Goal: Task Accomplishment & Management: Use online tool/utility

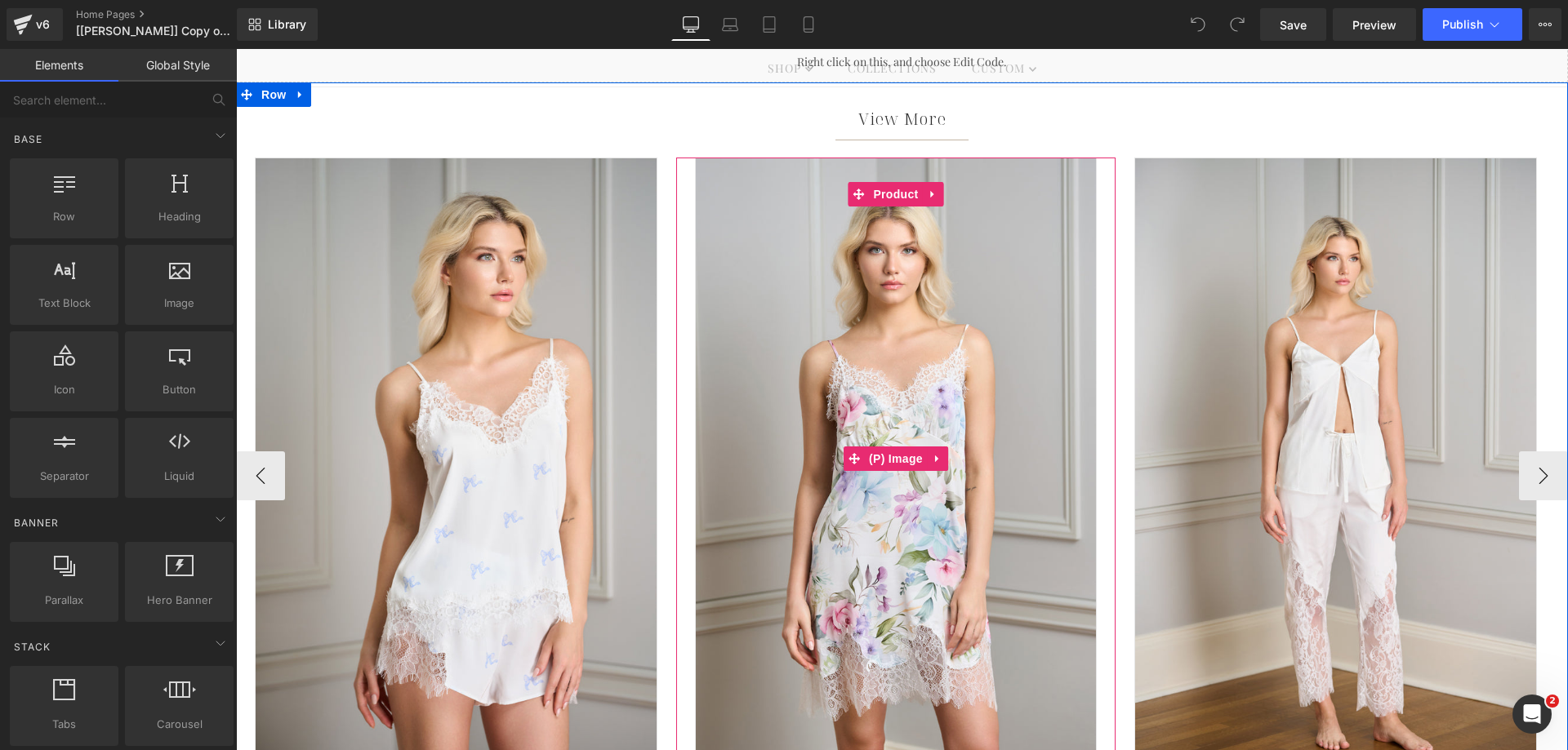
scroll to position [735, 0]
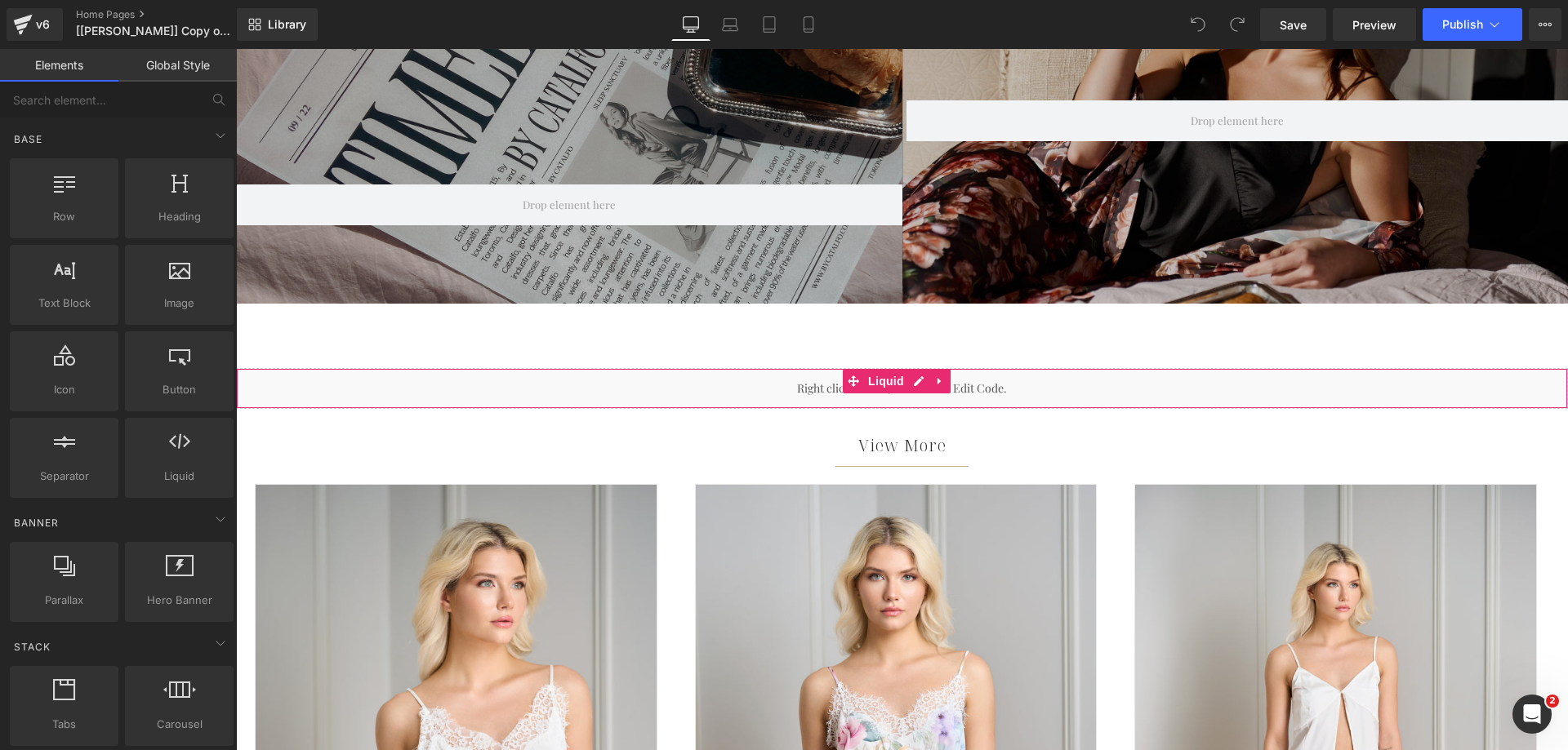
click at [730, 385] on div "Liquid" at bounding box center [902, 388] width 1332 height 40
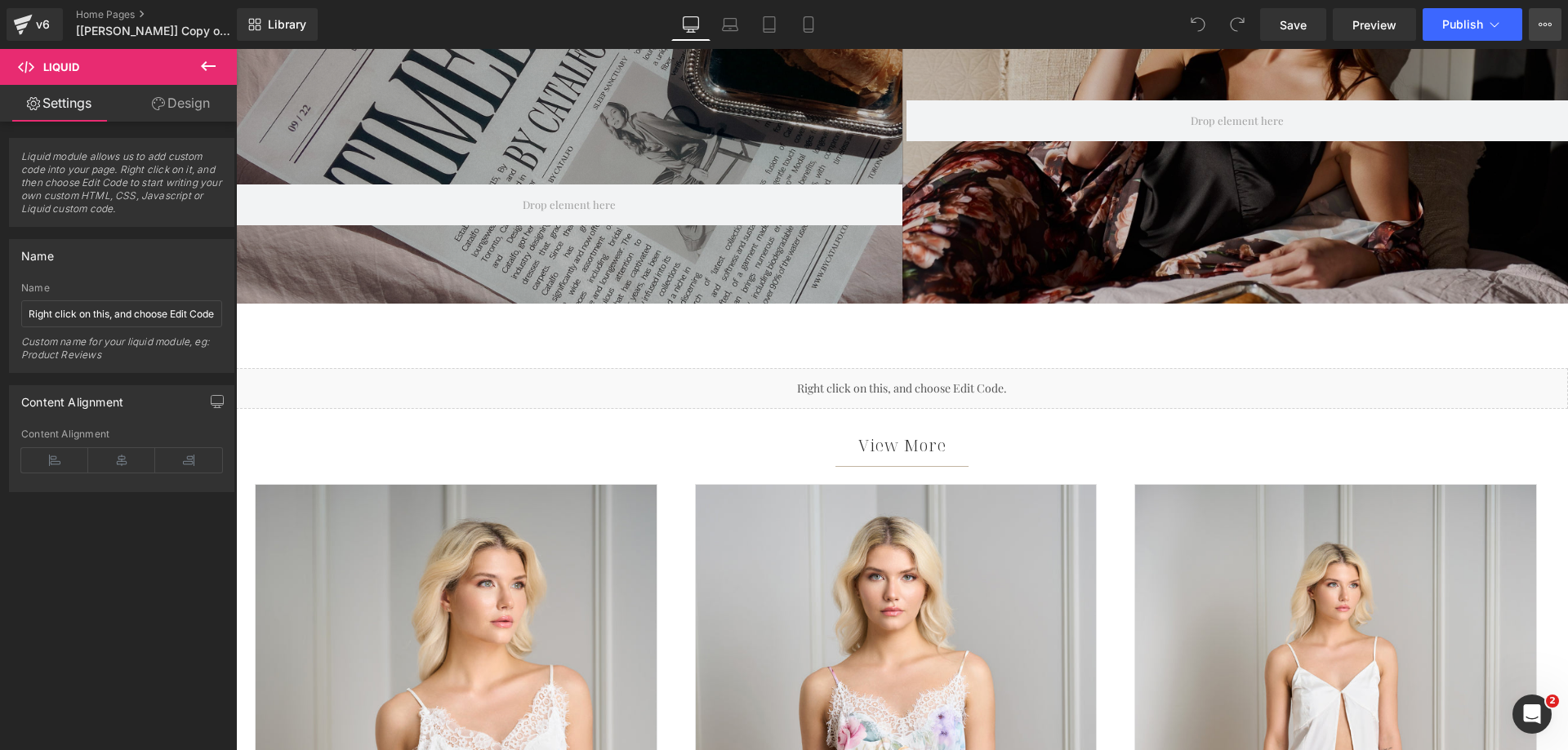
click at [1554, 28] on button "View Live Page View with current Template Save Template to Library Schedule Pub…" at bounding box center [1545, 25] width 33 height 33
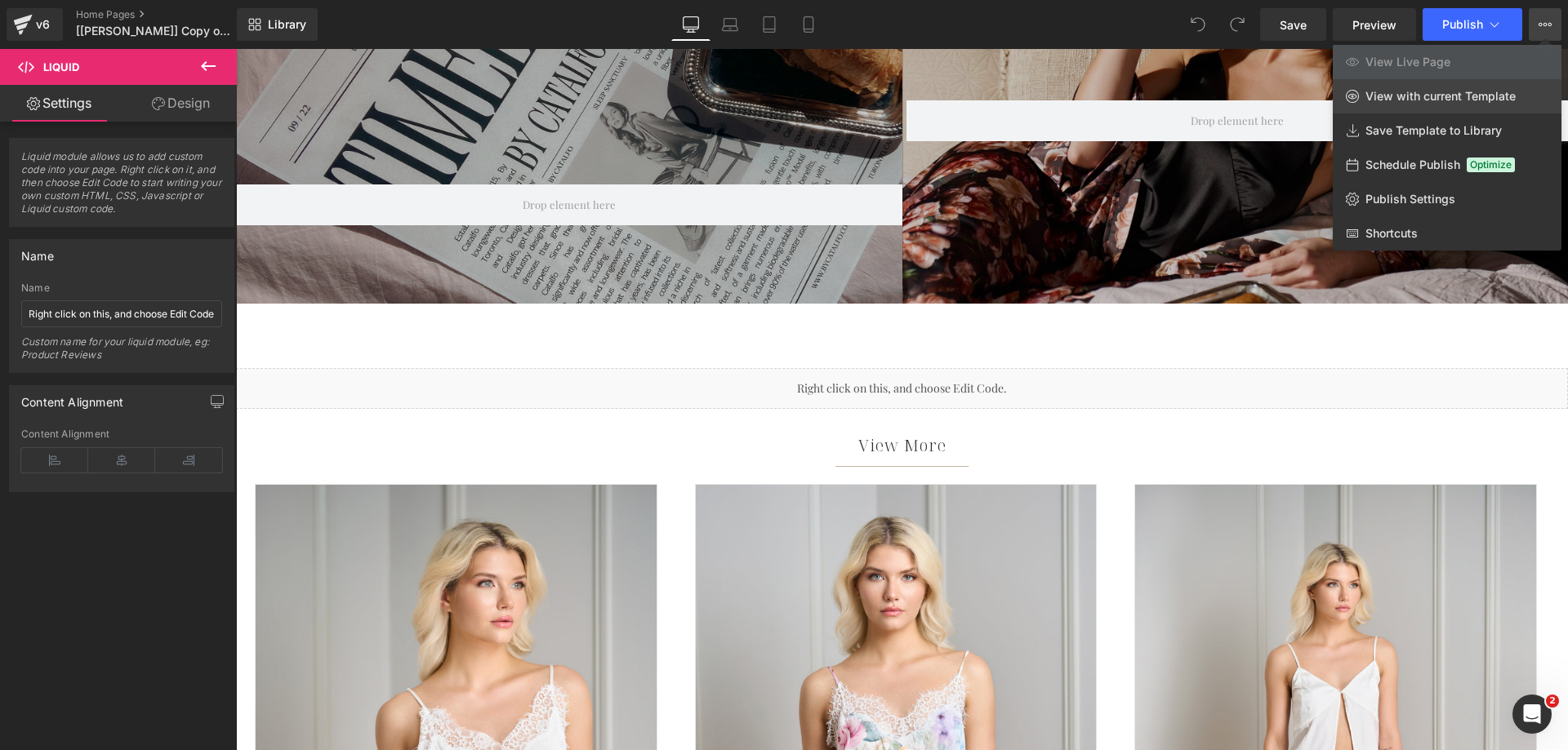
click at [1426, 103] on span "View with current Template" at bounding box center [1440, 96] width 151 height 15
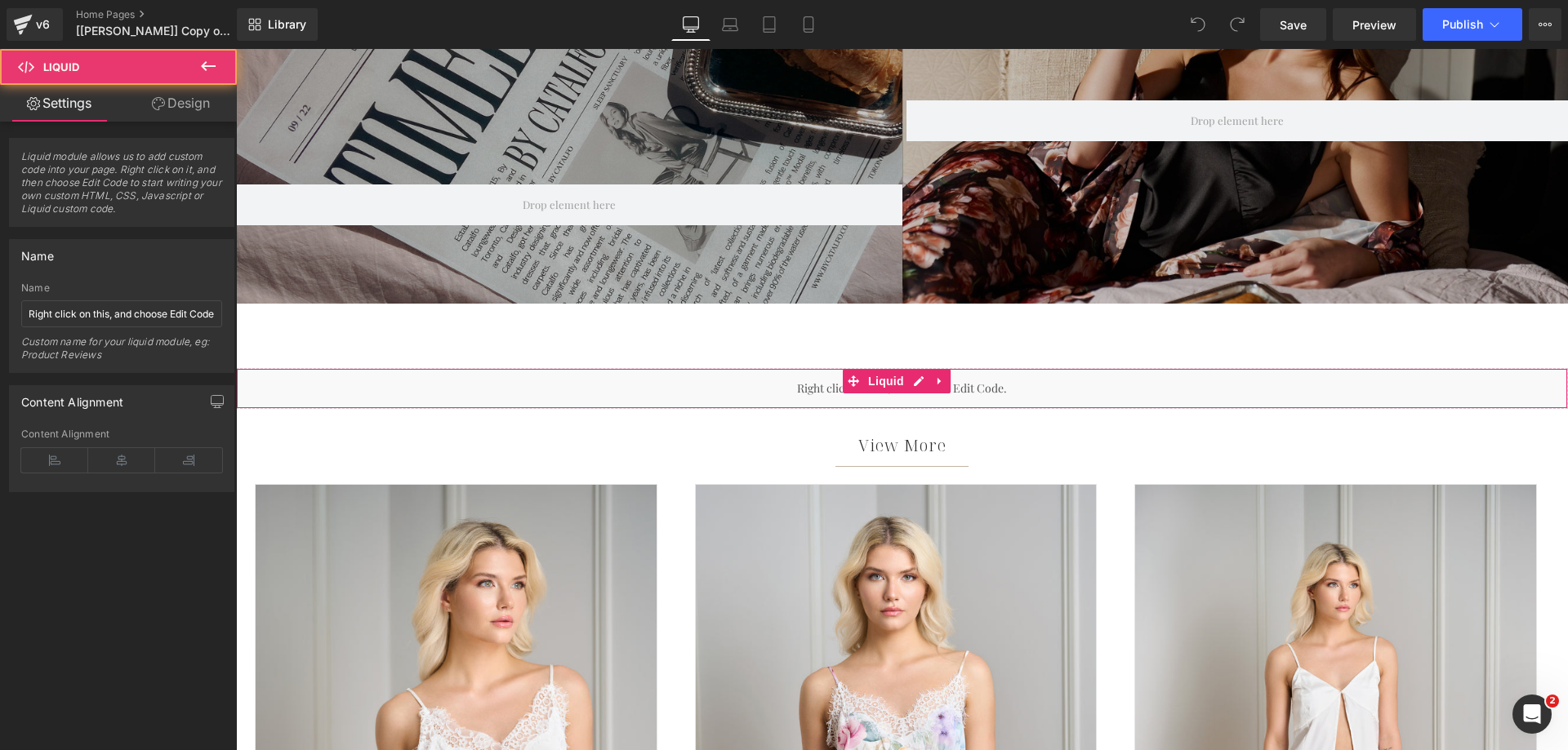
click at [681, 396] on div "Liquid" at bounding box center [902, 388] width 1332 height 40
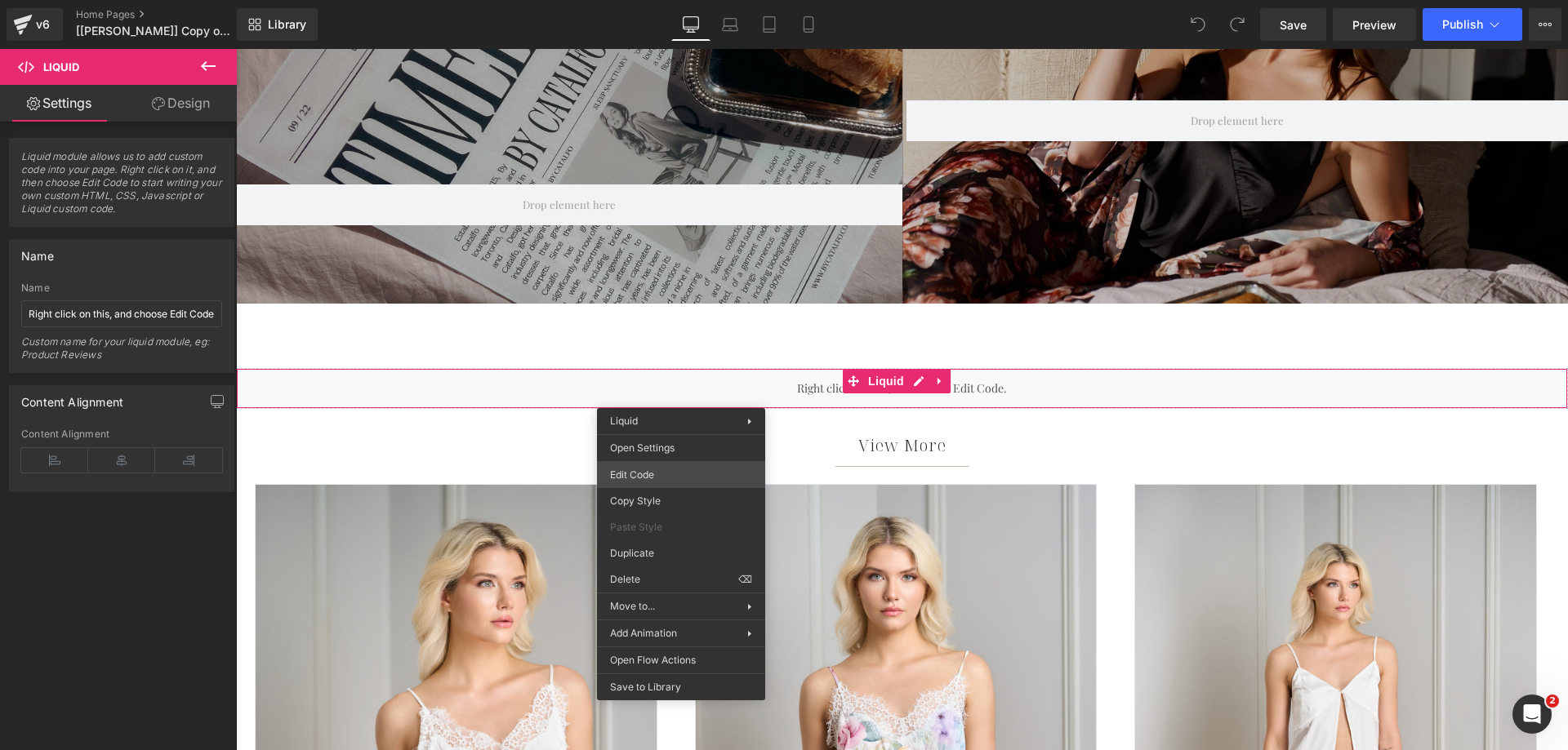
click at [688, 0] on div "You are previewing how the will restyle your page. You can not edit Elements in…" at bounding box center [784, 0] width 1568 height 0
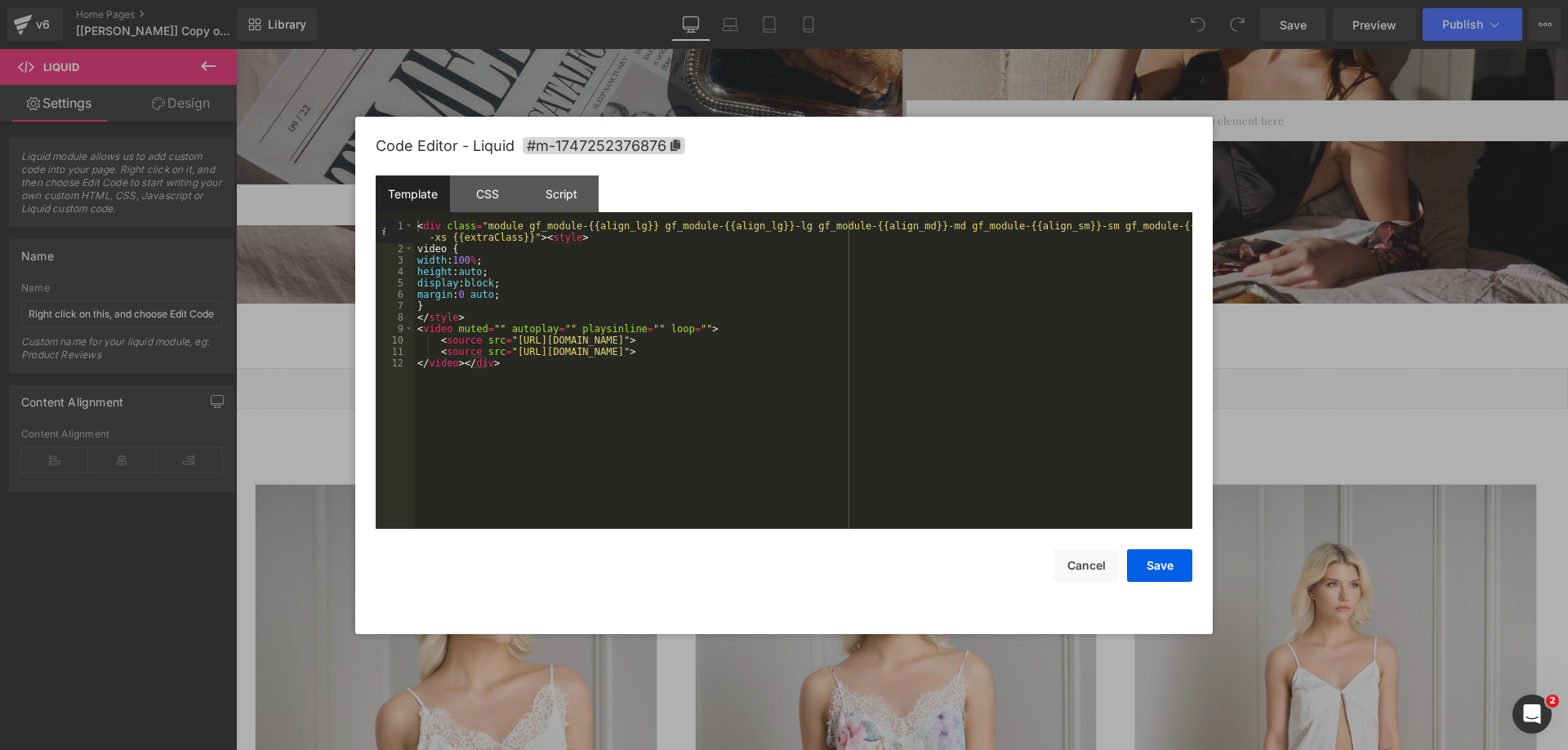
click at [465, 261] on div "< div class = "module gf_module-{{align_lg}} gf_module-{{align_lg}}-lg gf_modul…" at bounding box center [803, 392] width 778 height 343
drag, startPoint x: 472, startPoint y: 259, endPoint x: 456, endPoint y: 260, distance: 16.0
click at [456, 260] on div "< div class = "module gf_module-{{align_lg}} gf_module-{{align_lg}}-lg gf_modul…" at bounding box center [803, 392] width 778 height 343
click at [474, 261] on div "< div class = "module gf_module-{{align_lg}} gf_module-{{align_lg}}-lg gf_modul…" at bounding box center [803, 375] width 778 height 308
drag, startPoint x: 476, startPoint y: 259, endPoint x: 454, endPoint y: 259, distance: 22.0
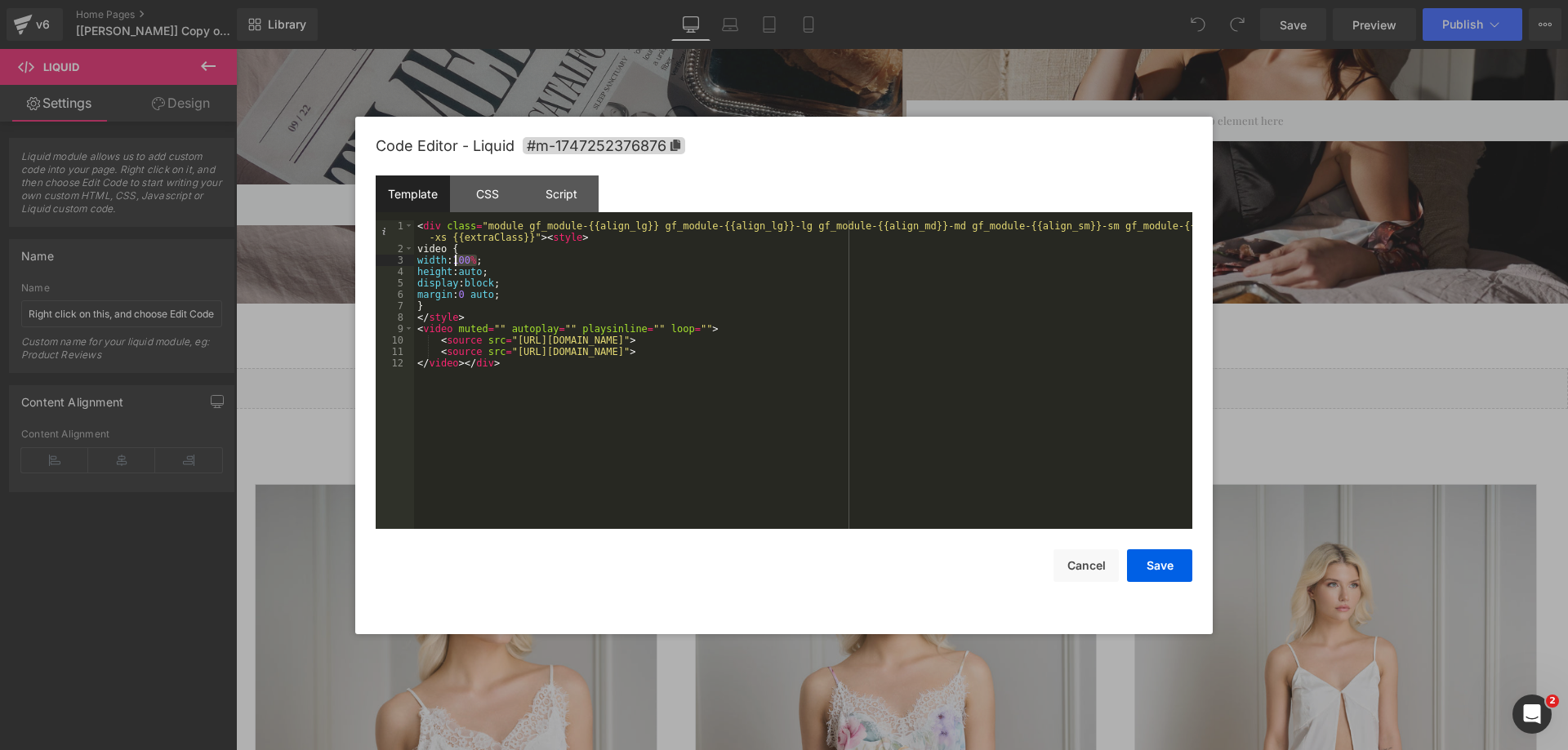
click at [454, 259] on div "< div class = "module gf_module-{{align_lg}} gf_module-{{align_lg}}-lg gf_modul…" at bounding box center [803, 392] width 778 height 343
click at [1181, 566] on button "Save" at bounding box center [1159, 566] width 65 height 33
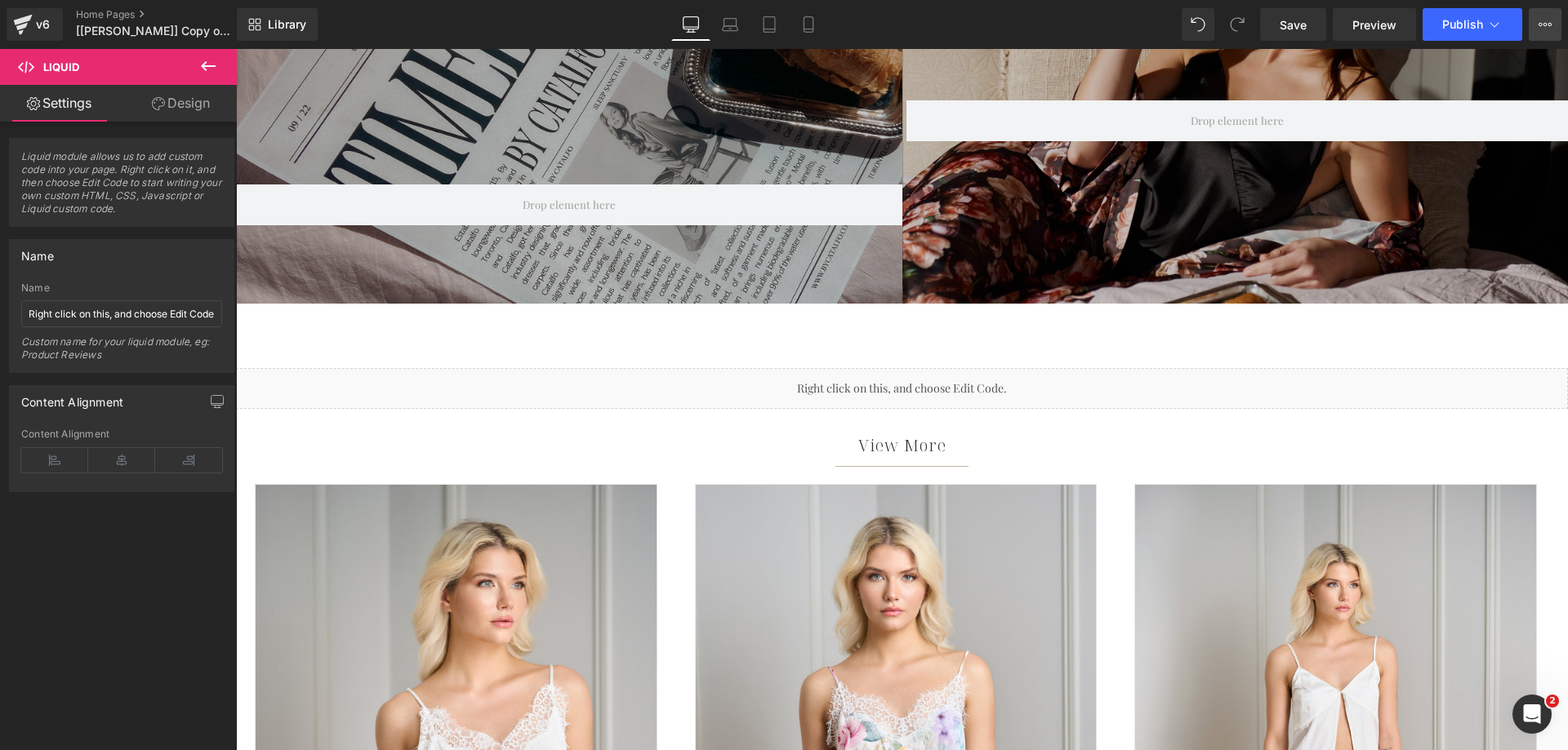
click at [1544, 33] on button "View Live Page View with current Template Save Template to Library Schedule Pub…" at bounding box center [1545, 25] width 33 height 33
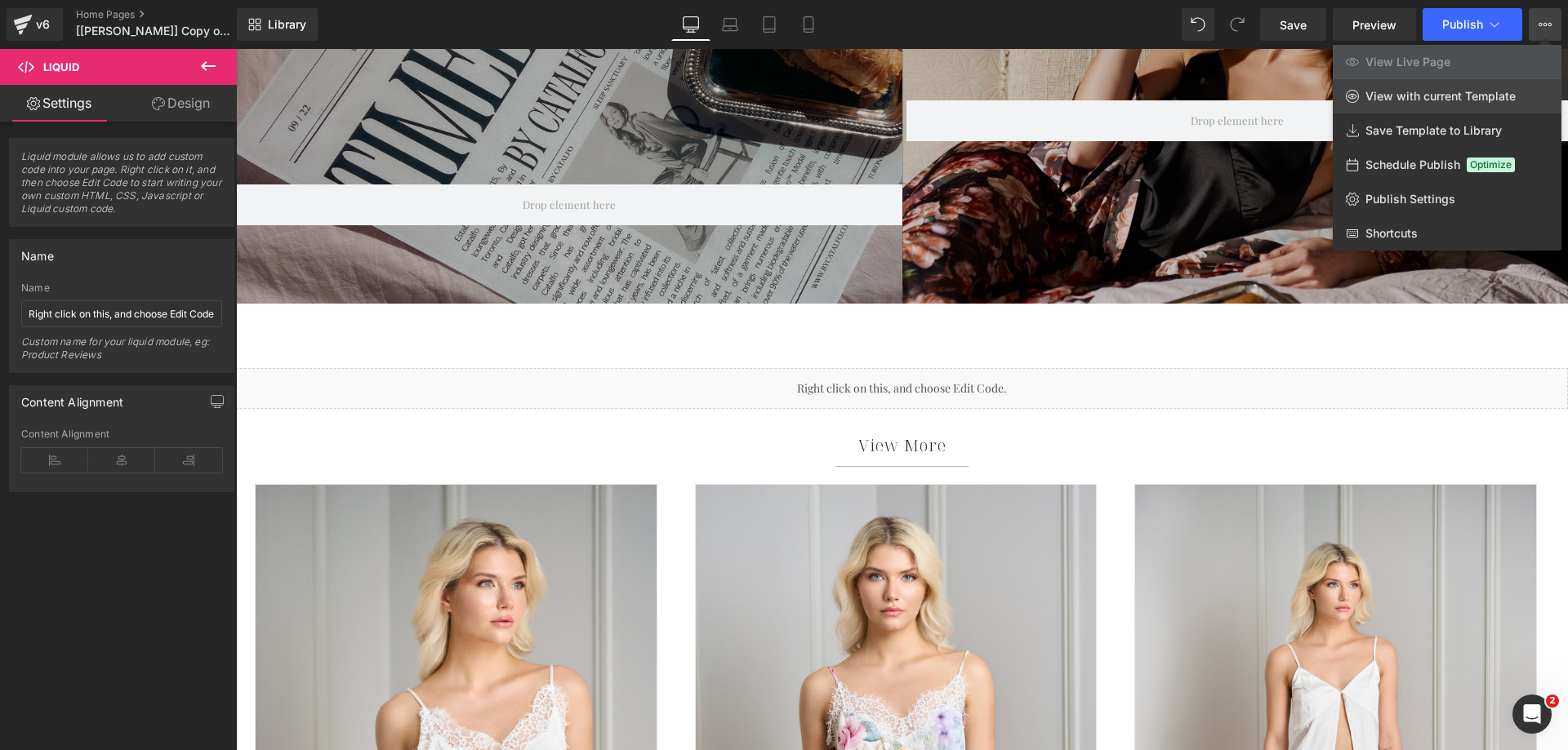
click at [1425, 99] on span "View with current Template" at bounding box center [1440, 96] width 151 height 15
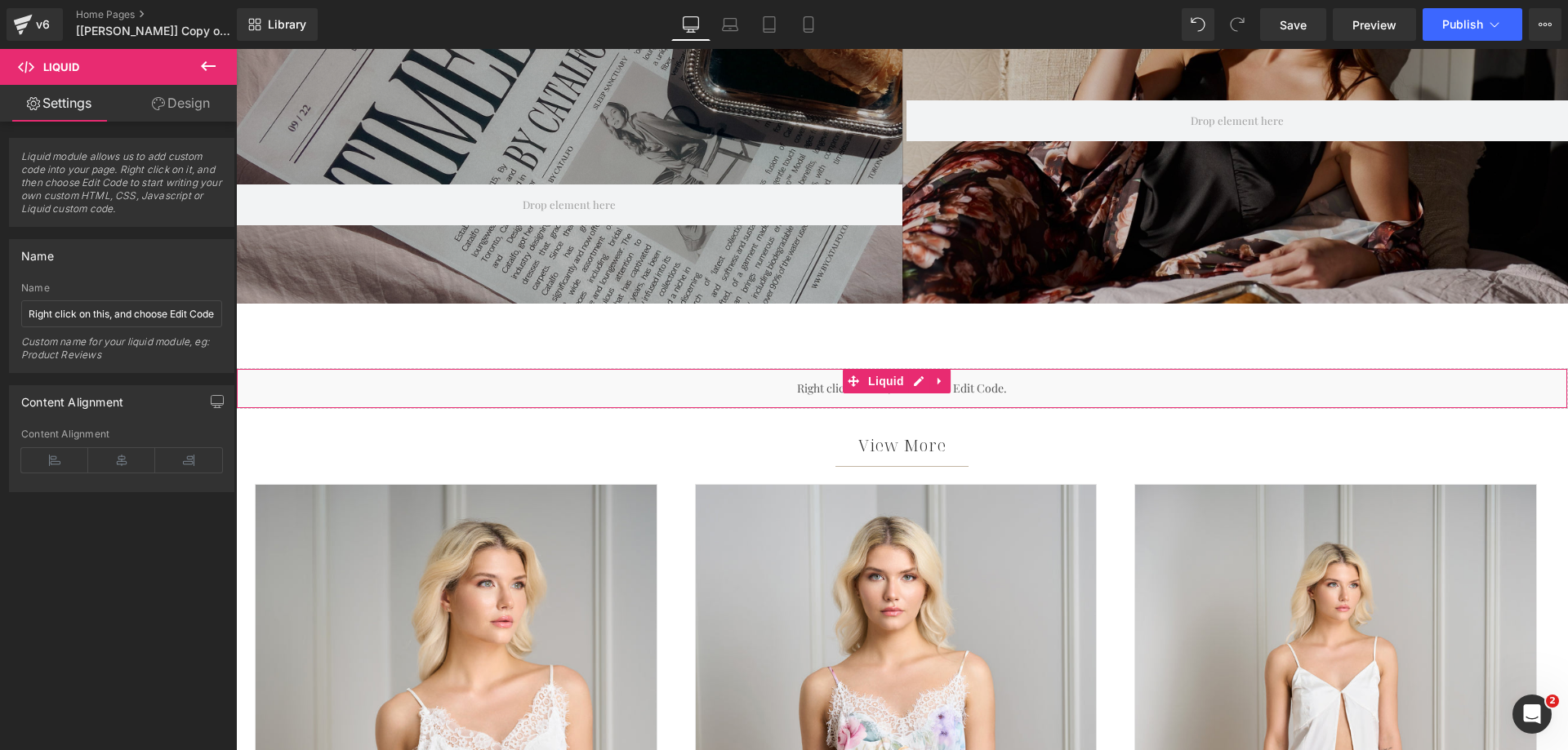
click at [688, 393] on div "Liquid" at bounding box center [902, 388] width 1332 height 40
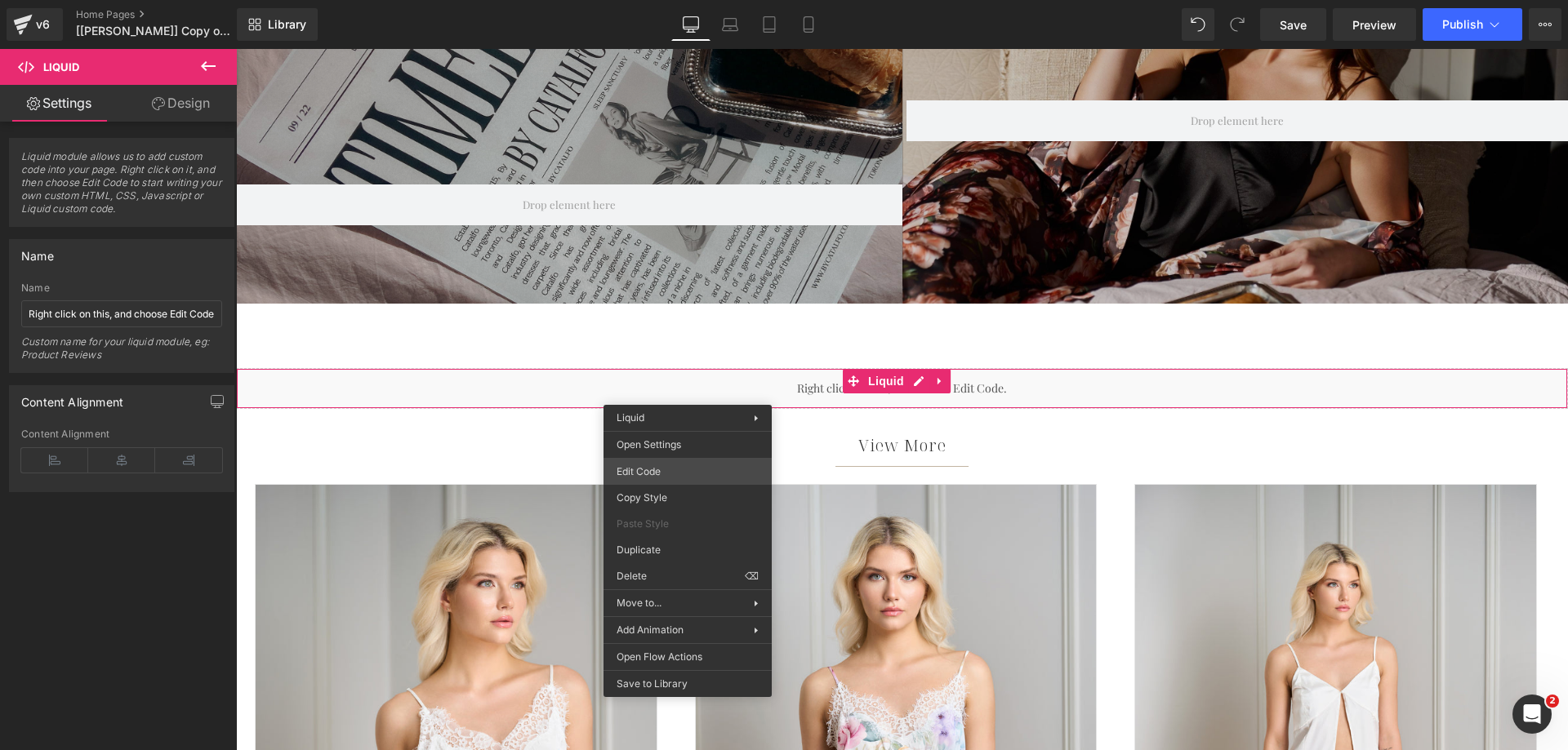
click at [677, 0] on div "You are previewing how the will restyle your page. You can not edit Elements in…" at bounding box center [784, 0] width 1568 height 0
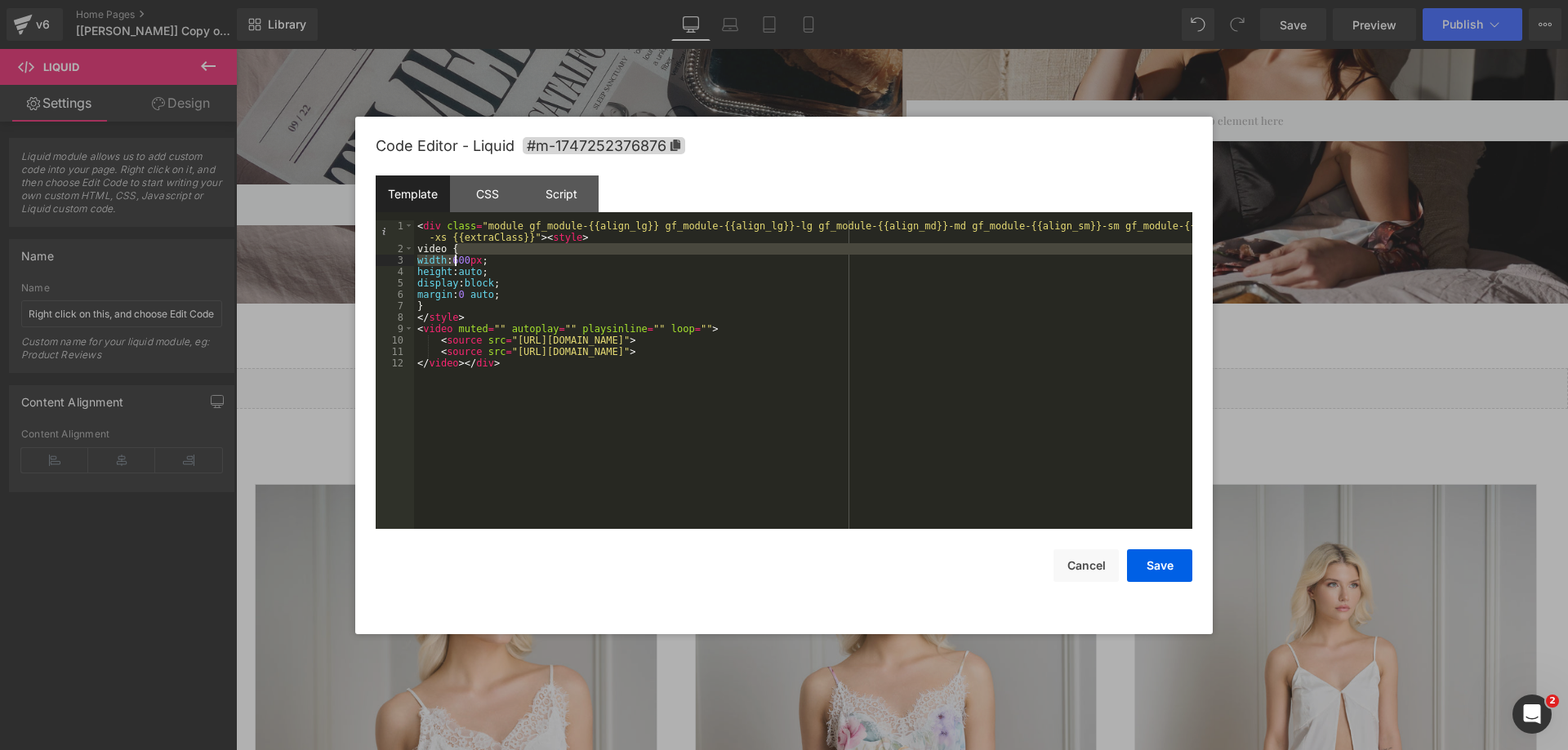
drag, startPoint x: 469, startPoint y: 254, endPoint x: 454, endPoint y: 255, distance: 15.0
click at [454, 255] on div "< div class = "module gf_module-{{align_lg}} gf_module-{{align_lg}}-lg gf_modul…" at bounding box center [803, 392] width 778 height 343
click at [459, 263] on div "< div class = "module gf_module-{{align_lg}} gf_module-{{align_lg}}-lg gf_modul…" at bounding box center [803, 392] width 778 height 343
drag, startPoint x: 471, startPoint y: 263, endPoint x: 457, endPoint y: 263, distance: 14.0
click at [457, 263] on div "< div class = "module gf_module-{{align_lg}} gf_module-{{align_lg}}-lg gf_modul…" at bounding box center [803, 392] width 778 height 343
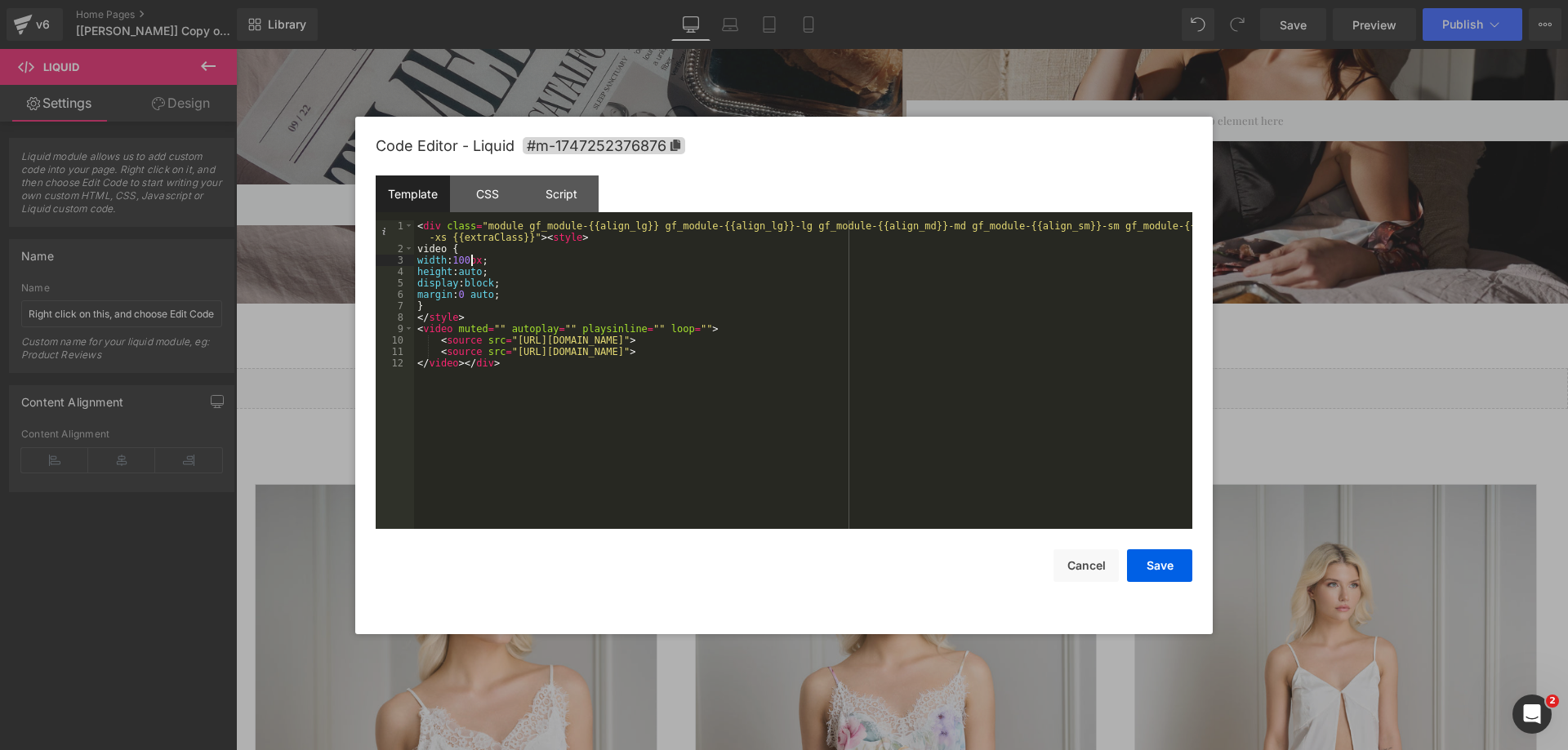
click at [481, 263] on div "< div class = "module gf_module-{{align_lg}} gf_module-{{align_lg}}-lg gf_modul…" at bounding box center [803, 392] width 778 height 343
click at [464, 273] on div "< div class = "module gf_module-{{align_lg}} gf_module-{{align_lg}}-lg gf_modul…" at bounding box center [803, 392] width 778 height 343
click at [1170, 559] on button "Save" at bounding box center [1159, 566] width 65 height 33
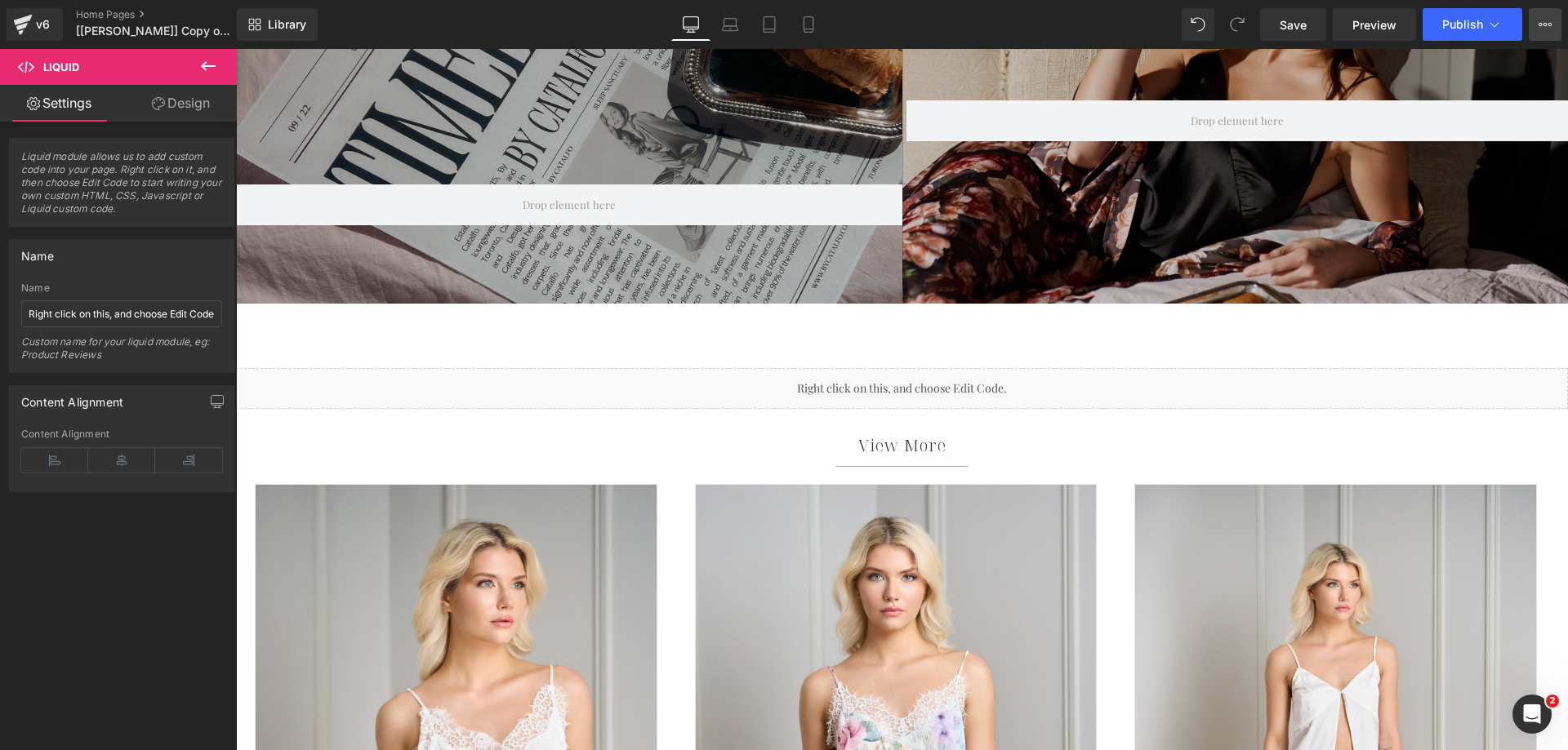
click at [1546, 29] on icon at bounding box center [1545, 25] width 13 height 13
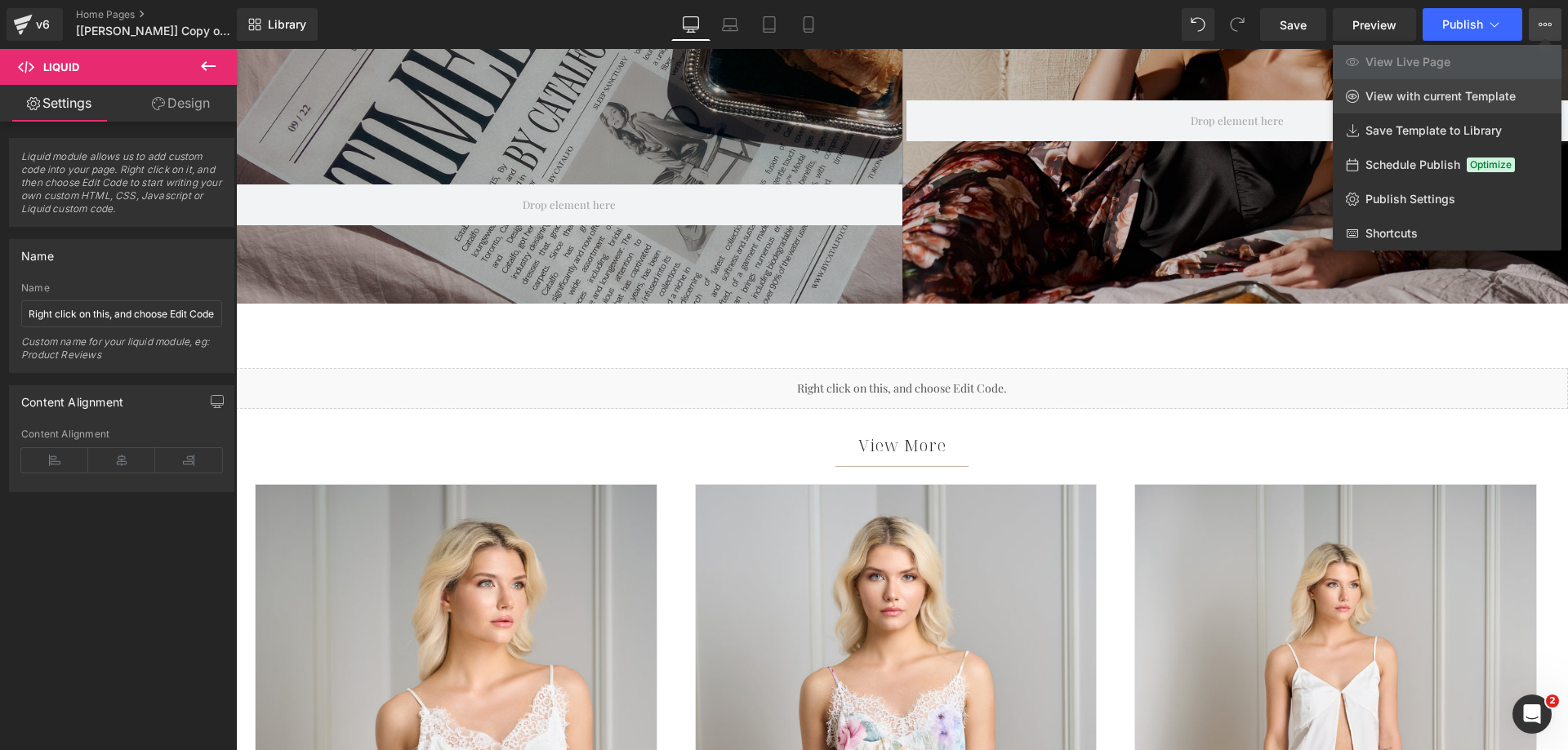
click at [1431, 100] on span "View with current Template" at bounding box center [1440, 96] width 151 height 15
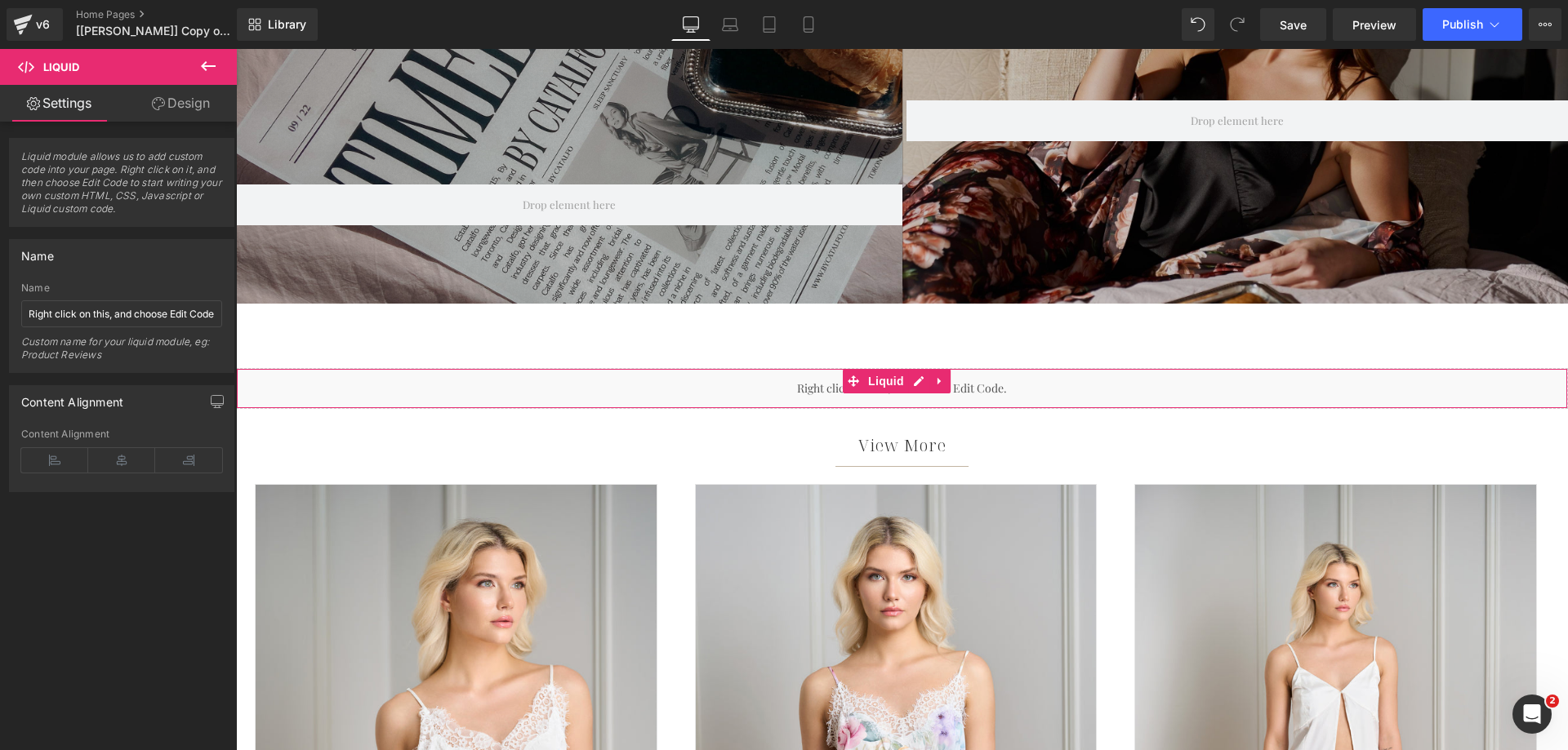
click at [622, 393] on div "Liquid" at bounding box center [902, 388] width 1332 height 40
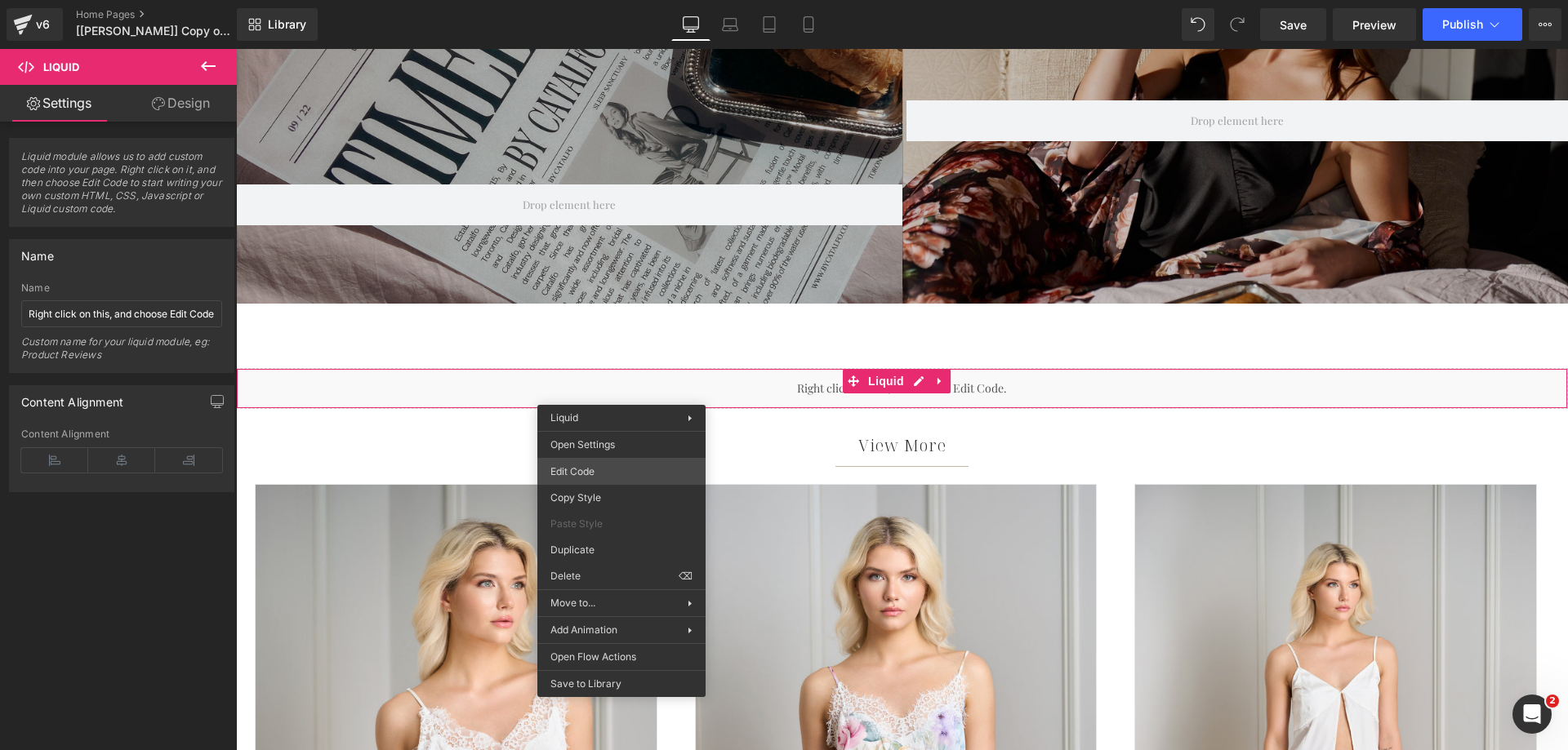
click at [603, 0] on div "You are previewing how the will restyle your page. You can not edit Elements in…" at bounding box center [784, 0] width 1568 height 0
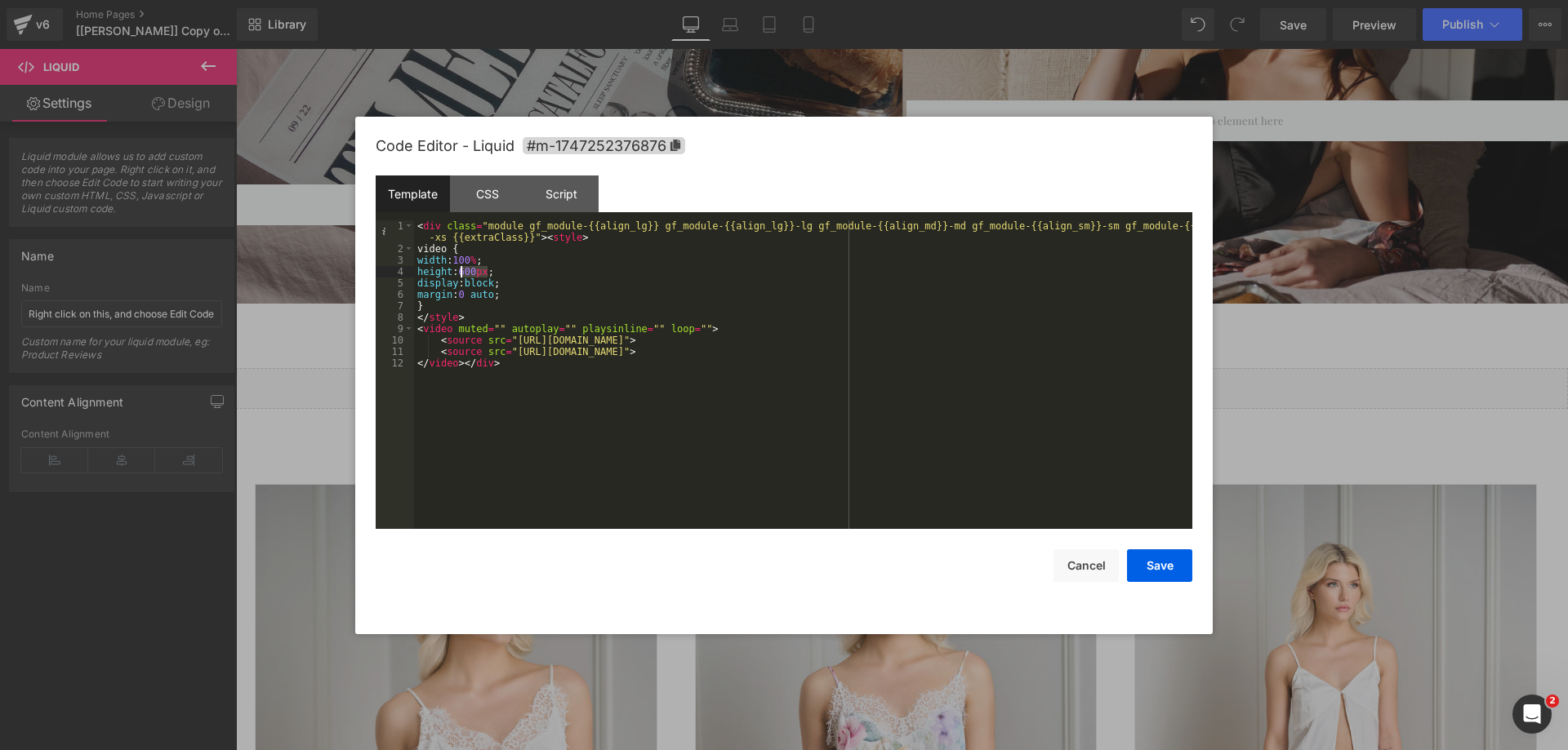
drag, startPoint x: 488, startPoint y: 269, endPoint x: 462, endPoint y: 270, distance: 26.0
click at [462, 270] on div "< div class = "module gf_module-{{align_lg}} gf_module-{{align_lg}}-lg gf_modul…" at bounding box center [803, 392] width 778 height 343
click at [1161, 562] on button "Save" at bounding box center [1159, 566] width 65 height 33
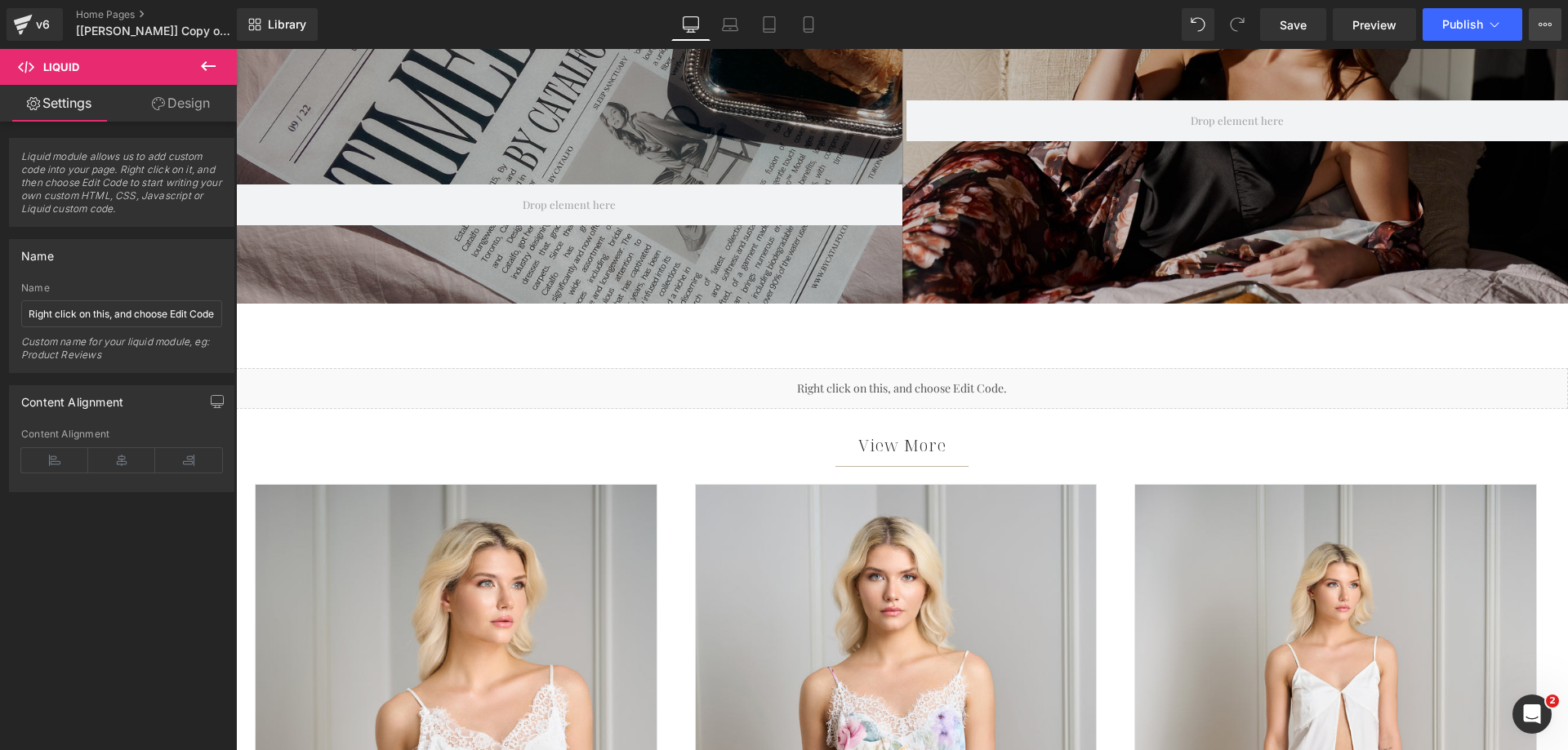
click at [1539, 26] on icon at bounding box center [1545, 25] width 13 height 13
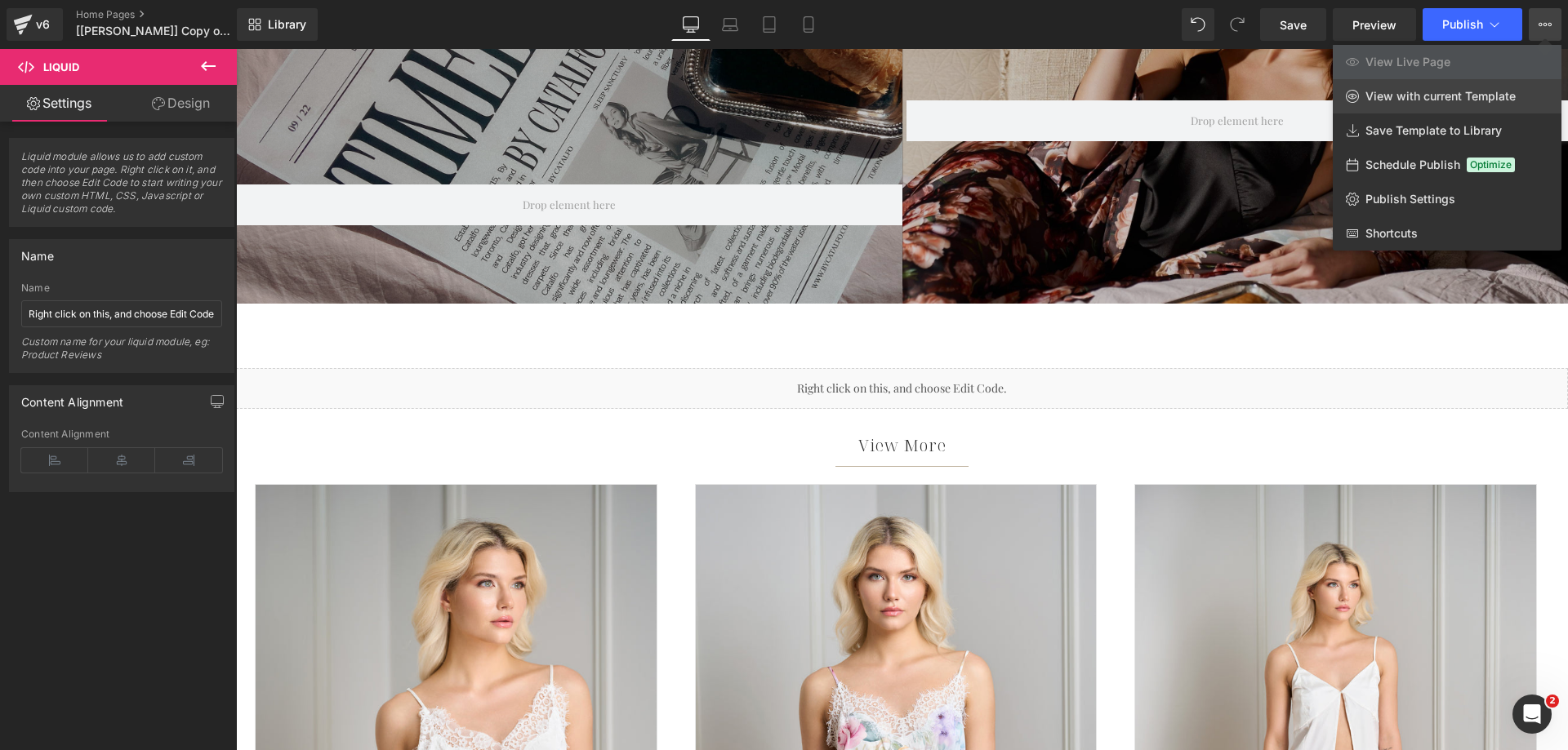
click at [1455, 96] on span "View with current Template" at bounding box center [1440, 96] width 151 height 15
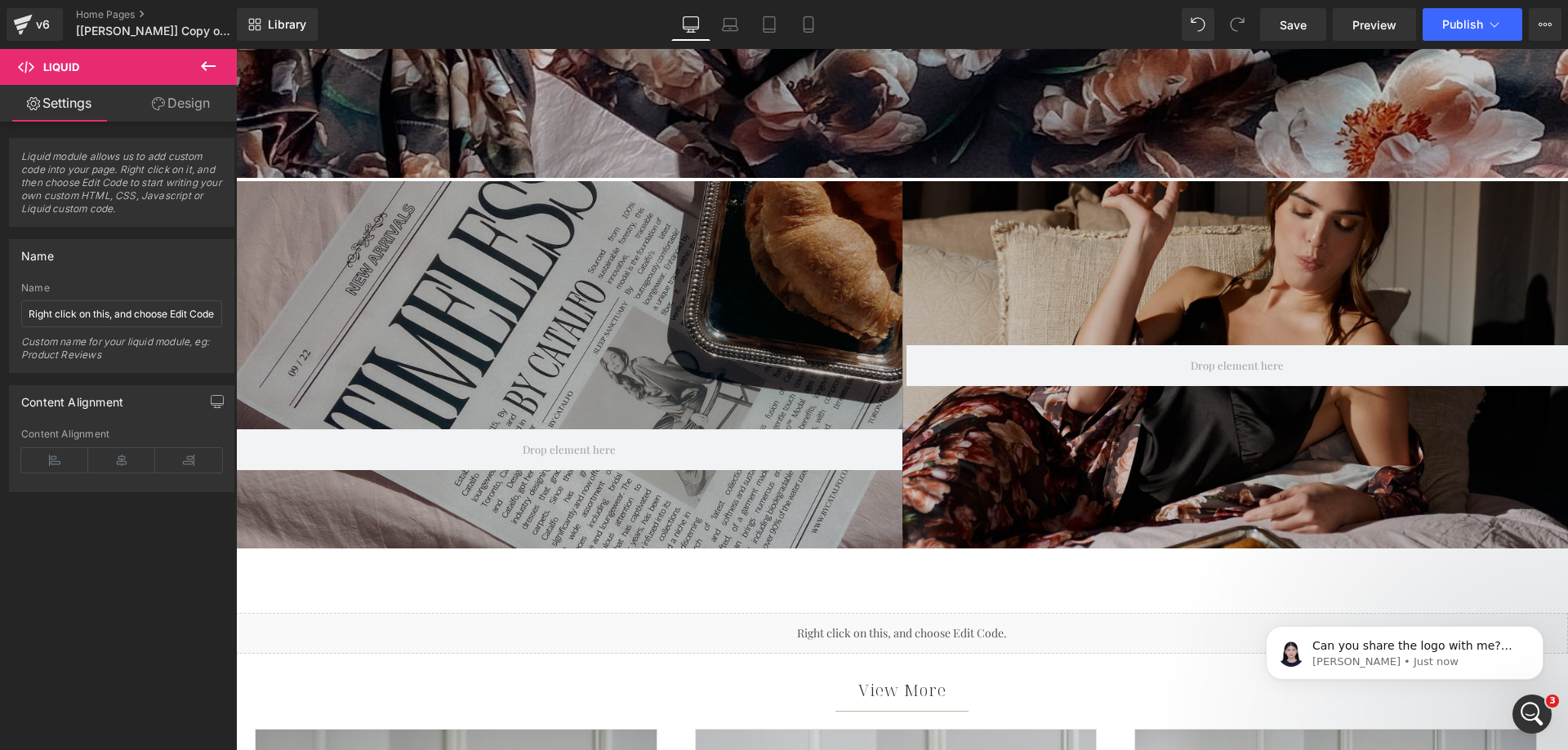
scroll to position [817, 0]
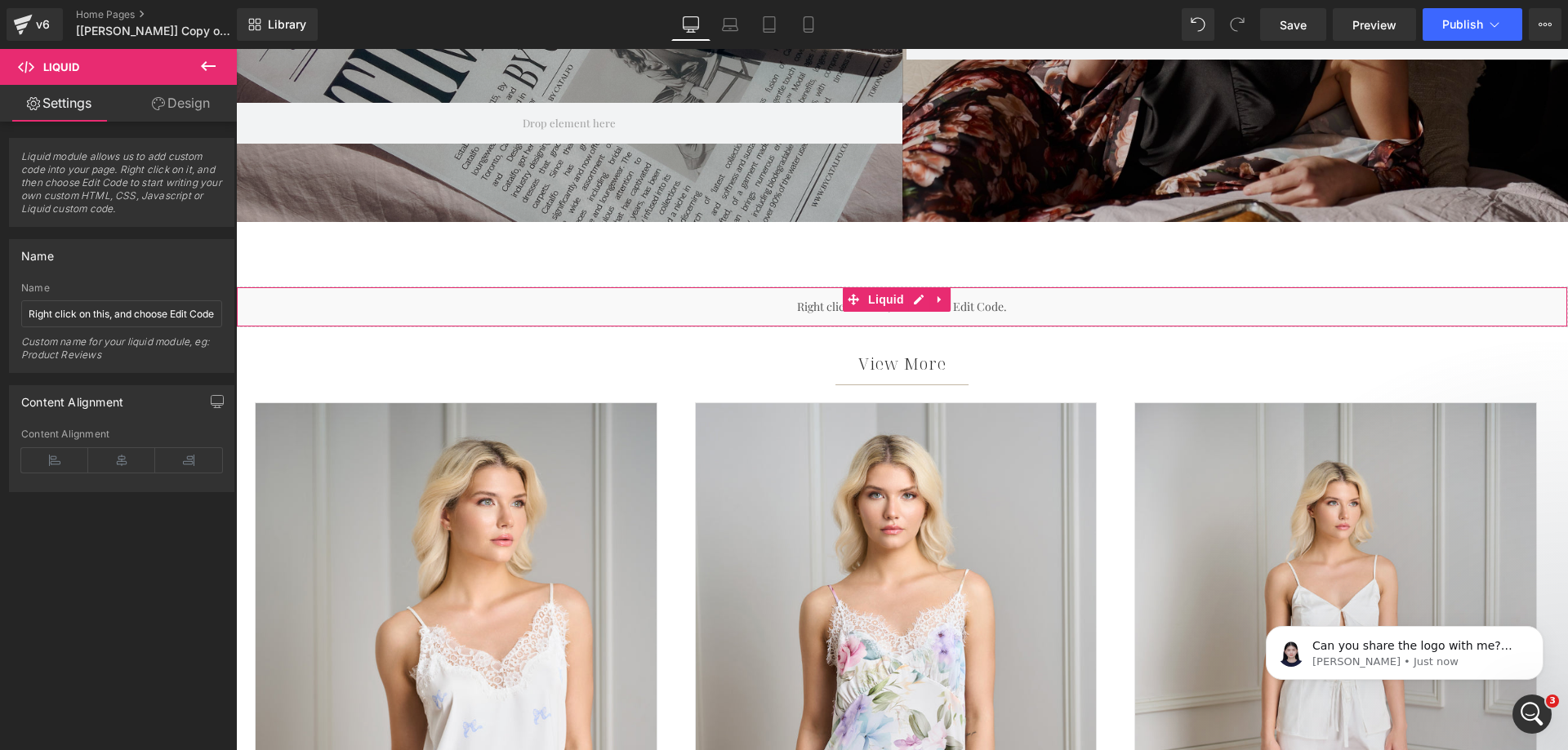
click at [506, 309] on div "Liquid" at bounding box center [902, 307] width 1332 height 40
click at [210, 63] on icon at bounding box center [207, 65] width 19 height 19
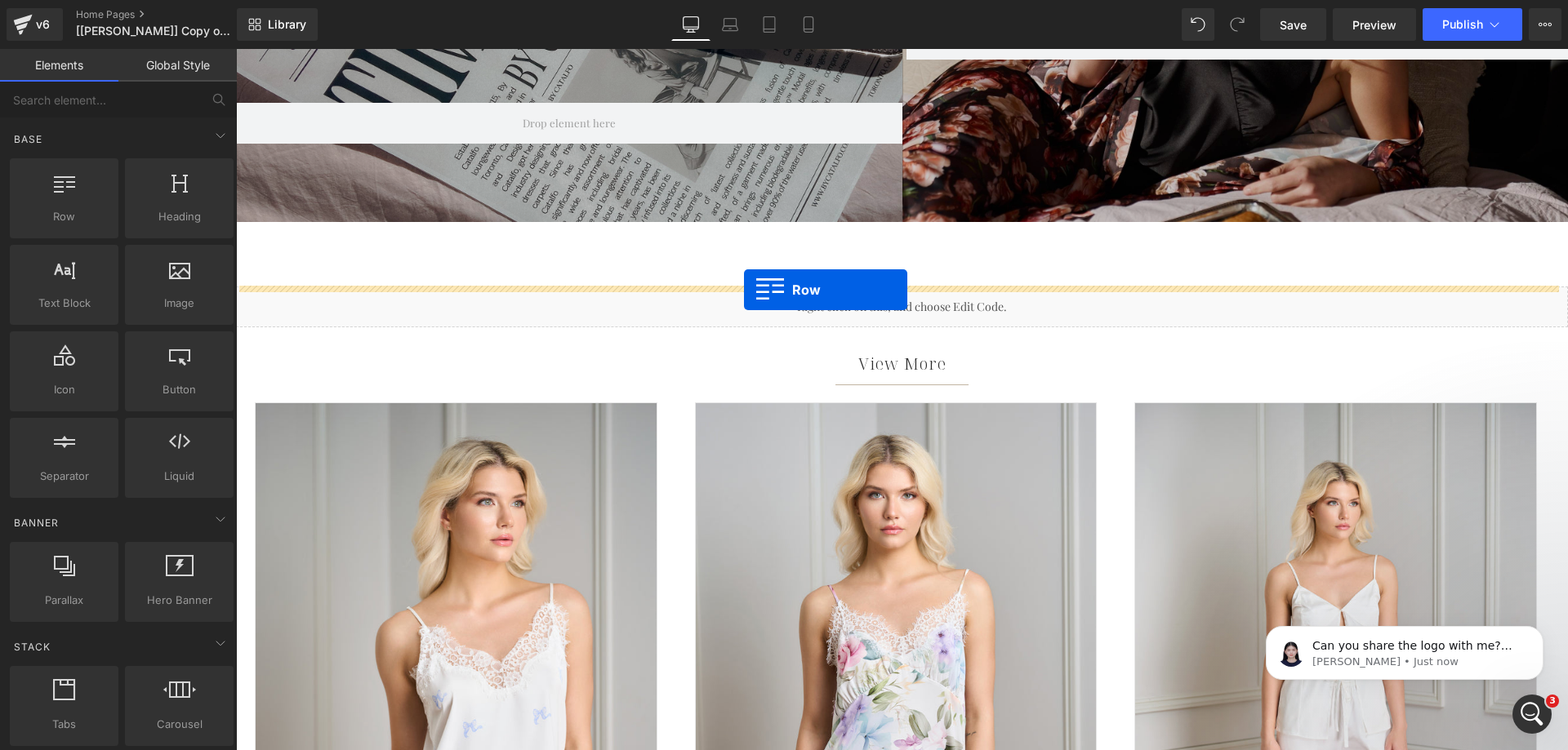
drag, startPoint x: 299, startPoint y: 241, endPoint x: 744, endPoint y: 290, distance: 447.7
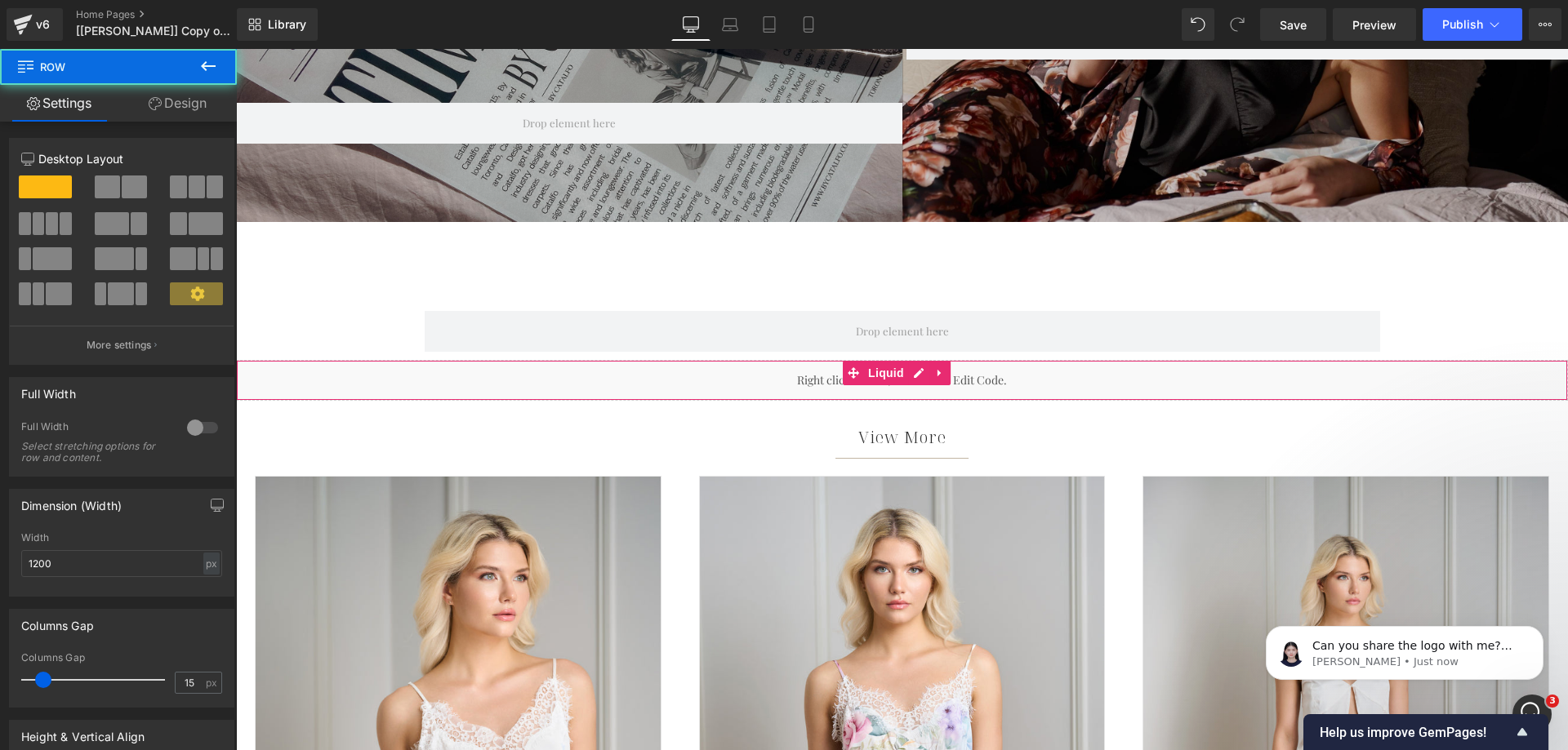
click at [318, 369] on div "Liquid" at bounding box center [902, 380] width 1332 height 40
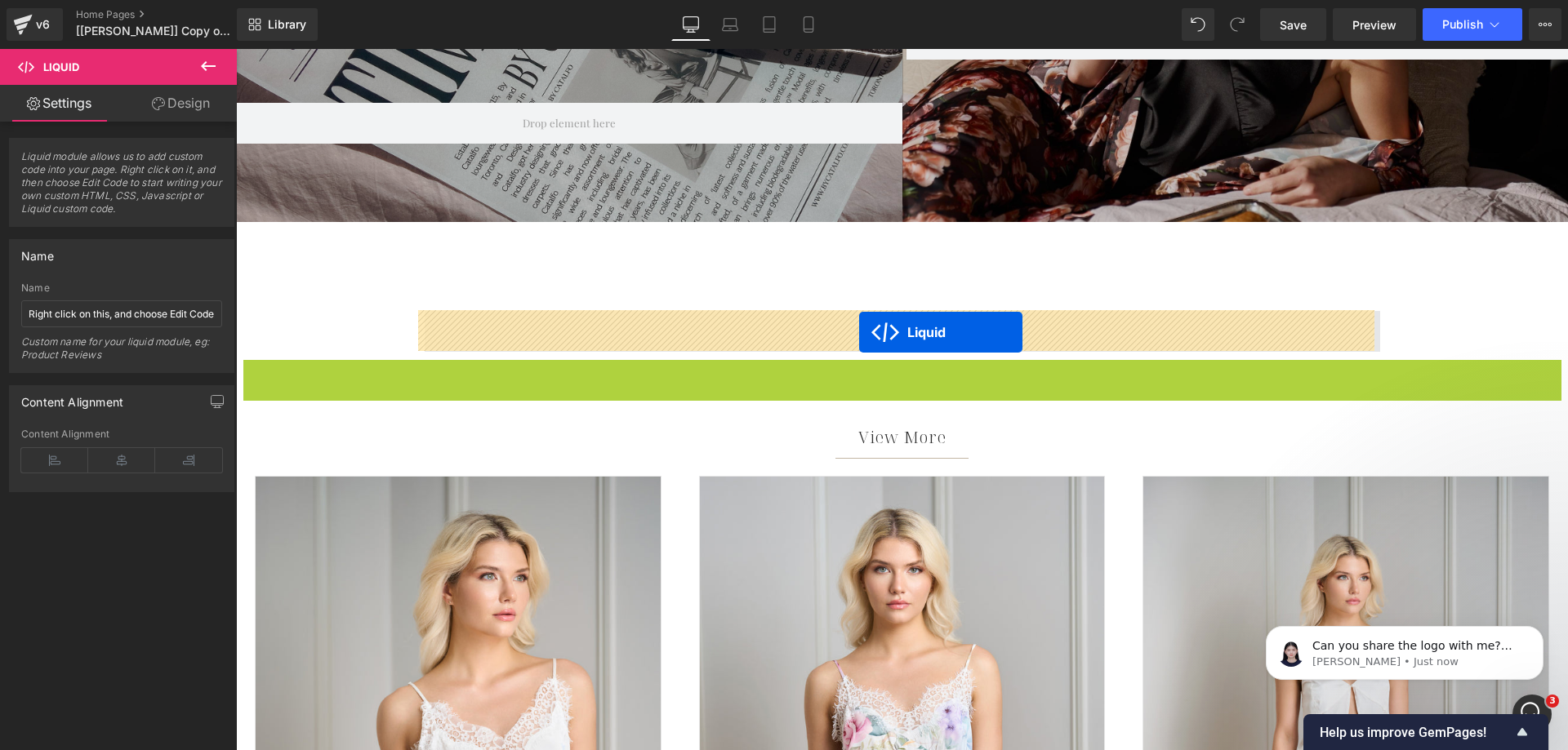
drag, startPoint x: 856, startPoint y: 371, endPoint x: 859, endPoint y: 332, distance: 39.1
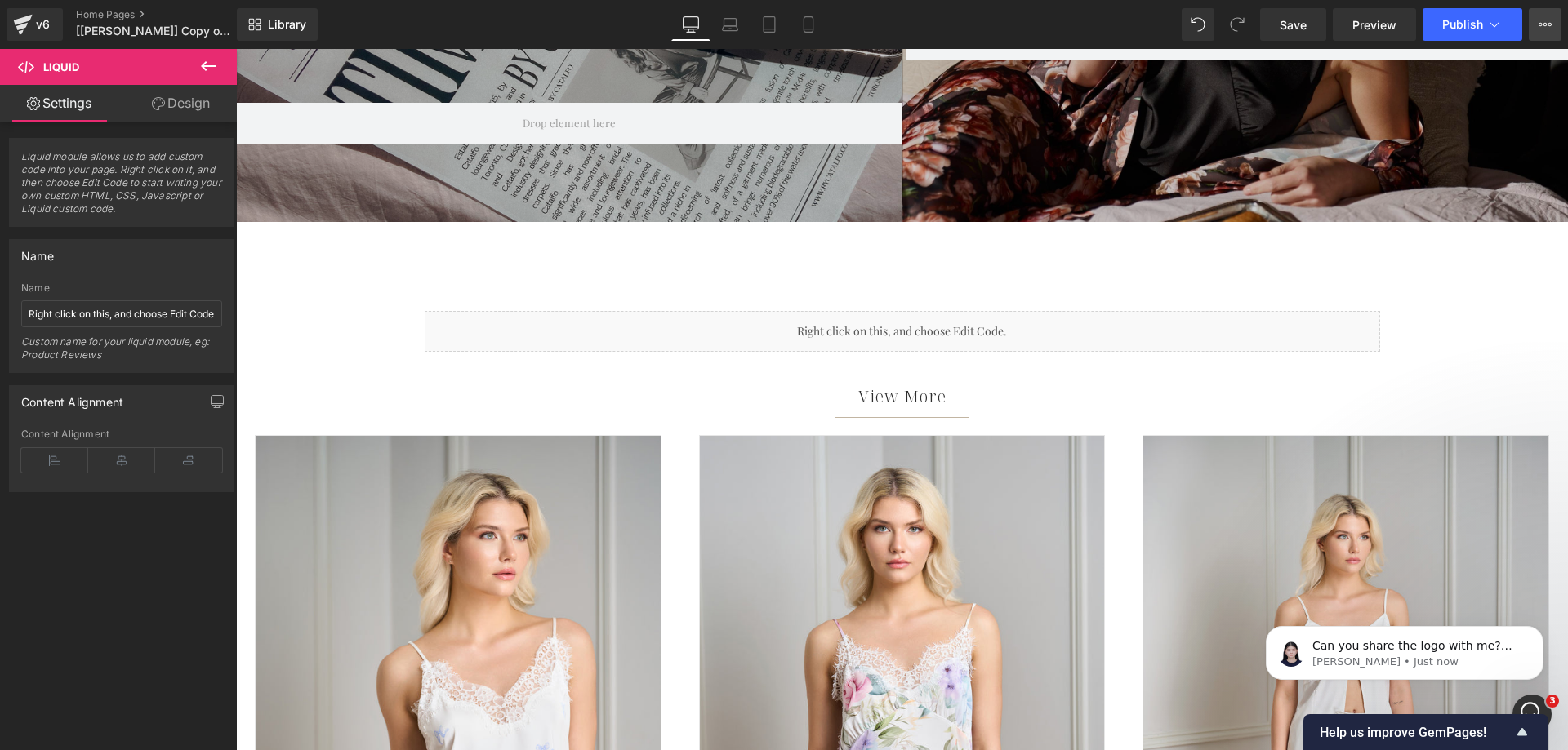
click at [1551, 27] on icon at bounding box center [1545, 25] width 13 height 13
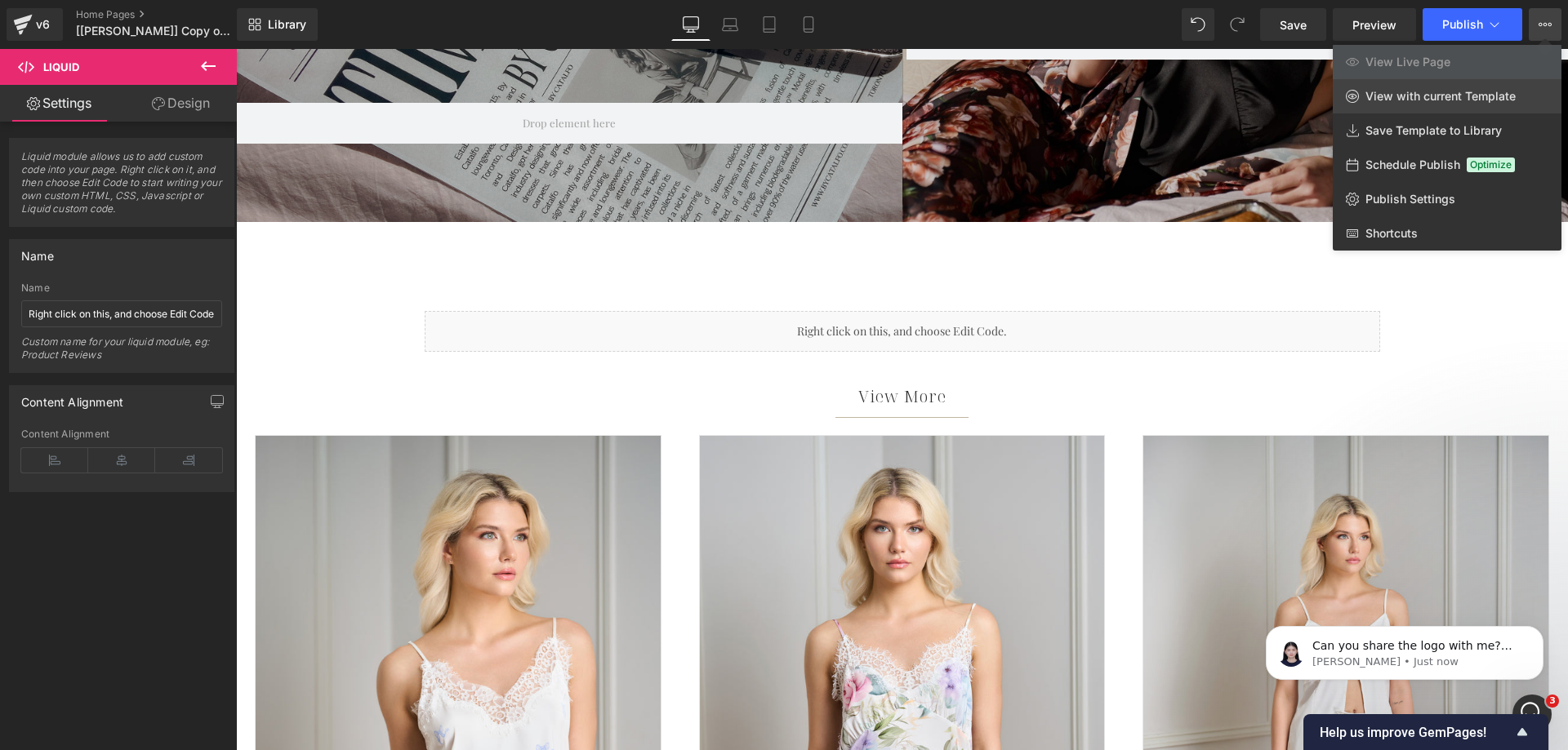
click at [1423, 90] on span "View with current Template" at bounding box center [1440, 96] width 151 height 15
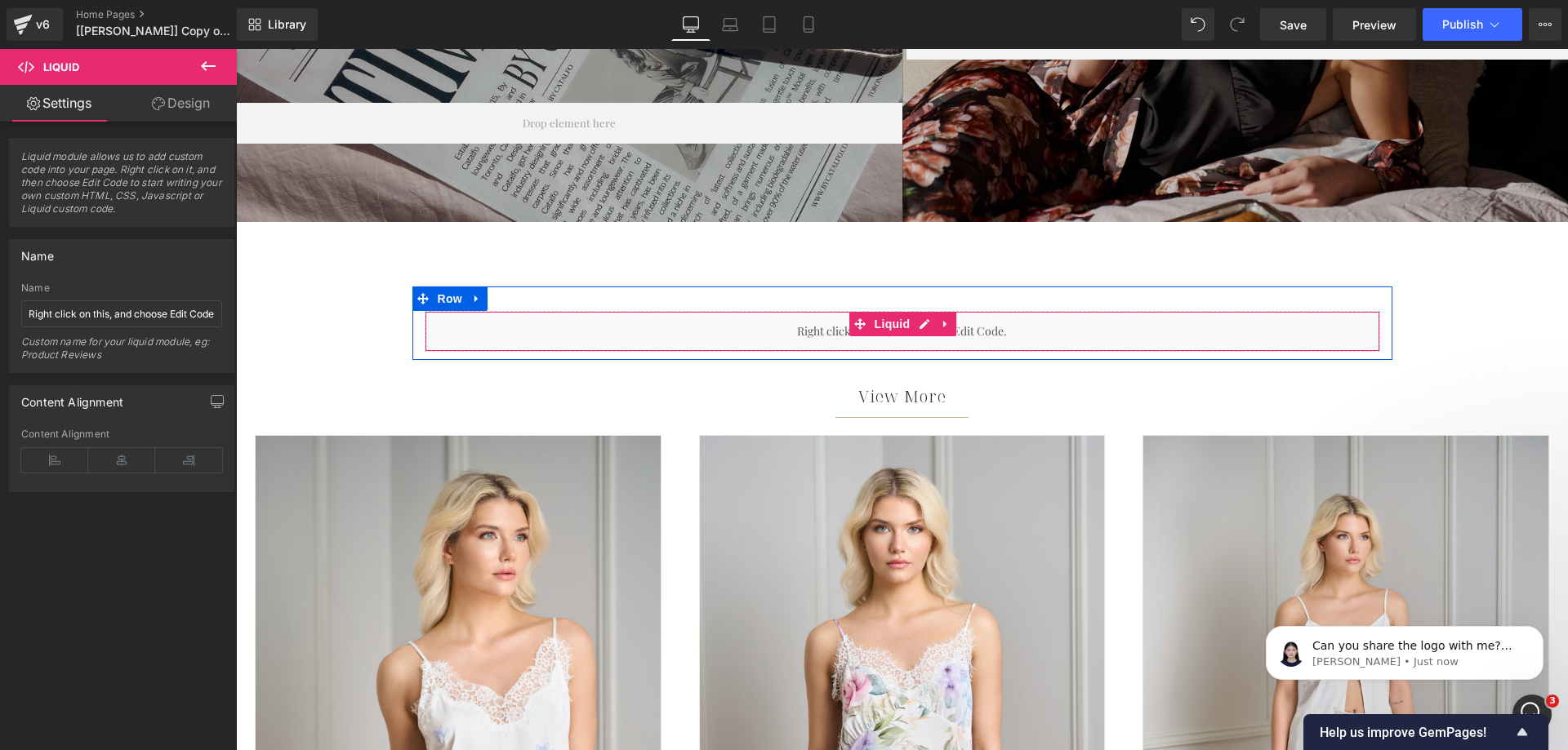
click at [484, 333] on div "Liquid" at bounding box center [902, 331] width 956 height 40
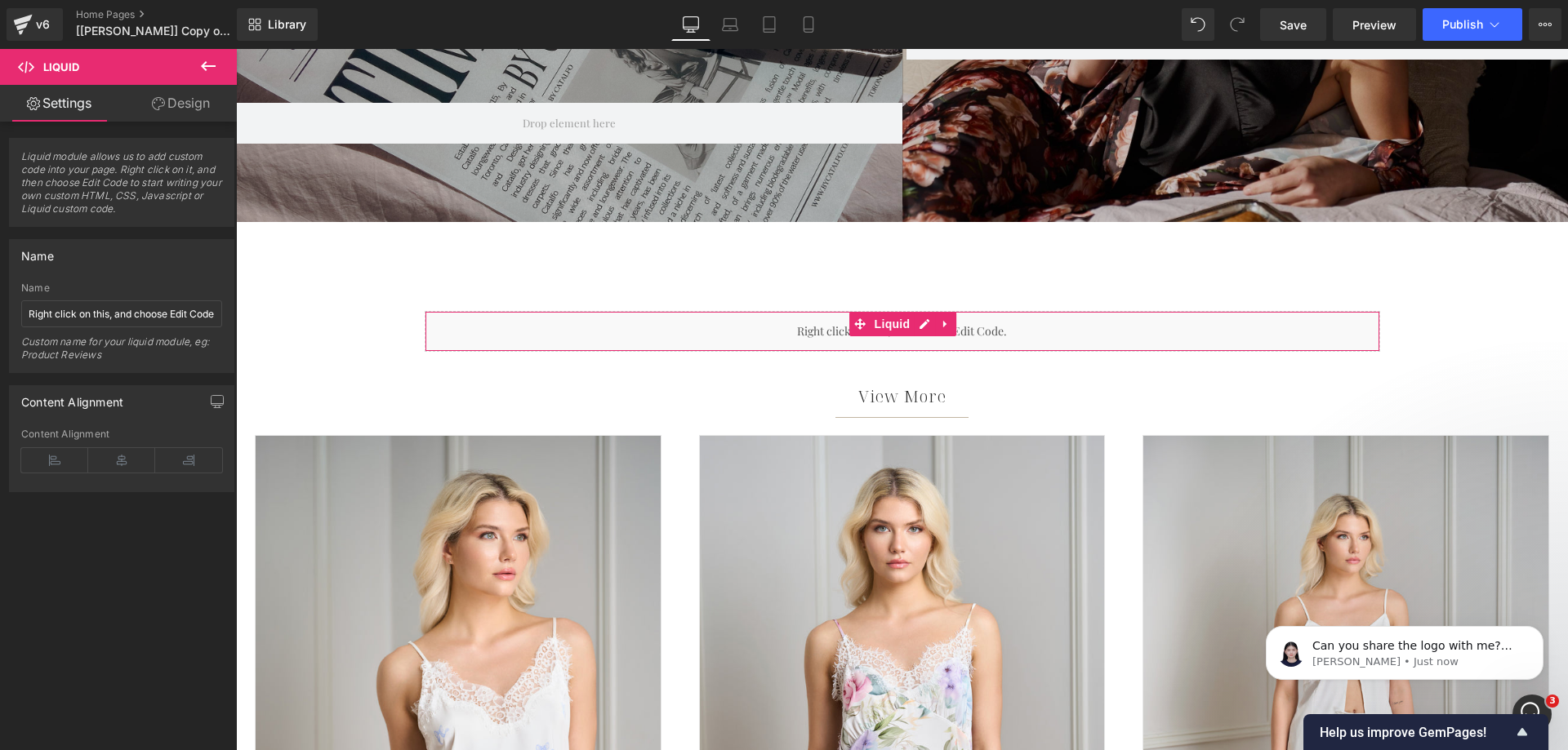
click at [180, 104] on link "Design" at bounding box center [181, 104] width 118 height 37
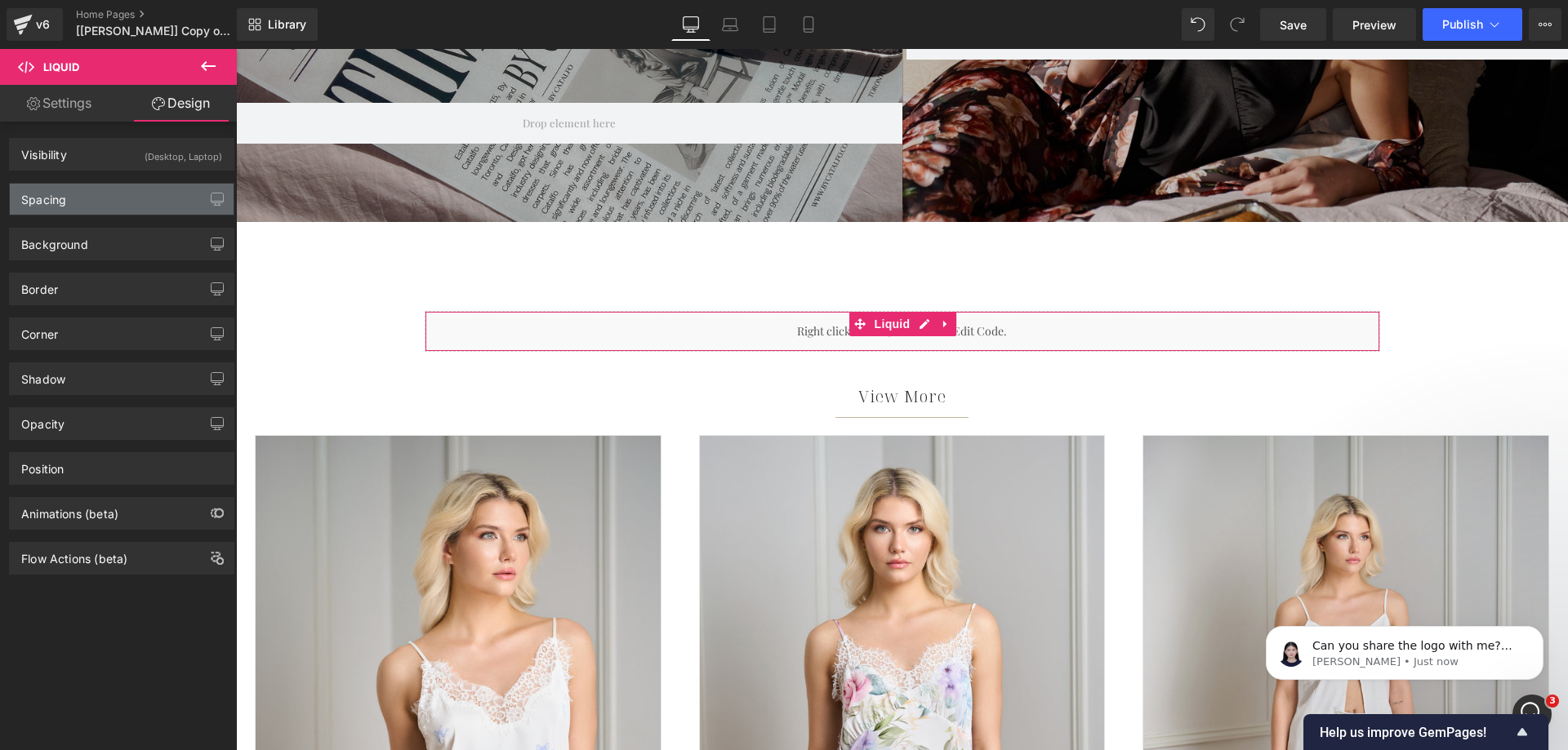
click at [132, 207] on div "Spacing" at bounding box center [122, 199] width 224 height 31
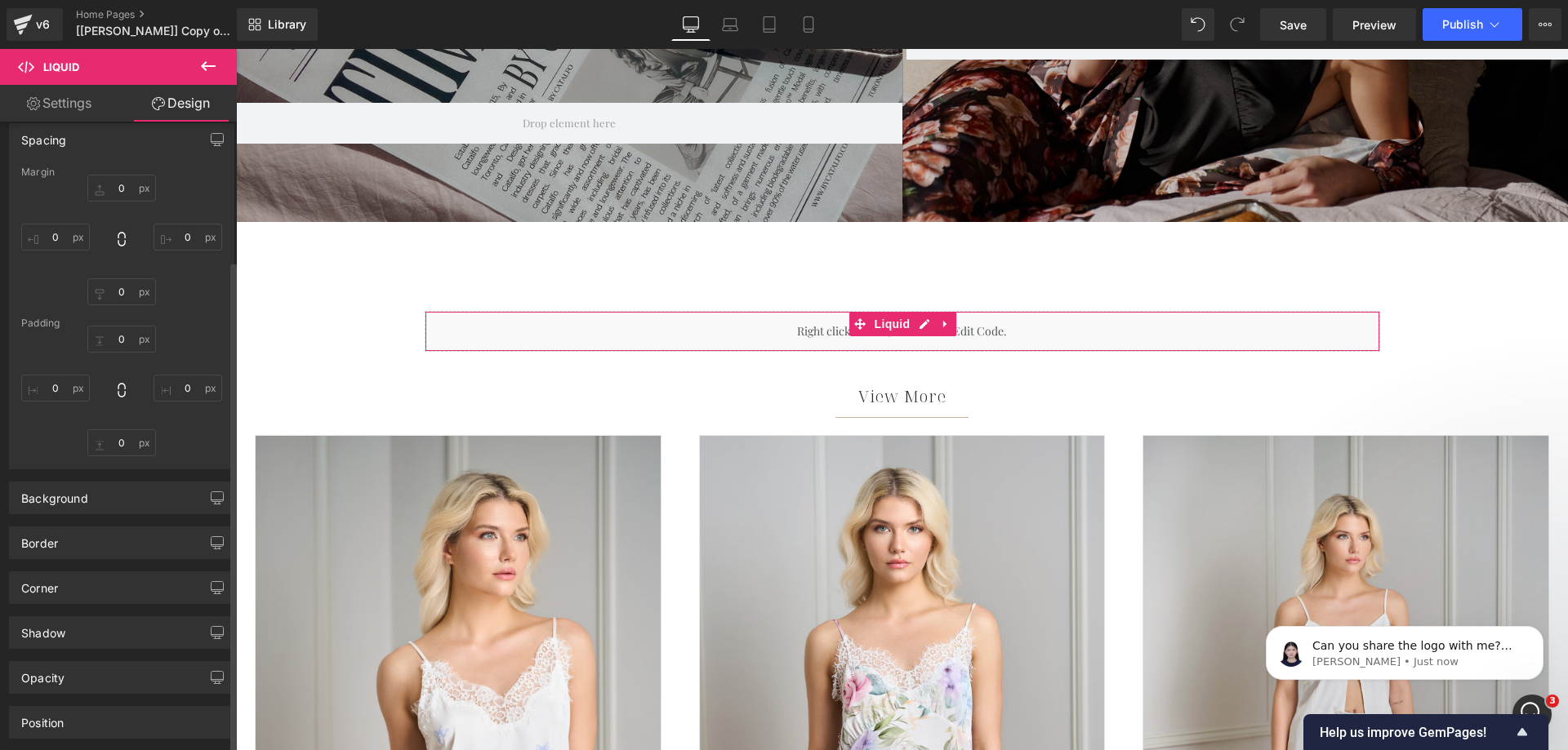
scroll to position [184, 0]
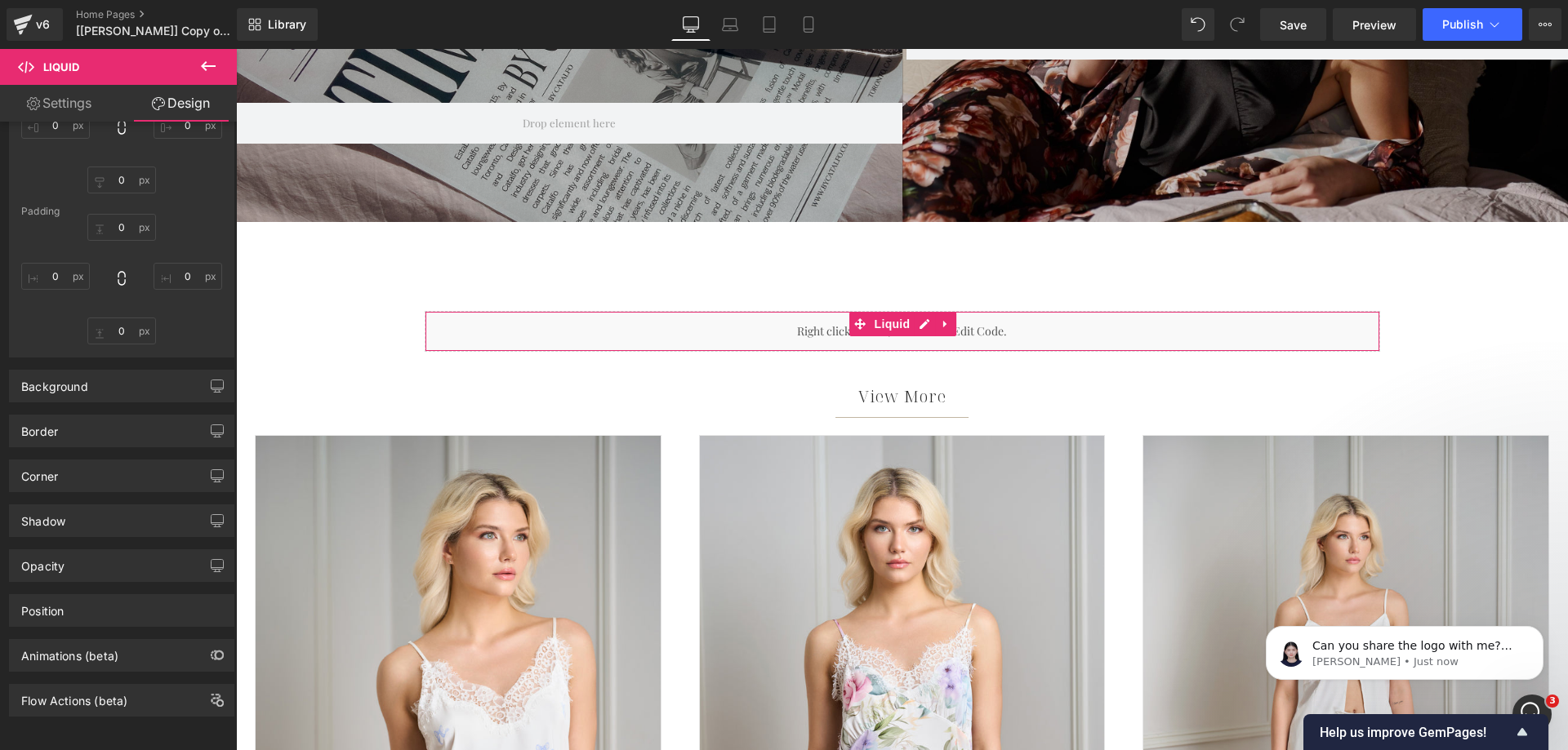
click at [63, 106] on link "Settings" at bounding box center [59, 104] width 118 height 37
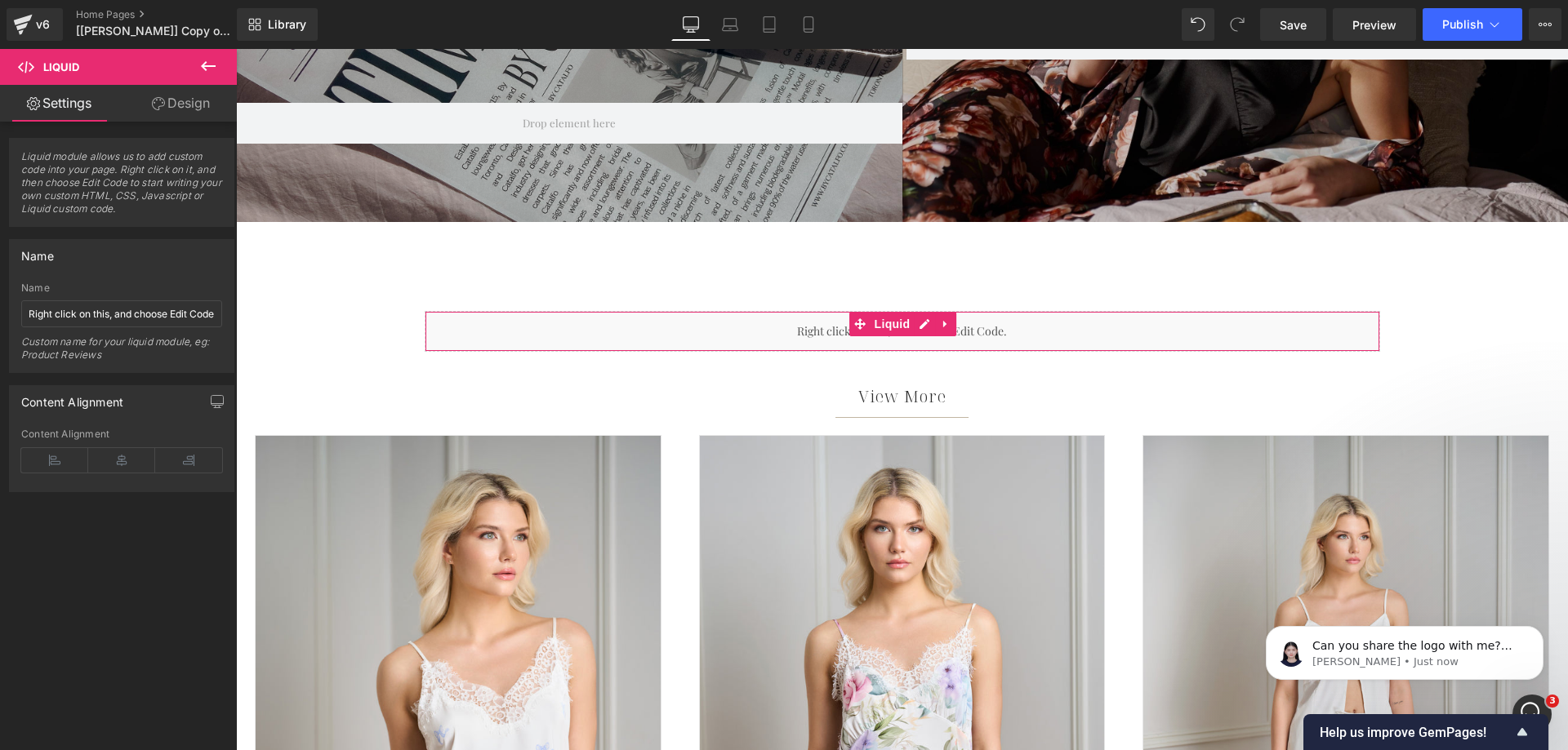
click at [165, 100] on link "Design" at bounding box center [181, 104] width 118 height 37
type input "0"
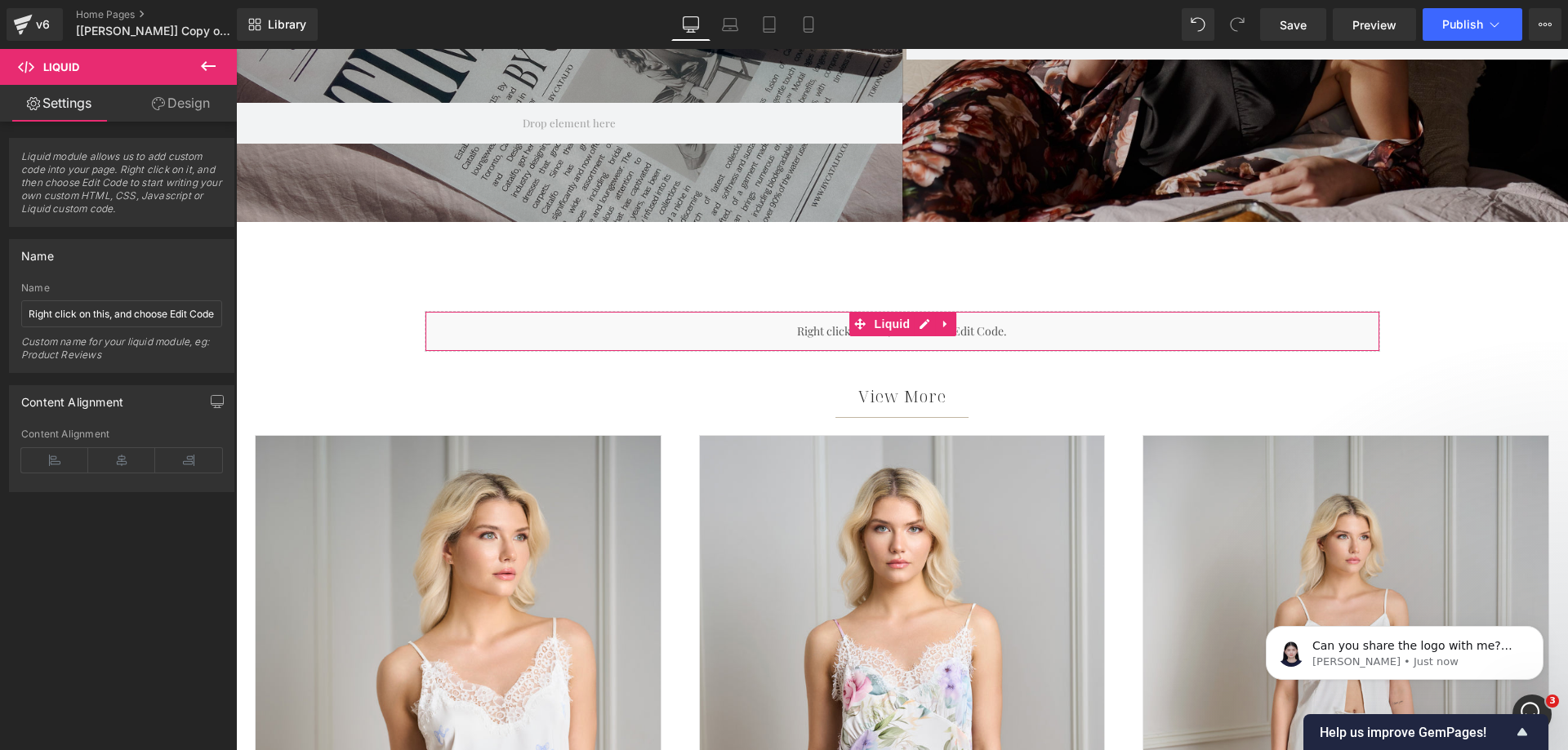
type input "0"
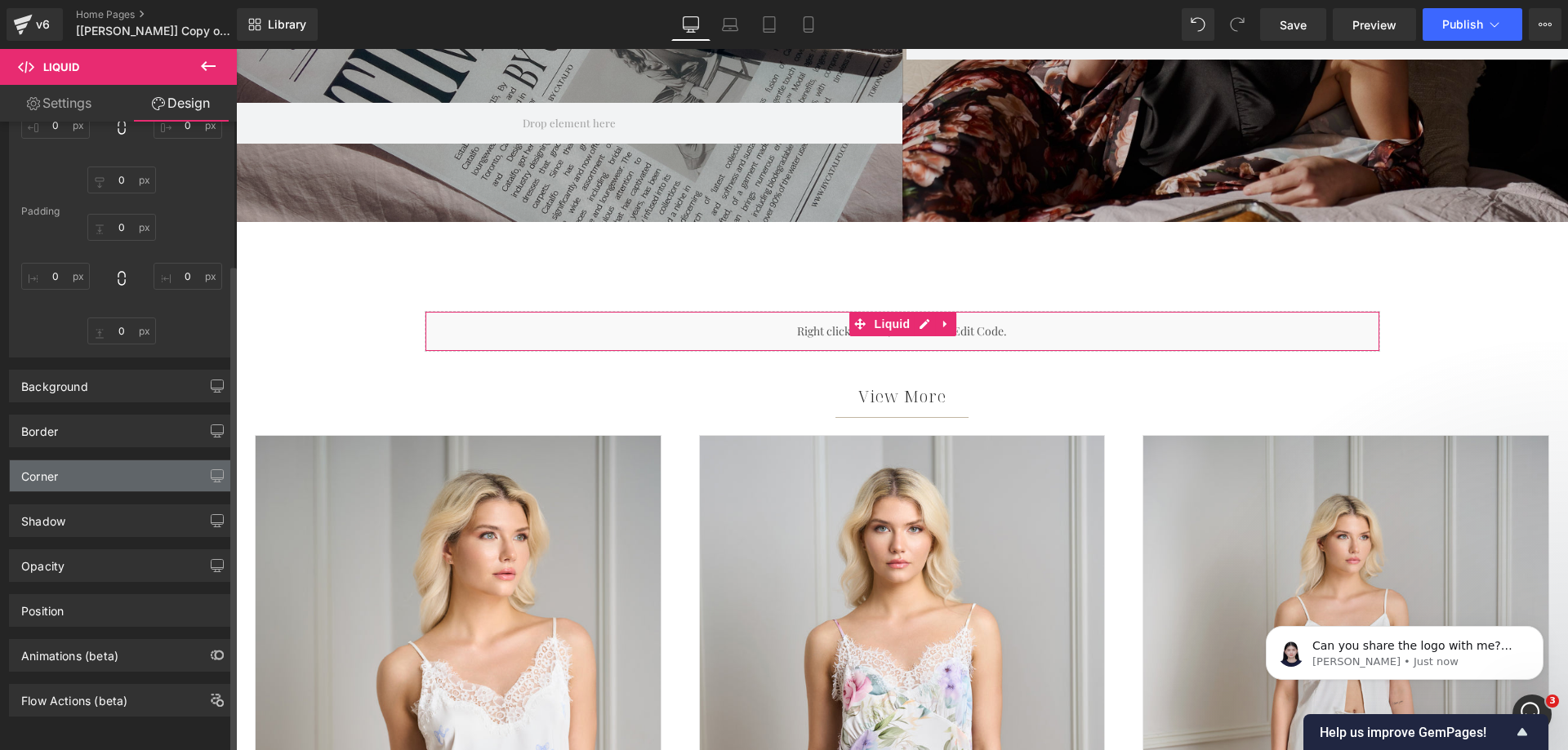
click at [95, 465] on div "Corner" at bounding box center [122, 476] width 224 height 31
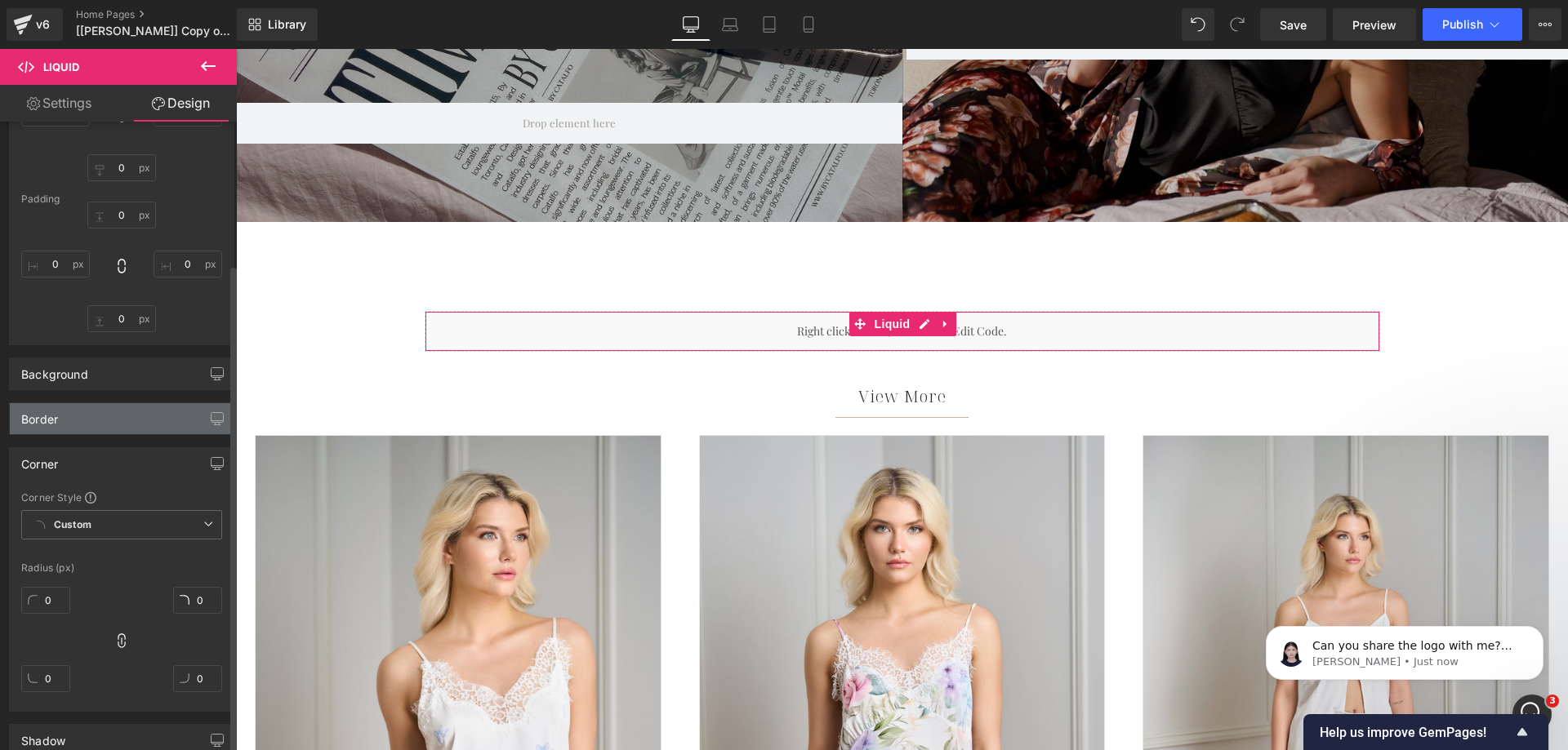
click at [98, 420] on div "Border" at bounding box center [122, 419] width 224 height 31
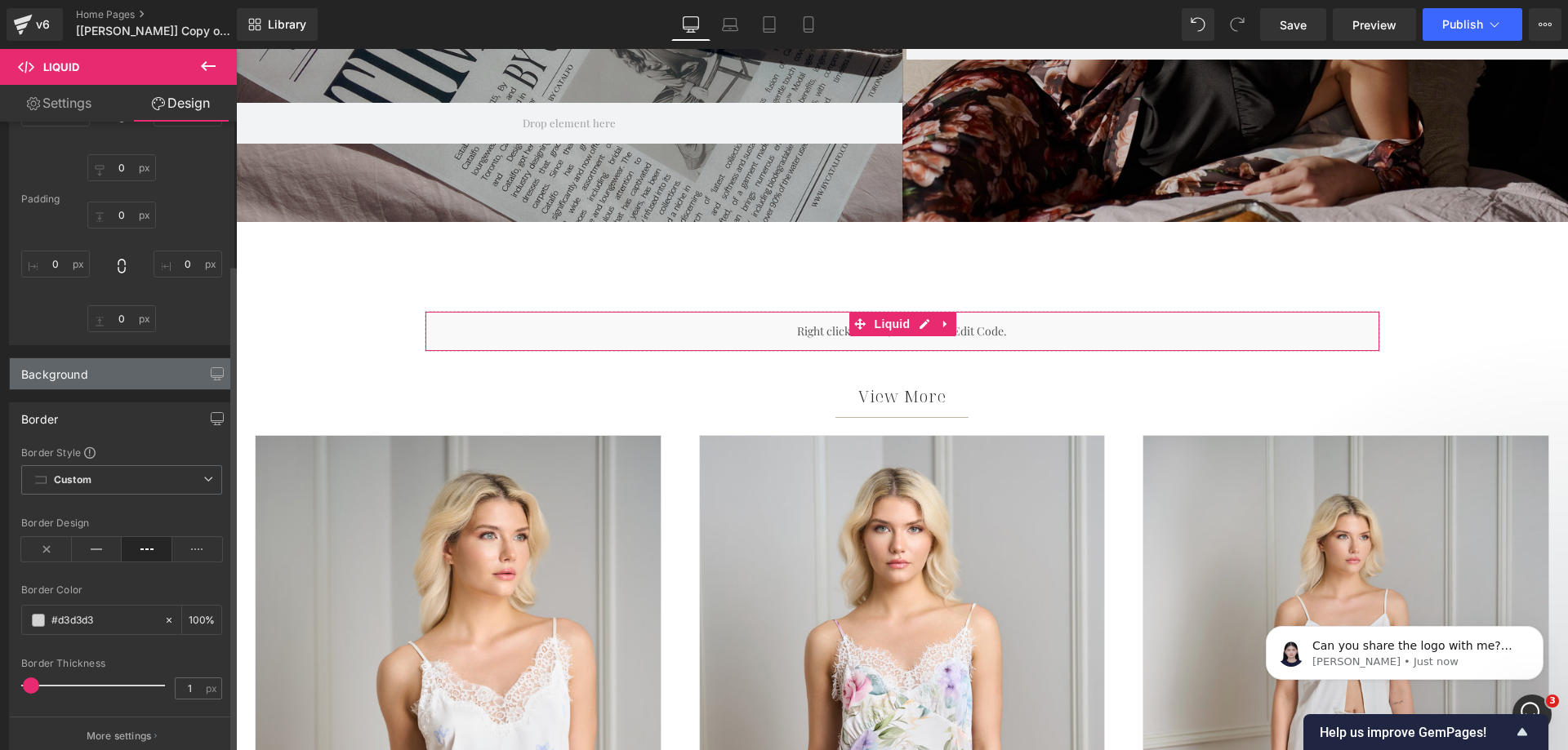
click at [106, 388] on div "Background" at bounding box center [122, 375] width 224 height 31
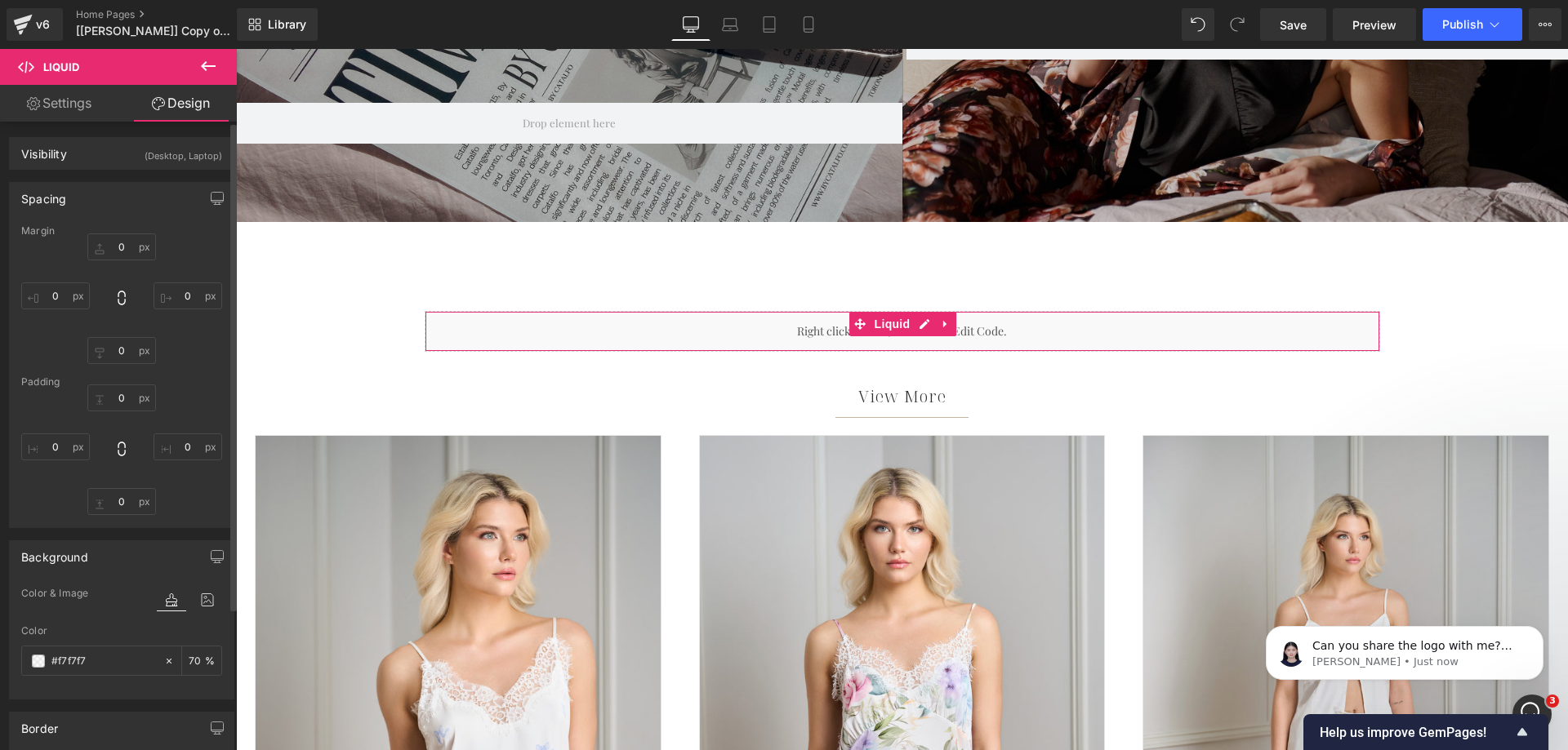
scroll to position [0, 0]
click at [56, 299] on input "0" at bounding box center [55, 297] width 69 height 27
click at [202, 248] on div "0px 0 0px 0 0px 0 0px 0 XS S M L XL XLM Edit Value" at bounding box center [121, 299] width 201 height 130
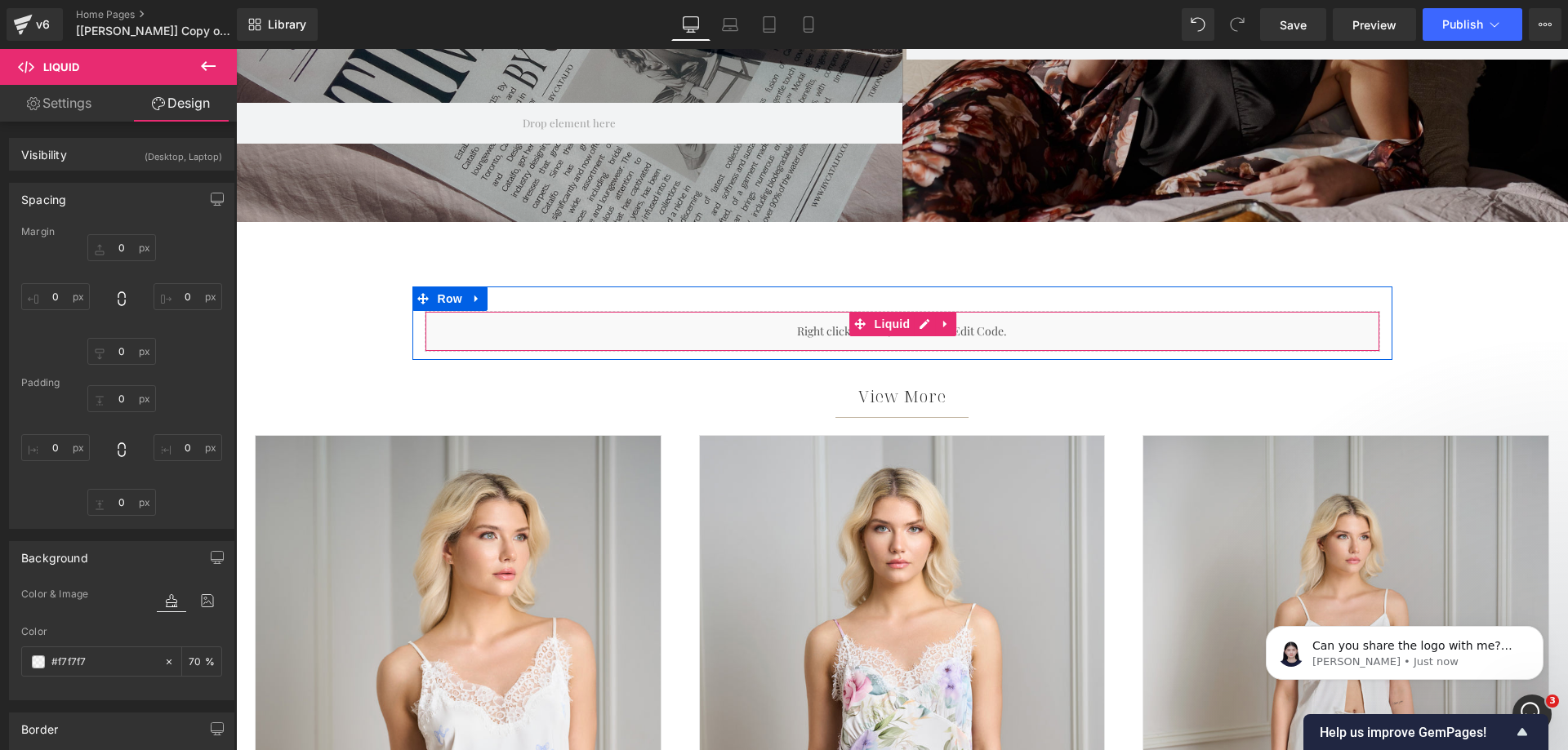
click at [487, 331] on div "Liquid" at bounding box center [902, 331] width 956 height 40
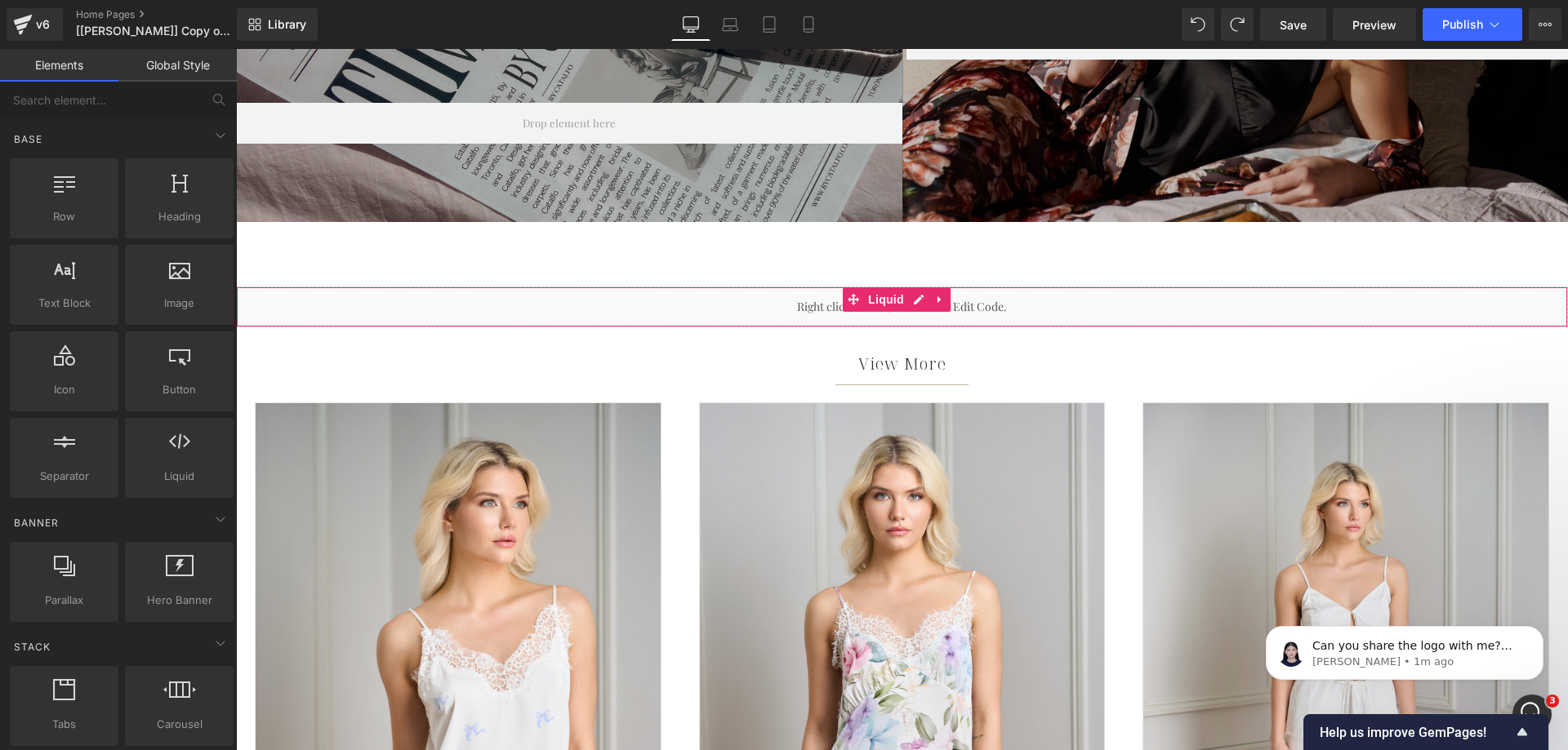
click at [802, 310] on div "Liquid" at bounding box center [902, 307] width 1332 height 40
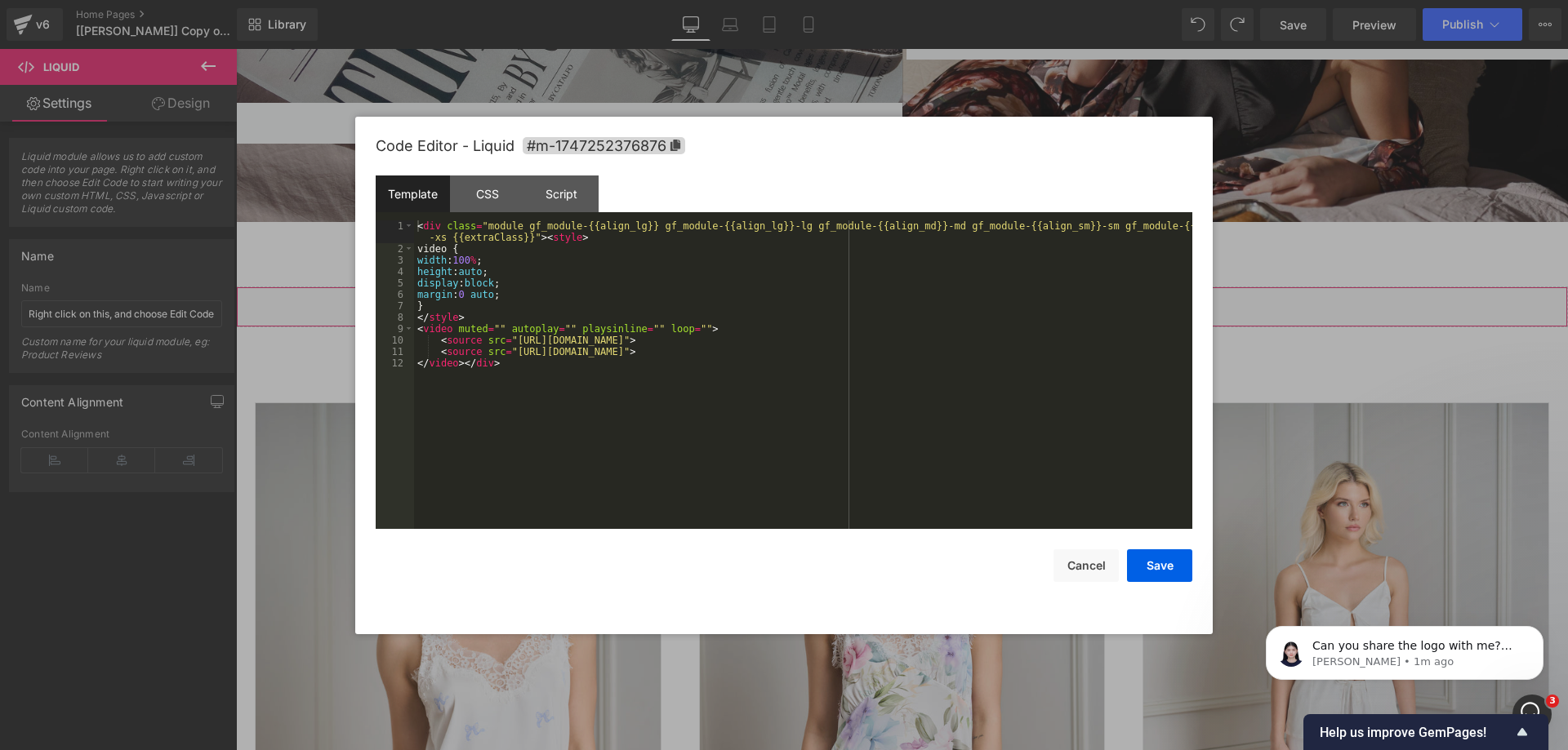
click at [756, 0] on div "Liquid You are previewing how the will restyle your page. You can not edit Elem…" at bounding box center [784, 0] width 1568 height 0
click at [610, 354] on div "< div class = "module gf_module-{{align_lg}} gf_module-{{align_lg}}-lg gf_modul…" at bounding box center [803, 392] width 778 height 343
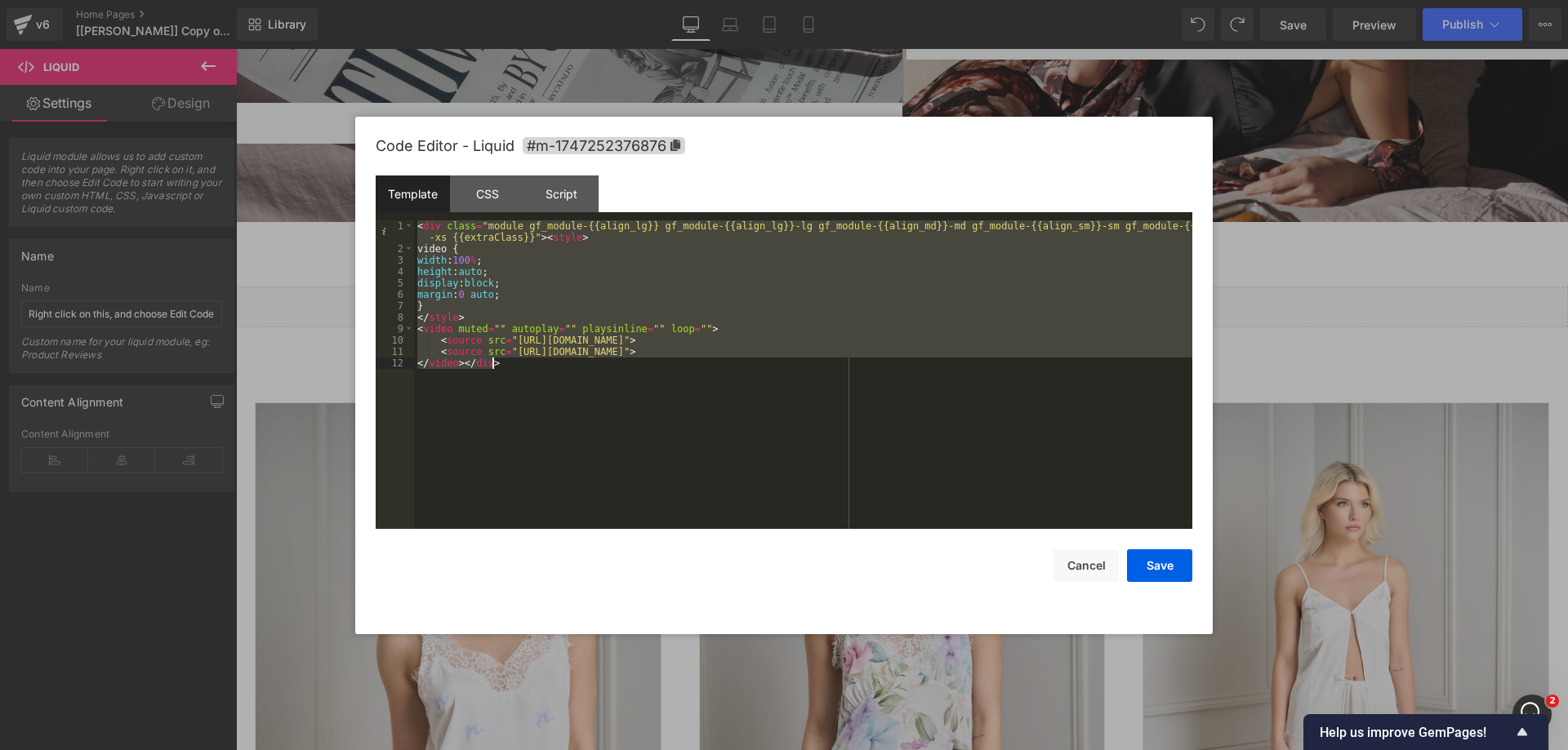
click at [475, 270] on div "< div class = "module gf_module-{{align_lg}} gf_module-{{align_lg}}-lg gf_modul…" at bounding box center [803, 375] width 778 height 308
click at [475, 270] on div "< div class = "module gf_module-{{align_lg}} gf_module-{{align_lg}}-lg gf_modul…" at bounding box center [803, 392] width 778 height 343
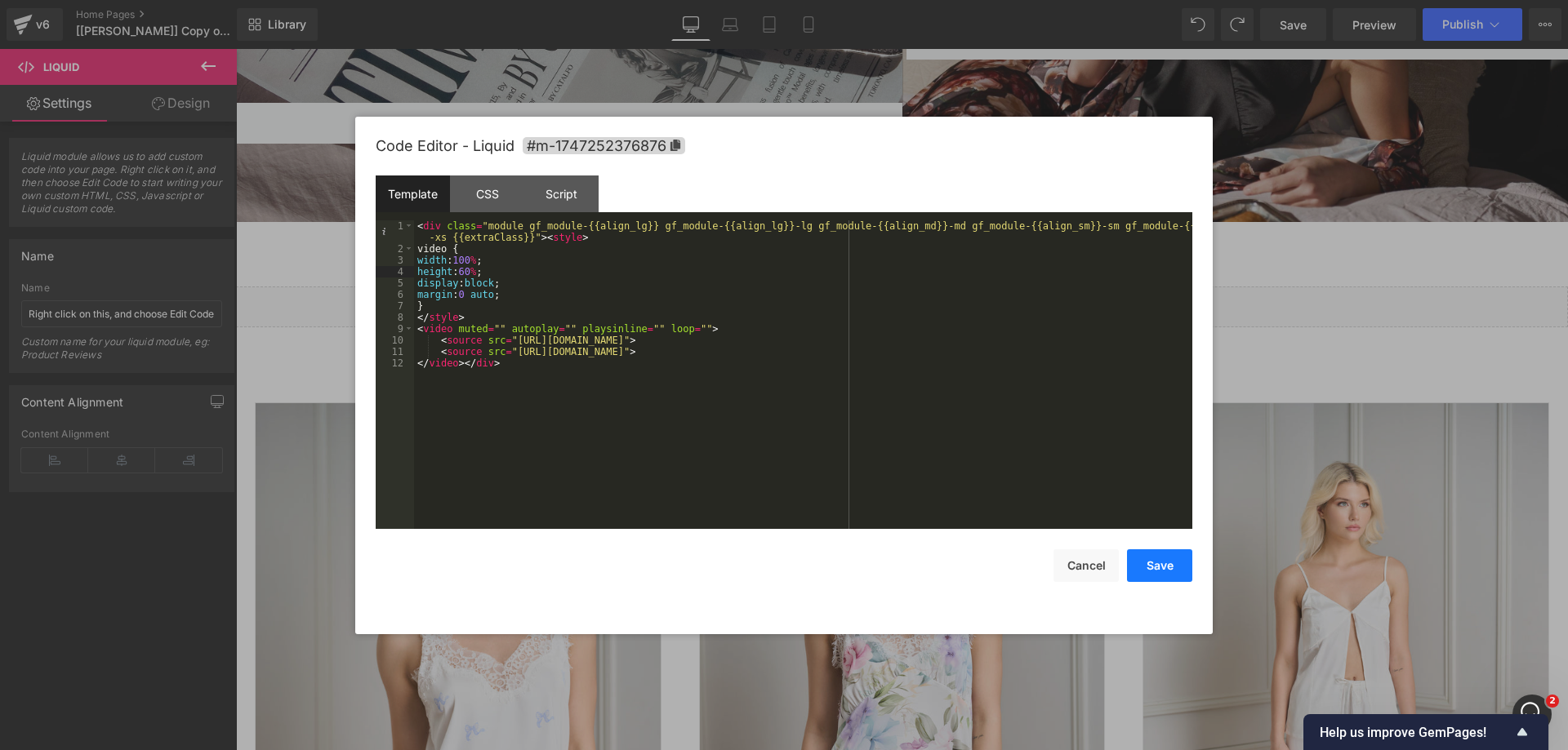
click at [1186, 562] on button "Save" at bounding box center [1159, 566] width 65 height 33
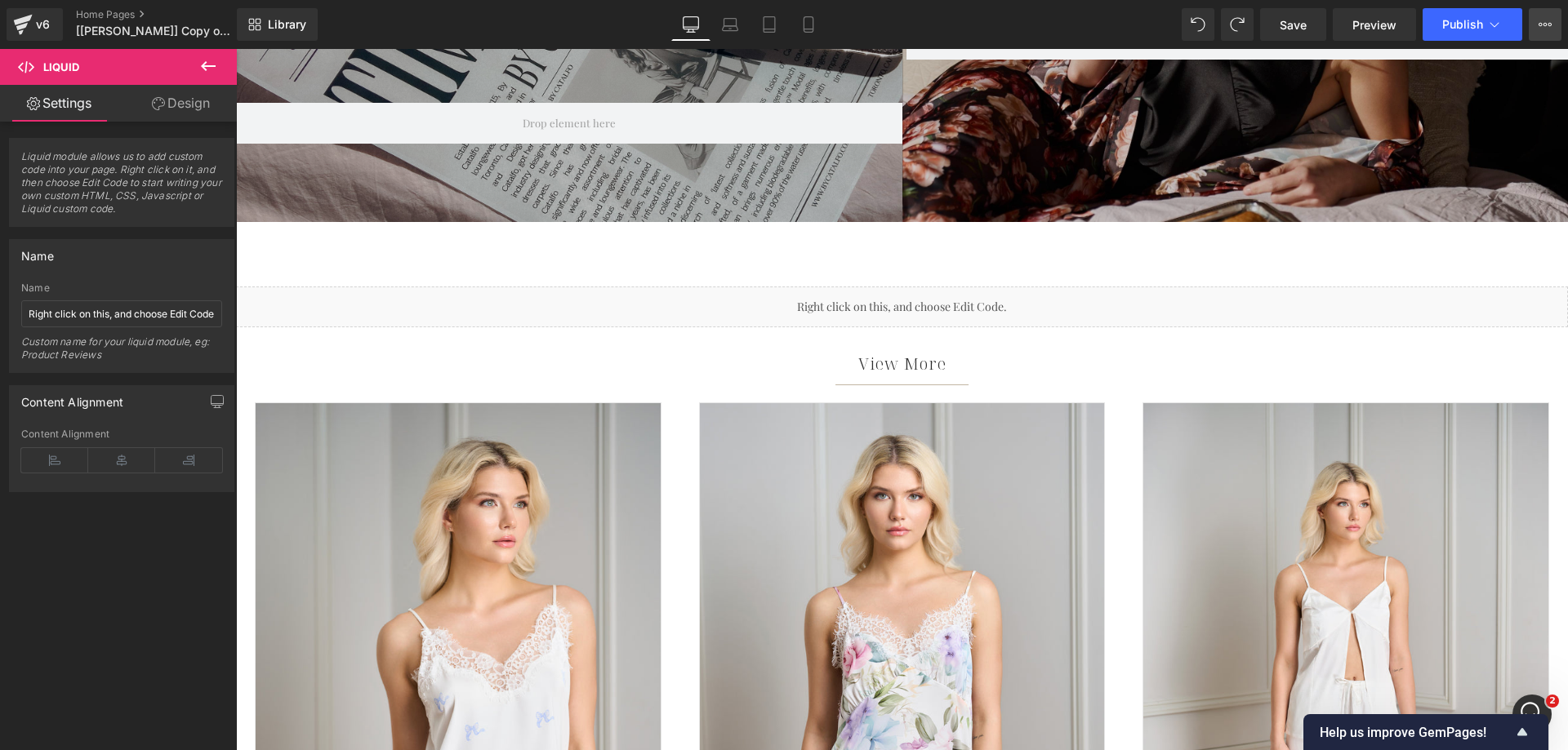
click at [1540, 20] on icon at bounding box center [1545, 25] width 13 height 13
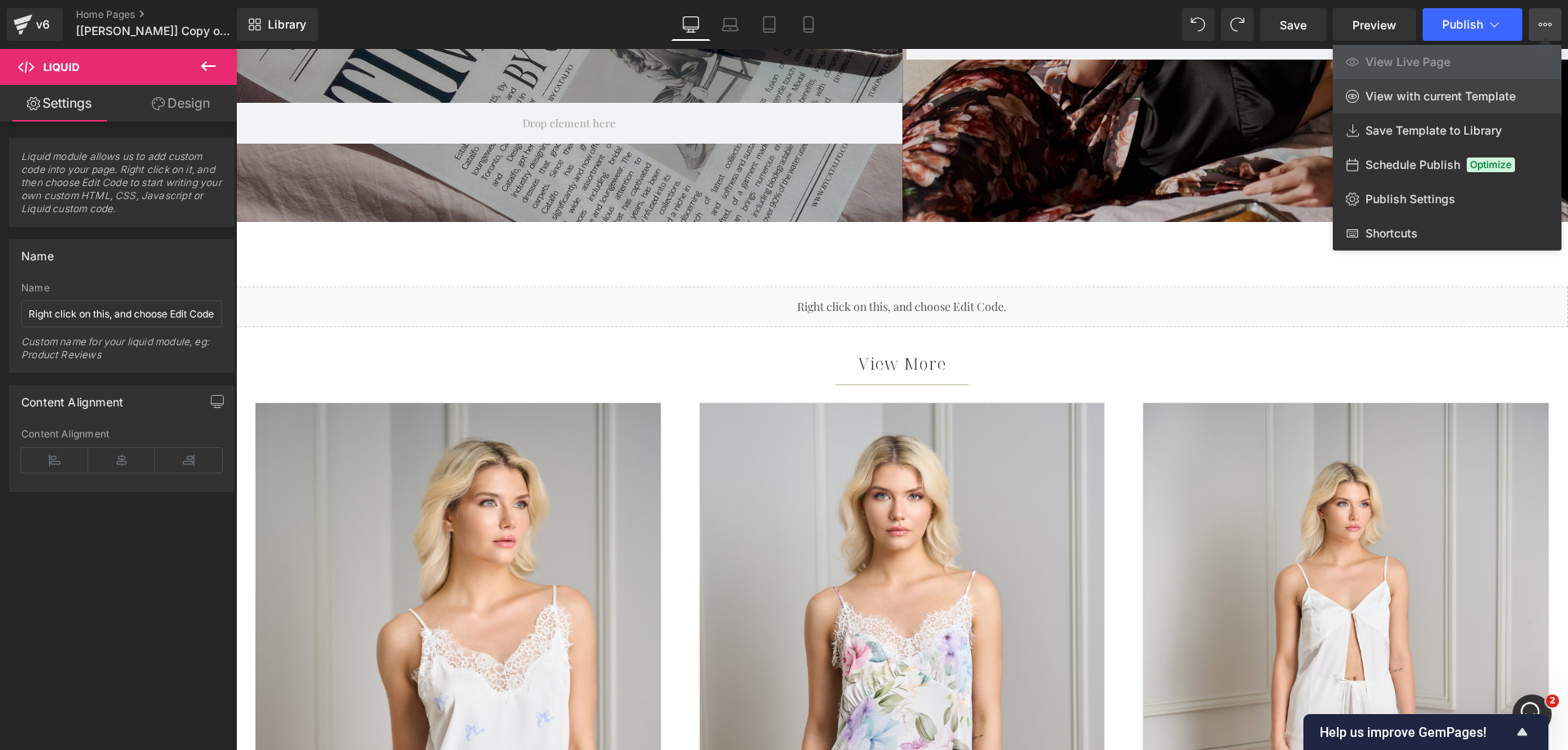
click at [1408, 95] on span "View with current Template" at bounding box center [1440, 96] width 151 height 15
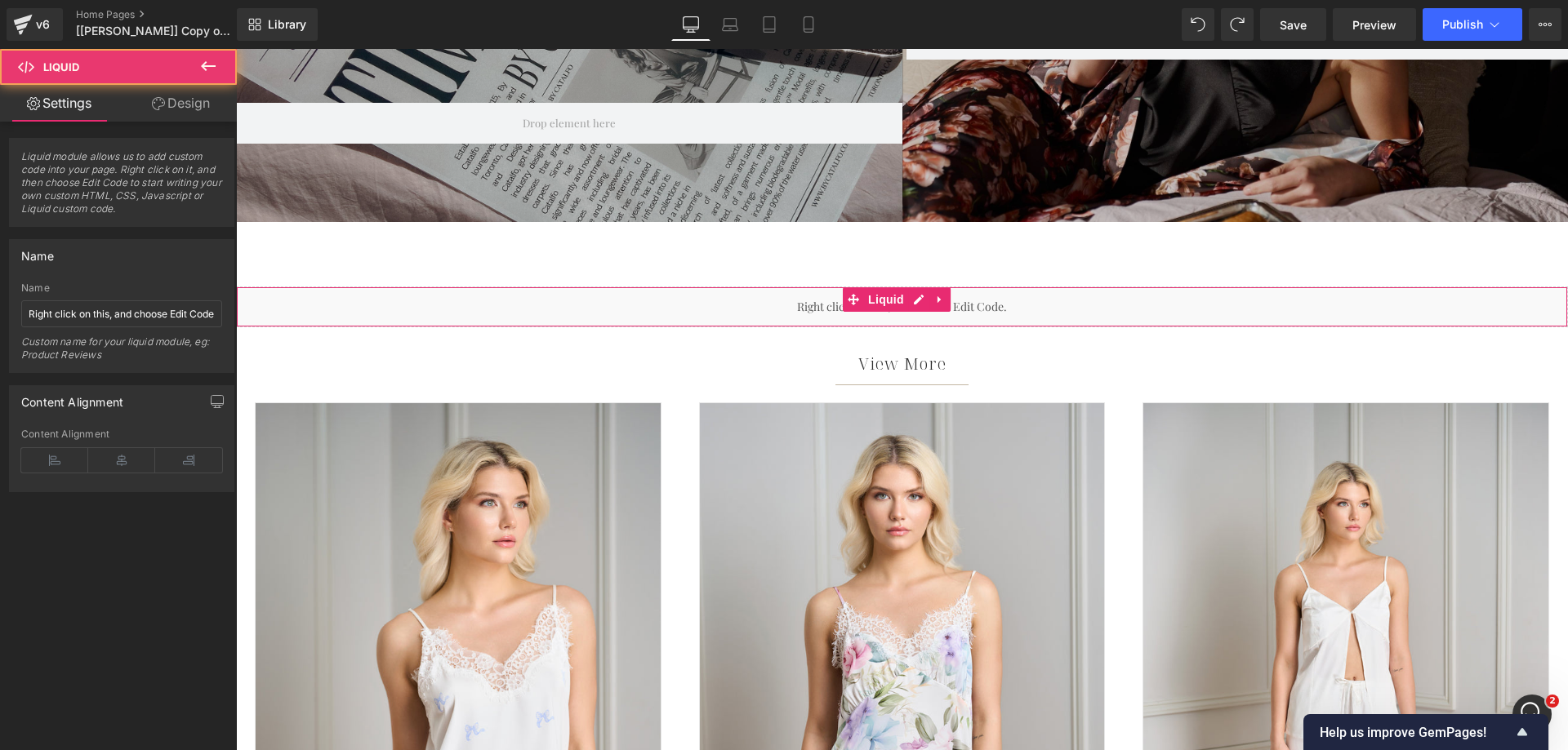
click at [678, 314] on div "Liquid" at bounding box center [902, 307] width 1332 height 40
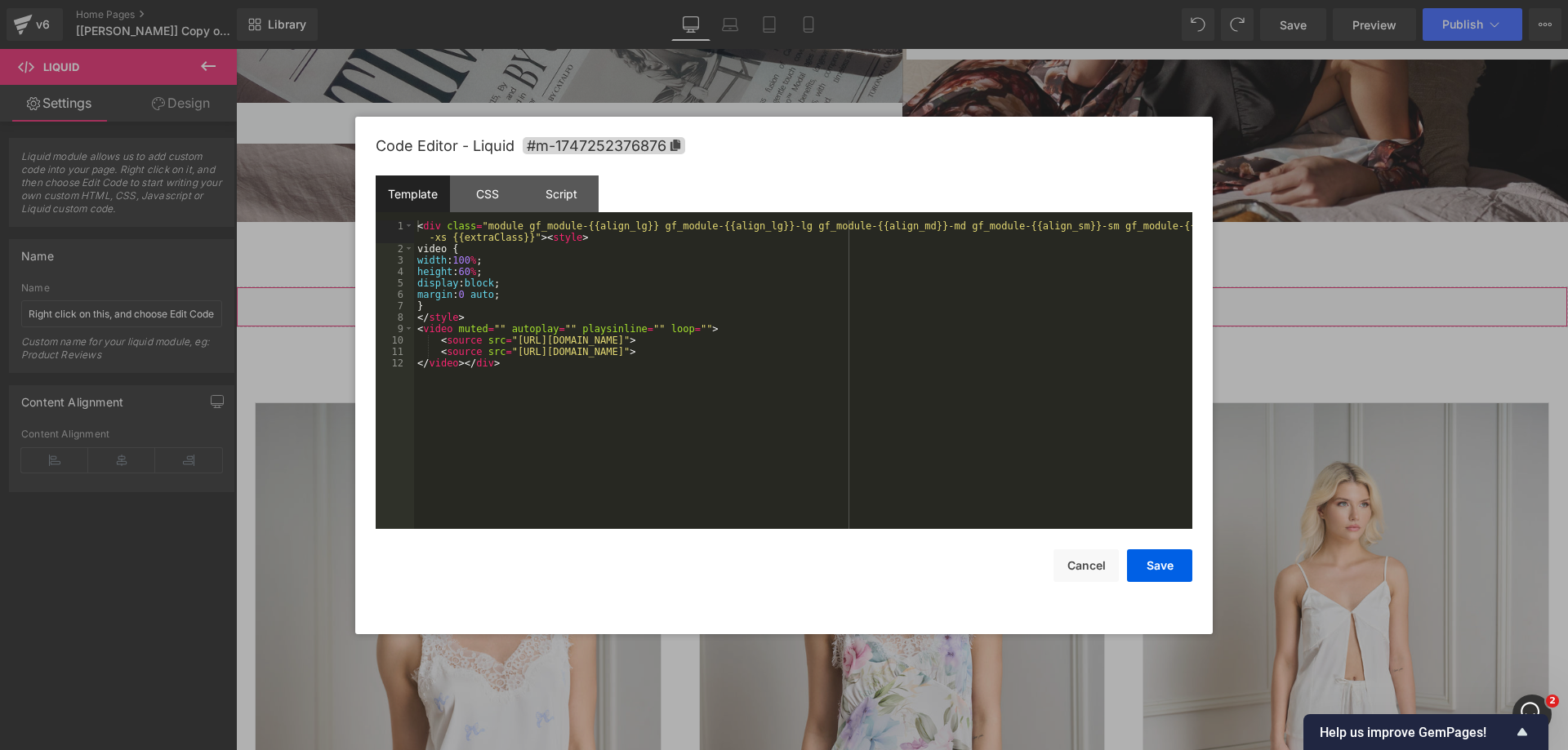
click at [652, 0] on div "Liquid You are previewing how the will restyle your page. You can not edit Elem…" at bounding box center [784, 0] width 1568 height 0
click at [469, 274] on div "< div class = "module gf_module-{{align_lg}} gf_module-{{align_lg}}-lg gf_modul…" at bounding box center [803, 392] width 778 height 343
drag, startPoint x: 476, startPoint y: 271, endPoint x: 458, endPoint y: 271, distance: 18.0
click at [458, 271] on div "< div class = "module gf_module-{{align_lg}} gf_module-{{align_lg}}-lg gf_modul…" at bounding box center [803, 392] width 778 height 343
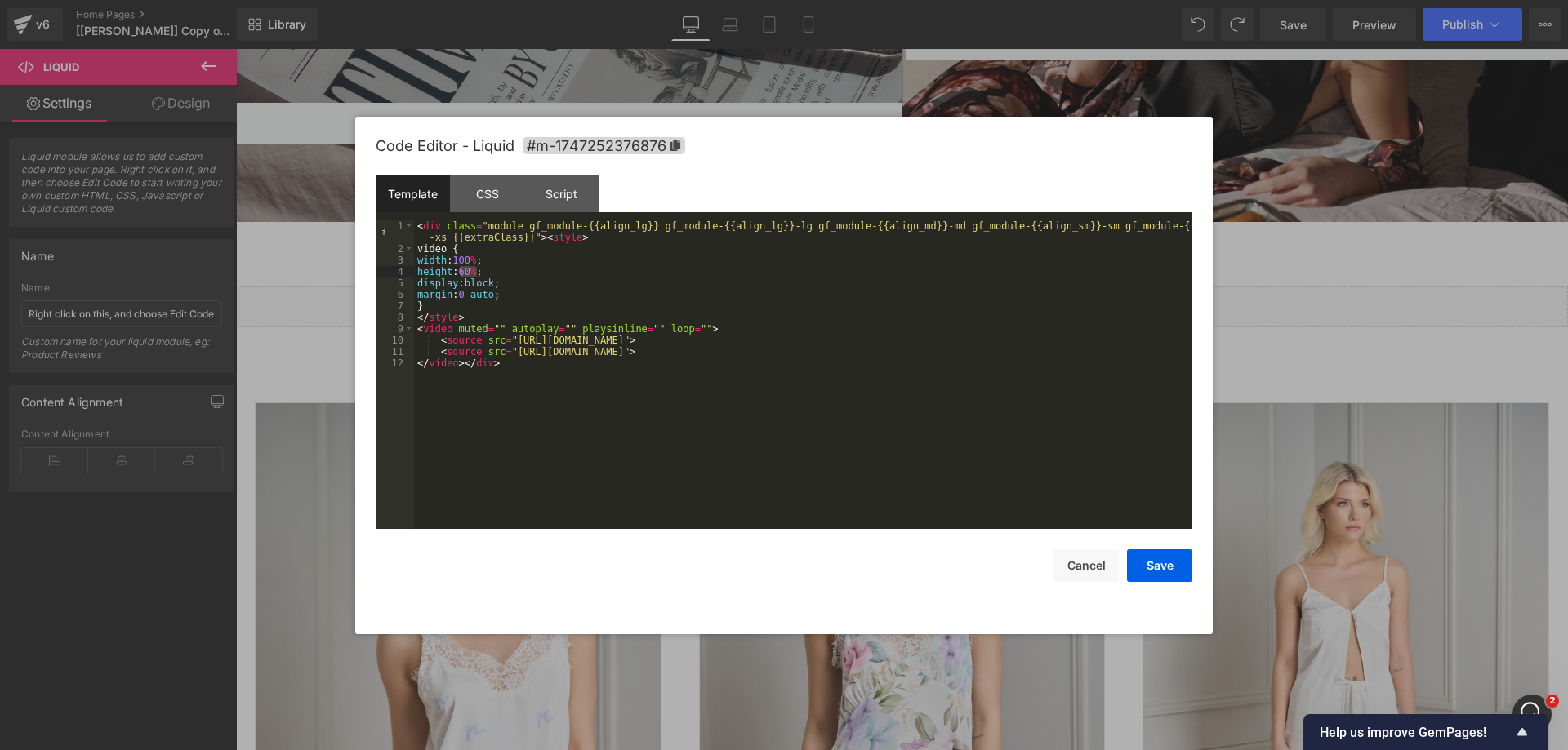
click at [492, 273] on div "< div class = "module gf_module-{{align_lg}} gf_module-{{align_lg}}-lg gf_modul…" at bounding box center [803, 392] width 778 height 343
click at [498, 272] on div "< div class = "module gf_module-{{align_lg}} gf_module-{{align_lg}}-lg gf_modul…" at bounding box center [803, 392] width 778 height 343
drag, startPoint x: 462, startPoint y: 270, endPoint x: 490, endPoint y: 270, distance: 28.0
click at [490, 270] on div "< div class = "module gf_module-{{align_lg}} gf_module-{{align_lg}}-lg gf_modul…" at bounding box center [803, 392] width 778 height 343
click at [1187, 570] on button "Save" at bounding box center [1159, 566] width 65 height 33
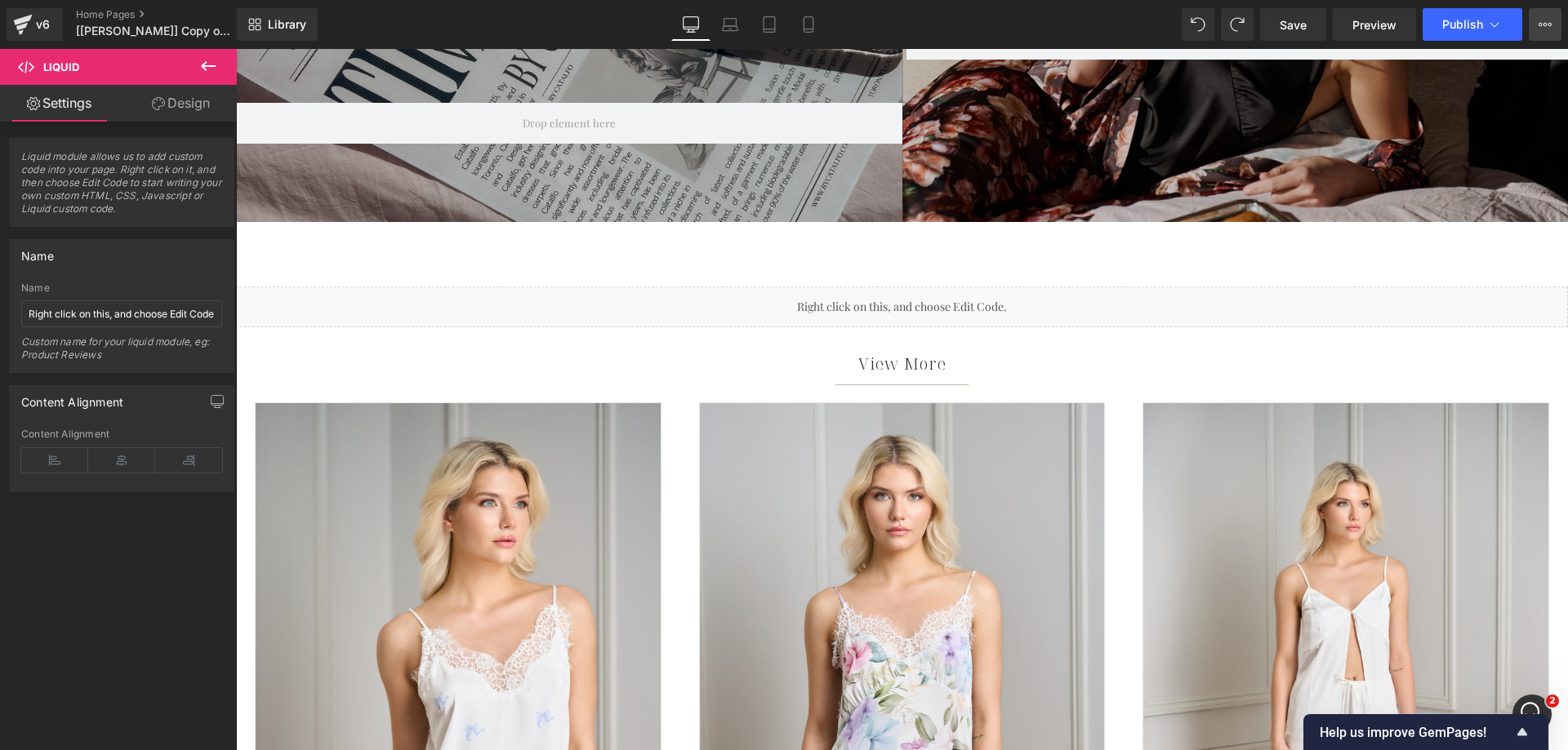
click at [1548, 26] on icon at bounding box center [1545, 25] width 13 height 13
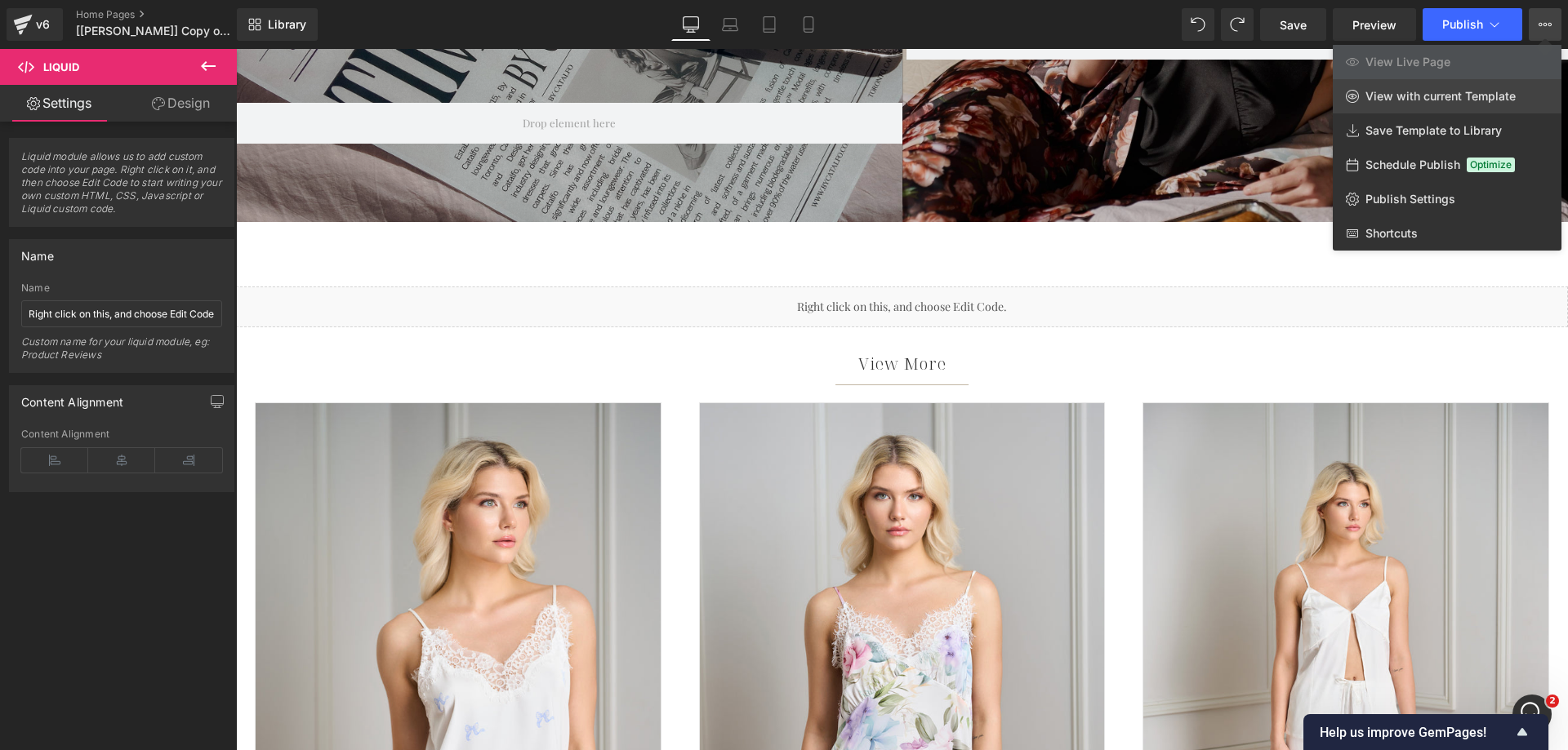
click at [1420, 95] on span "View with current Template" at bounding box center [1440, 96] width 151 height 15
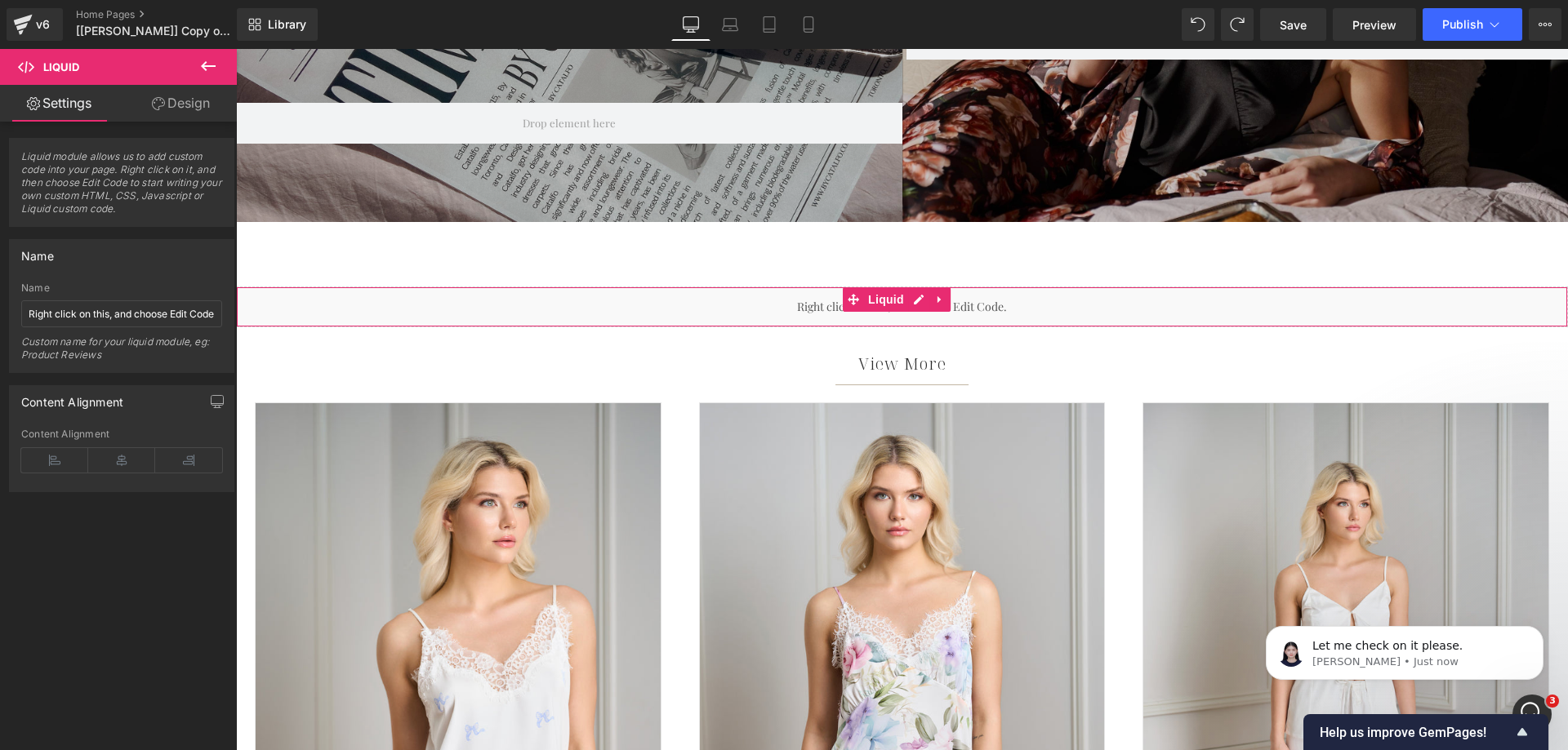
click at [831, 310] on div "Liquid" at bounding box center [902, 307] width 1332 height 40
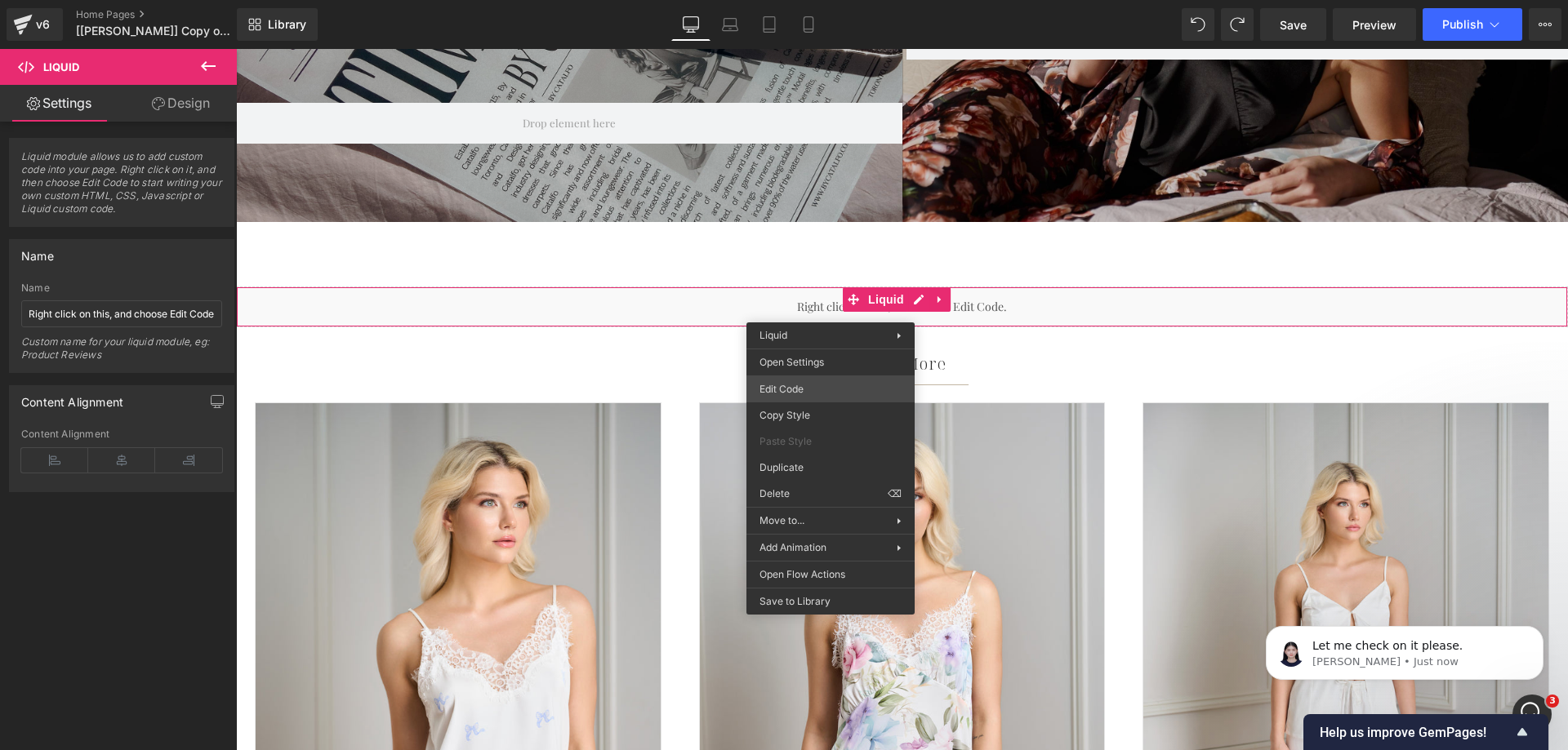
click at [801, 0] on div "Liquid You are previewing how the will restyle your page. You can not edit Elem…" at bounding box center [784, 0] width 1568 height 0
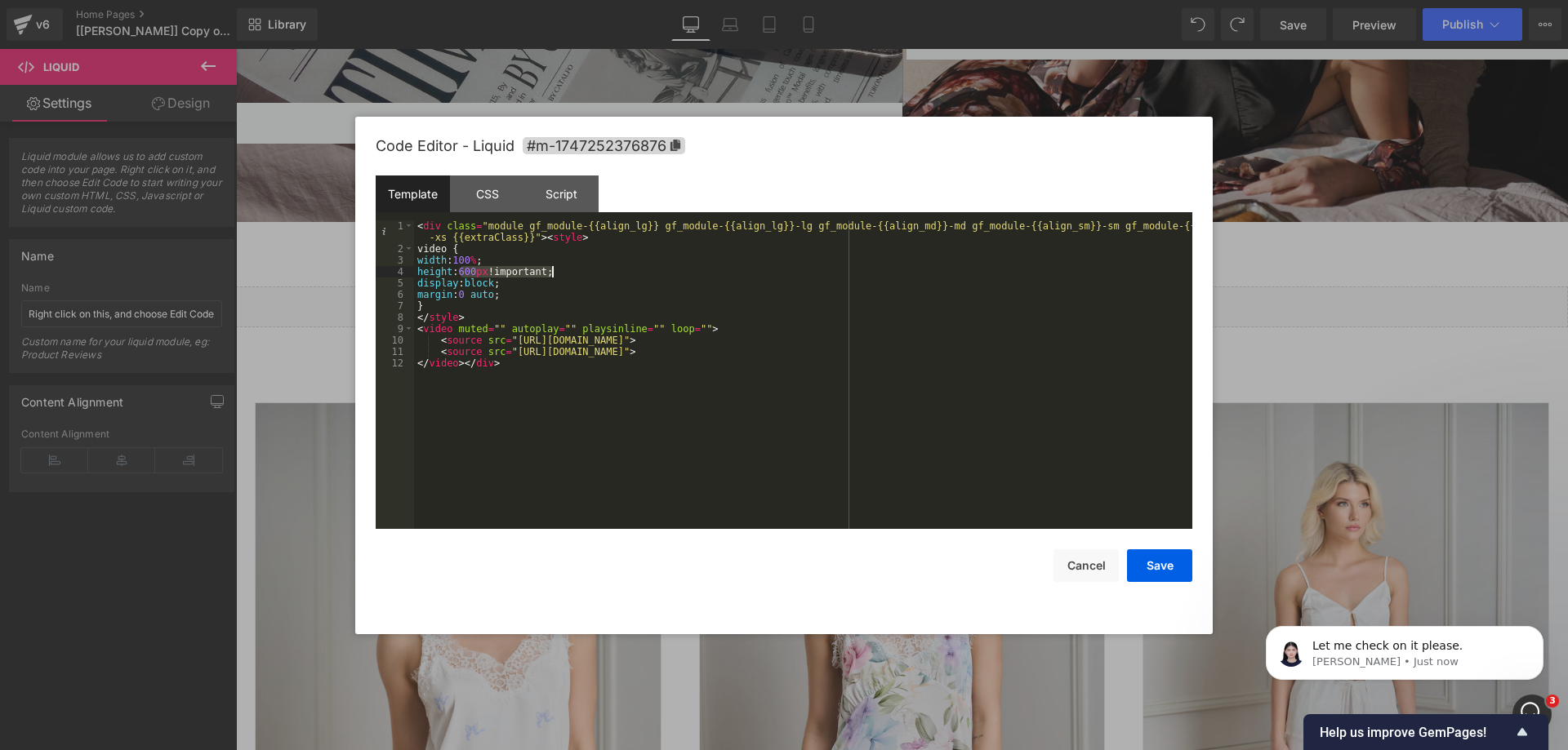
drag, startPoint x: 462, startPoint y: 273, endPoint x: 558, endPoint y: 270, distance: 96.0
click at [558, 270] on div "< div class = "module gf_module-{{align_lg}} gf_module-{{align_lg}}-lg gf_modul…" at bounding box center [803, 392] width 778 height 343
click at [1092, 554] on button "Cancel" at bounding box center [1086, 566] width 65 height 33
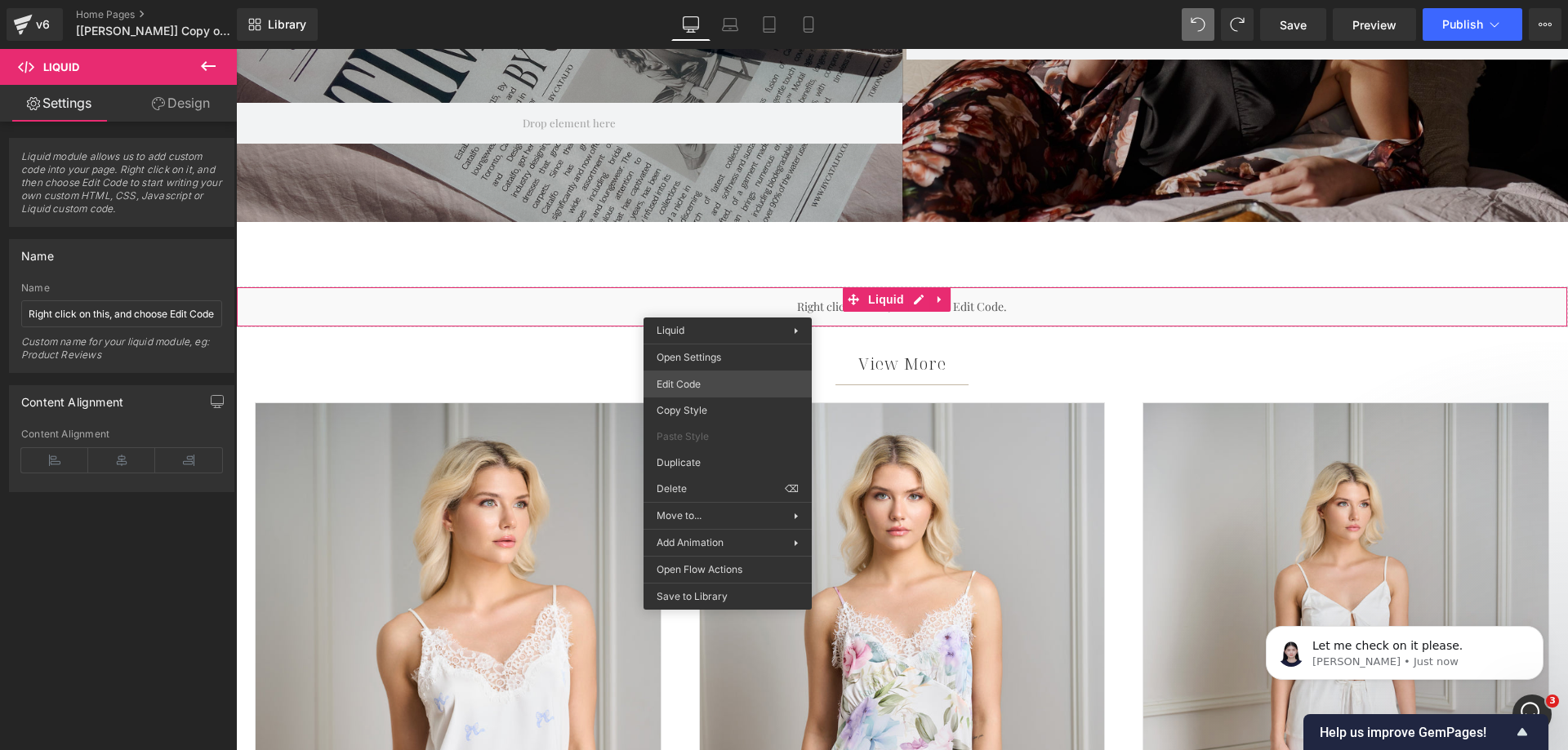
click at [663, 0] on div "Liquid You are previewing how the will restyle your page. You can not edit Elem…" at bounding box center [784, 0] width 1568 height 0
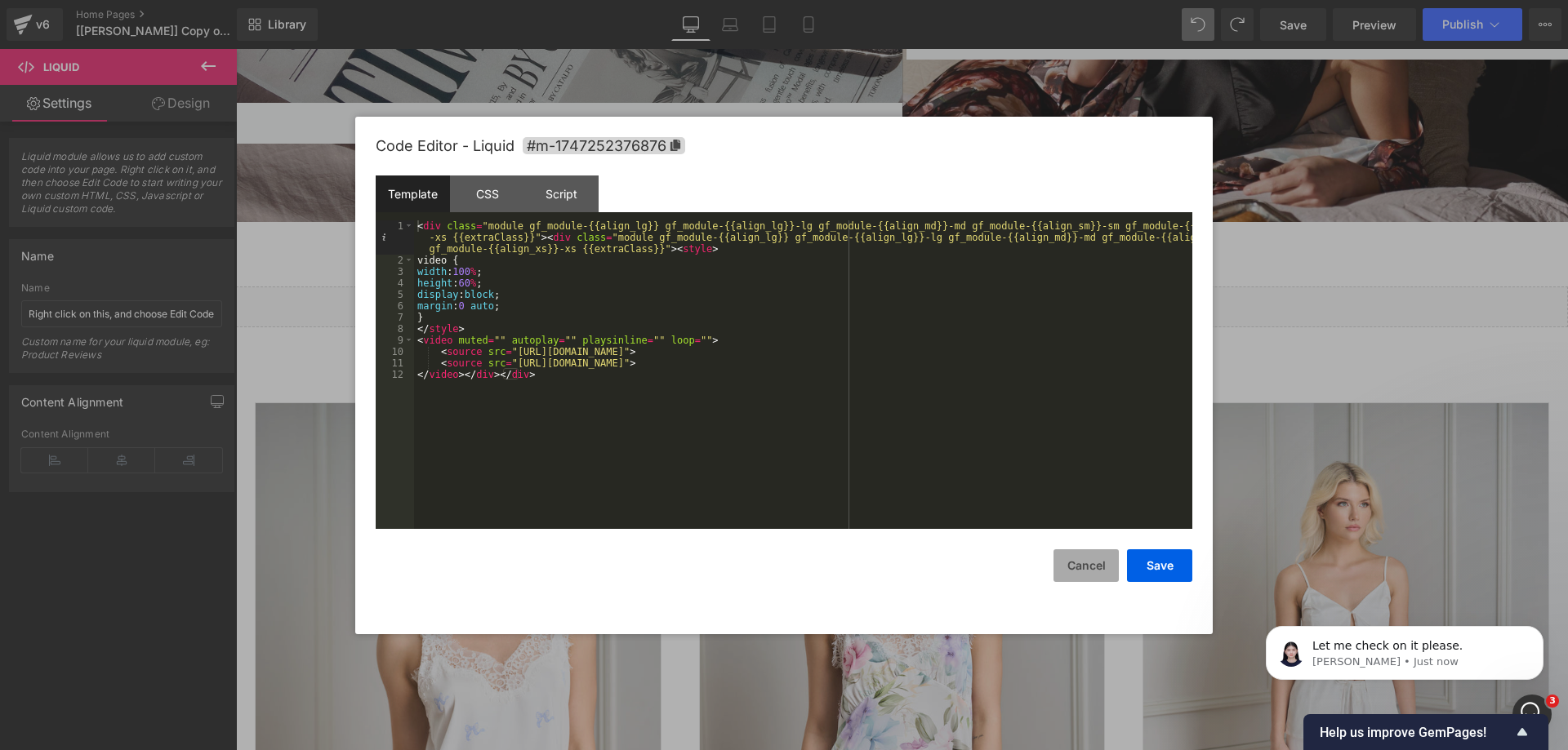
click at [1083, 562] on button "Cancel" at bounding box center [1086, 566] width 65 height 33
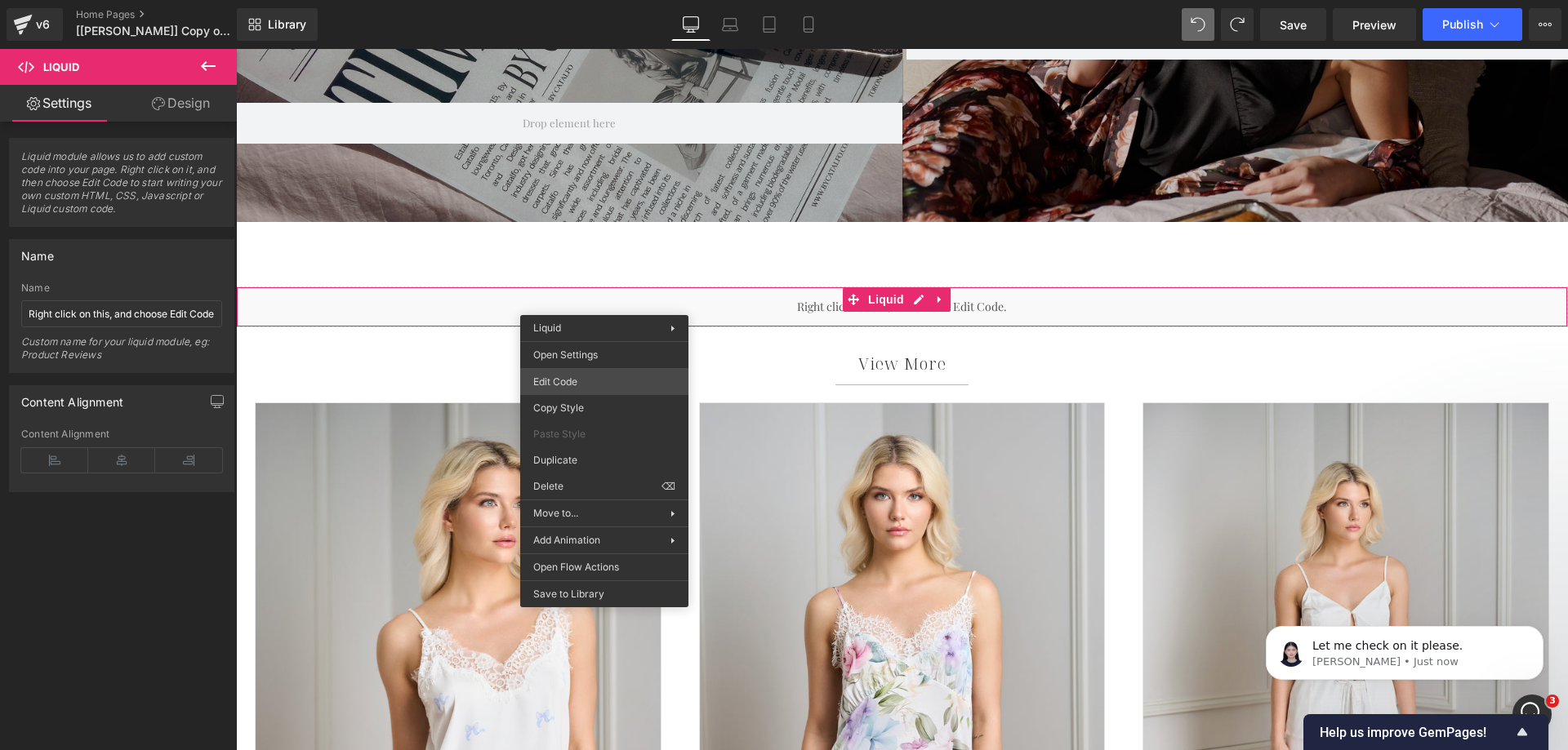
click at [590, 0] on div "Liquid You are previewing how the will restyle your page. You can not edit Elem…" at bounding box center [784, 0] width 1568 height 0
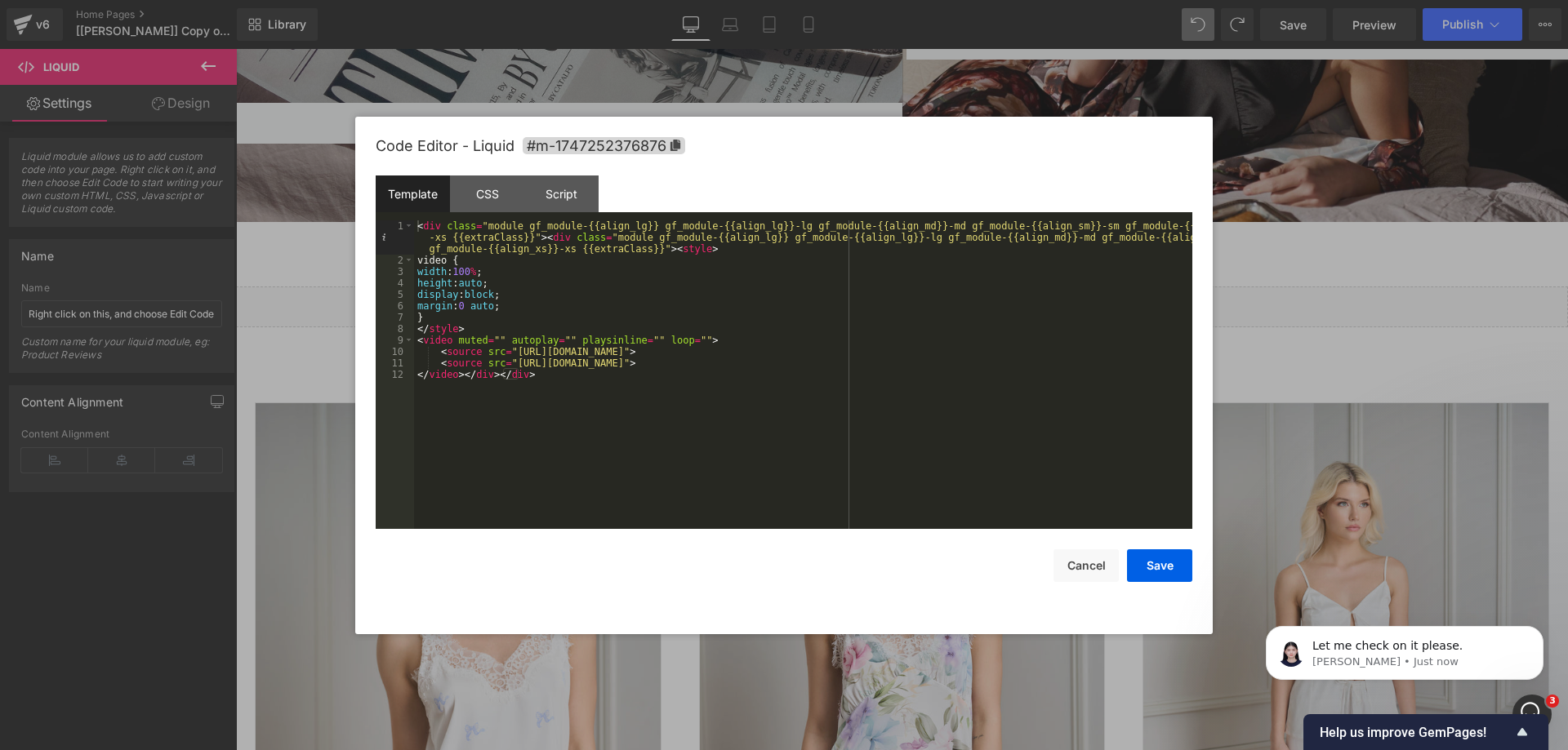
click at [540, 375] on div "< div class = "module gf_module-{{align_lg}} gf_module-{{align_lg}}-lg gf_modul…" at bounding box center [803, 397] width 778 height 354
drag, startPoint x: 509, startPoint y: 353, endPoint x: 902, endPoint y: 351, distance: 393.0
click at [902, 351] on div "< div class = "module gf_module-{{align_lg}} gf_module-{{align_lg}}-lg gf_modul…" at bounding box center [803, 397] width 778 height 354
click at [1066, 569] on button "Cancel" at bounding box center [1086, 566] width 65 height 33
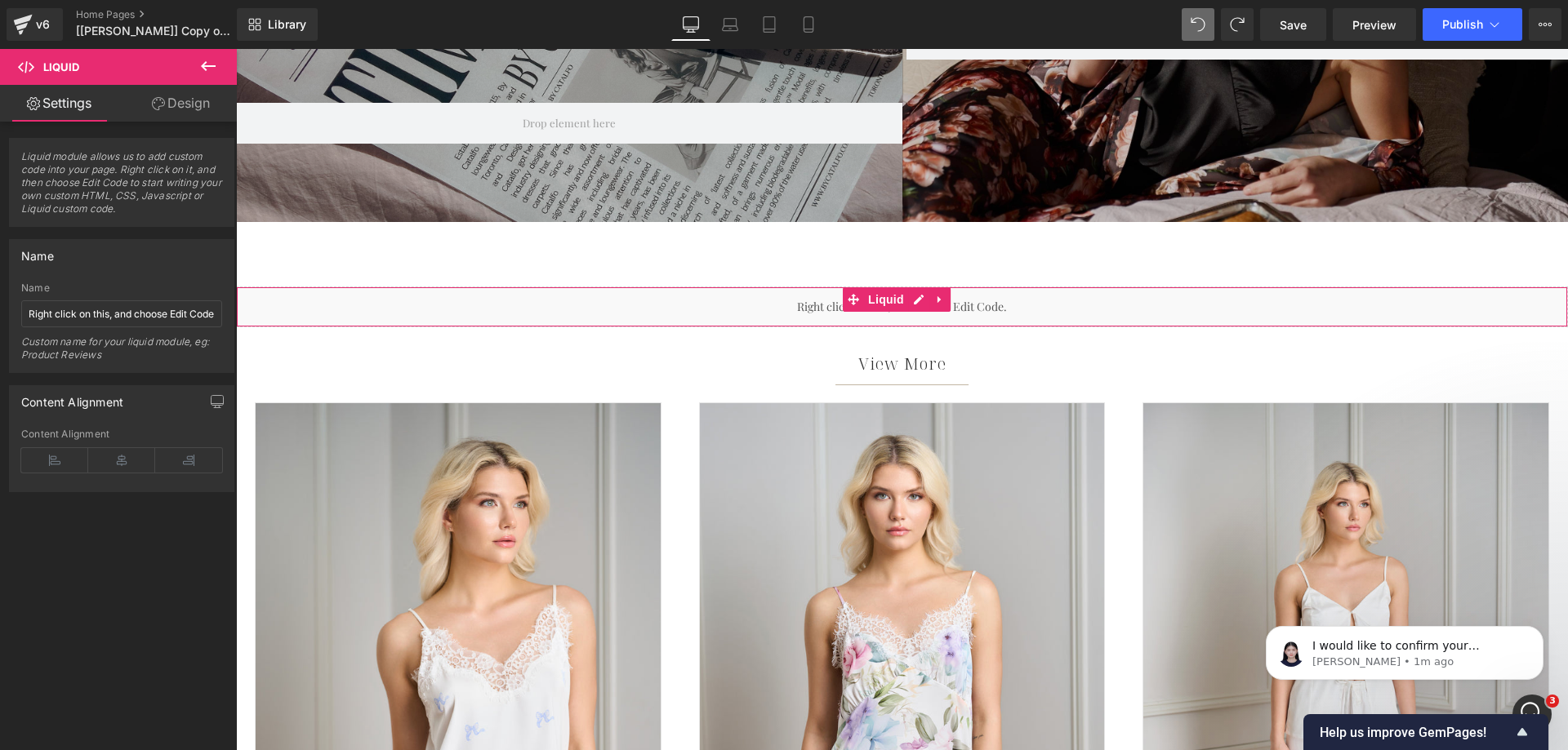
click at [693, 305] on div "Liquid" at bounding box center [902, 307] width 1332 height 40
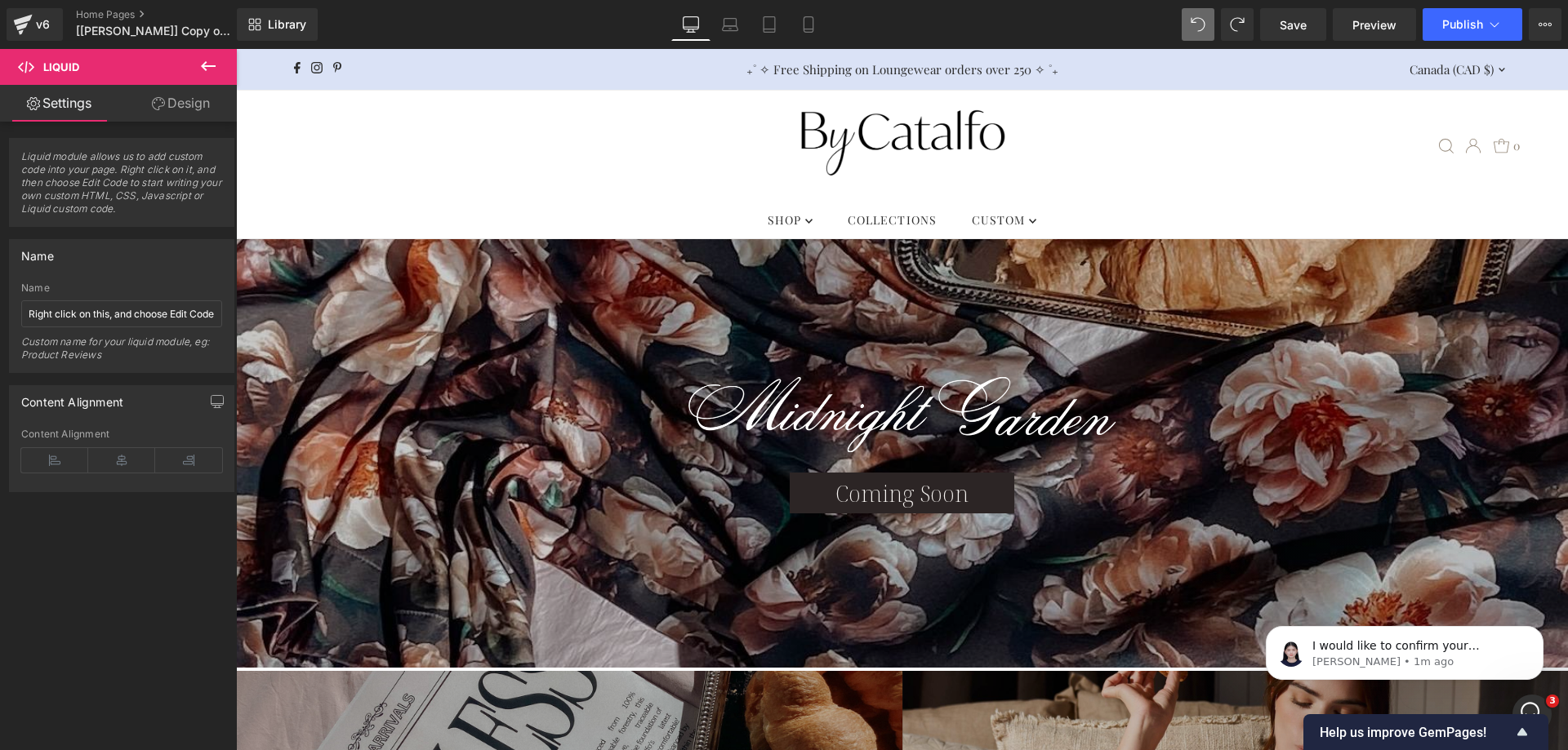
click at [510, 288] on div at bounding box center [902, 454] width 1332 height 430
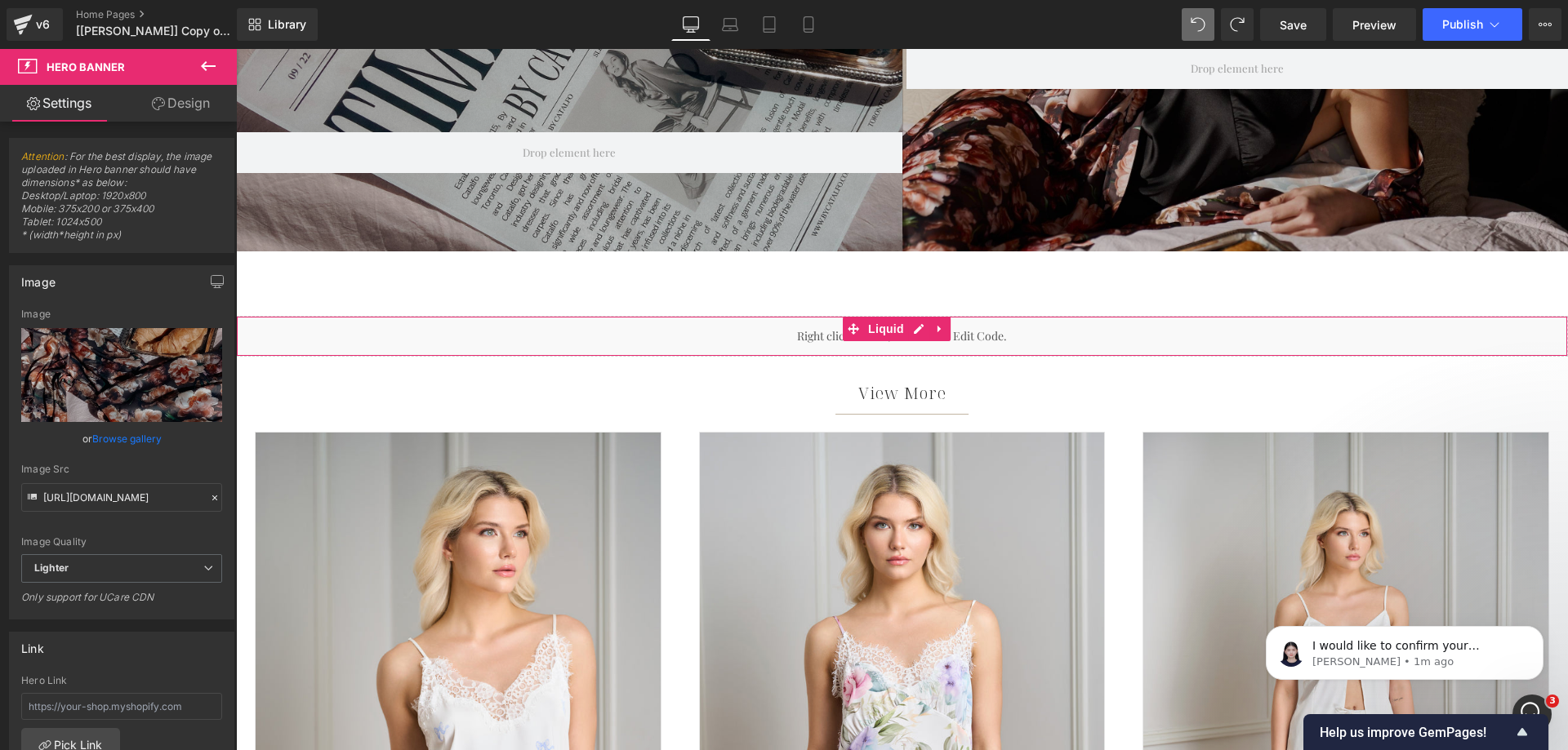
scroll to position [817, 0]
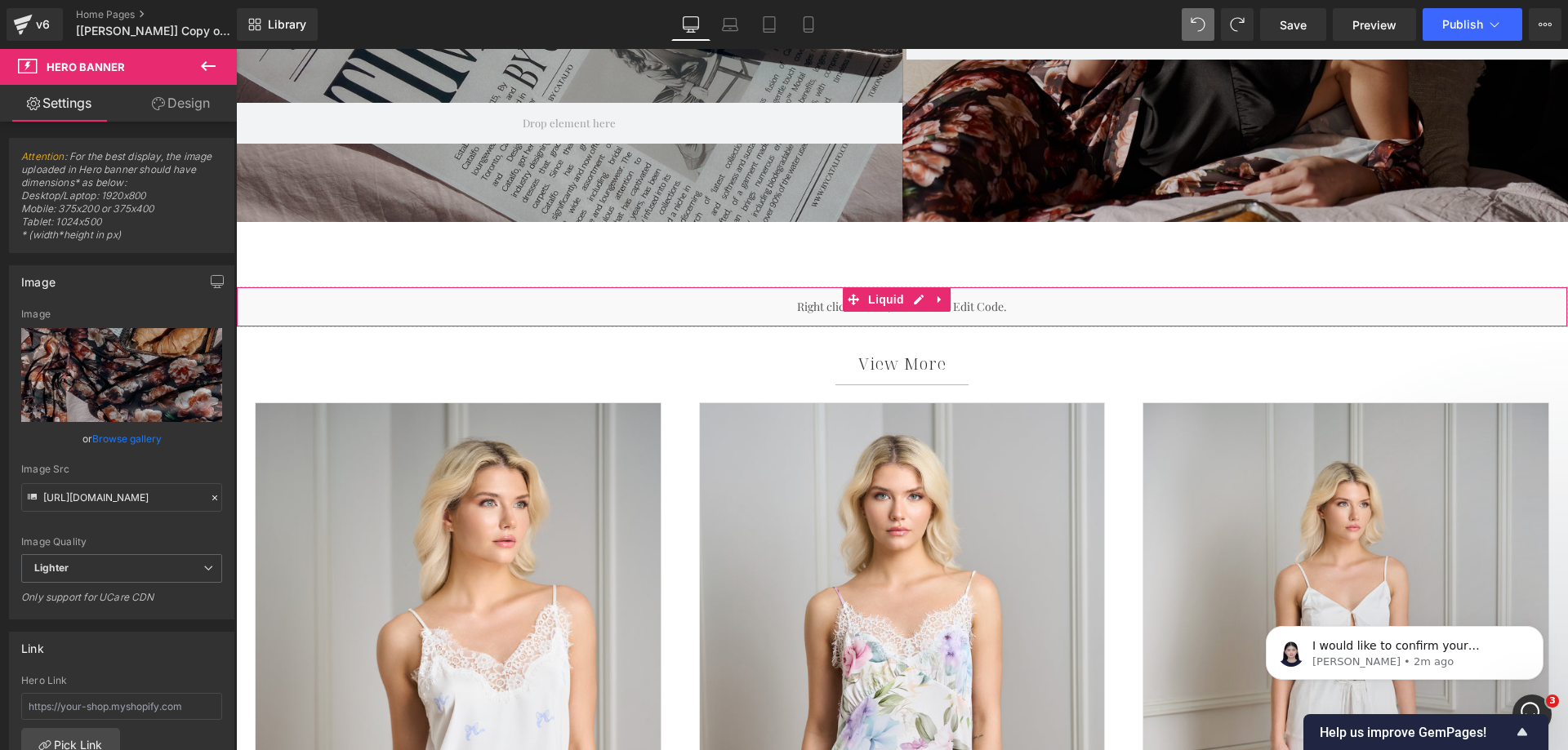
click at [662, 308] on div "Liquid" at bounding box center [902, 307] width 1332 height 40
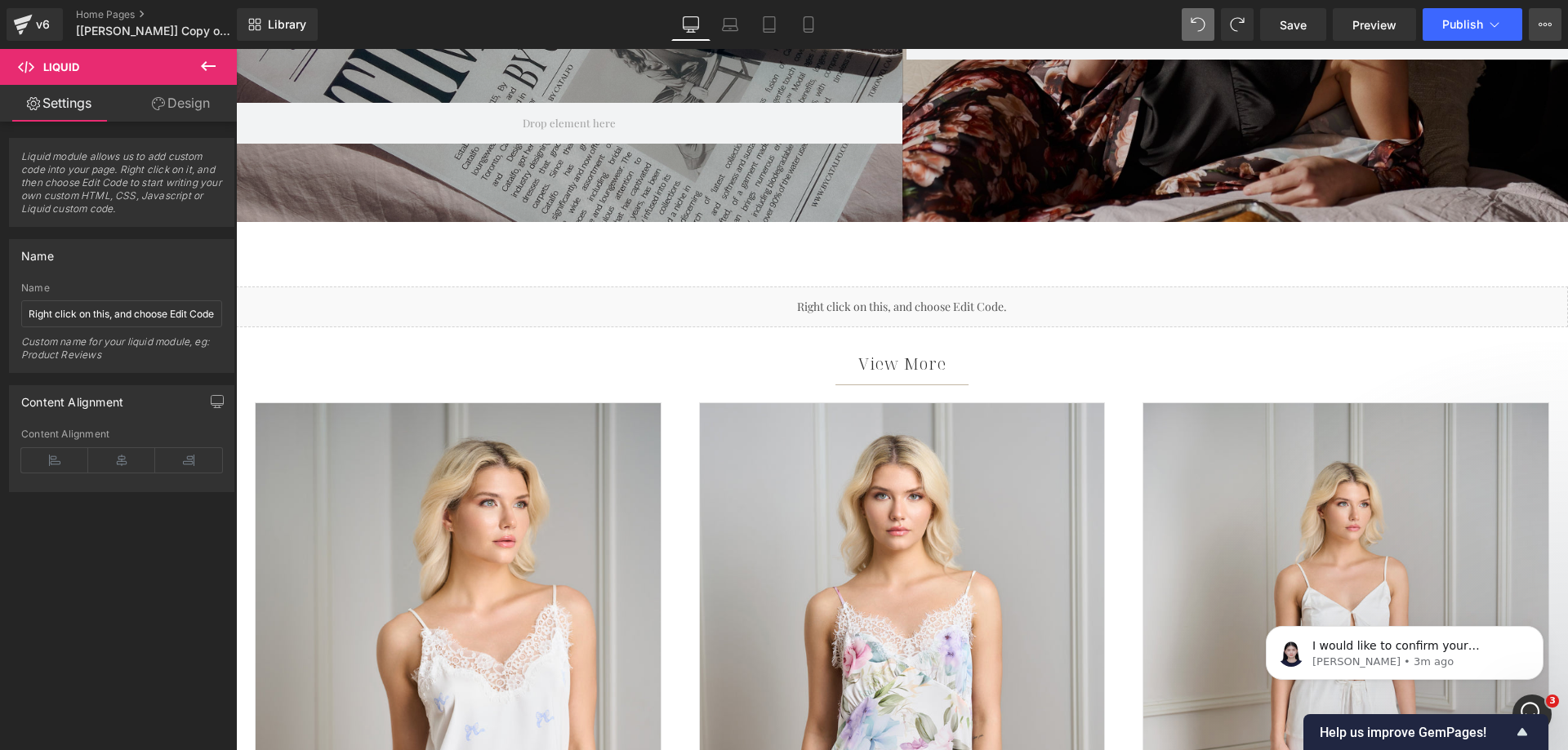
click at [1549, 28] on icon at bounding box center [1545, 25] width 13 height 13
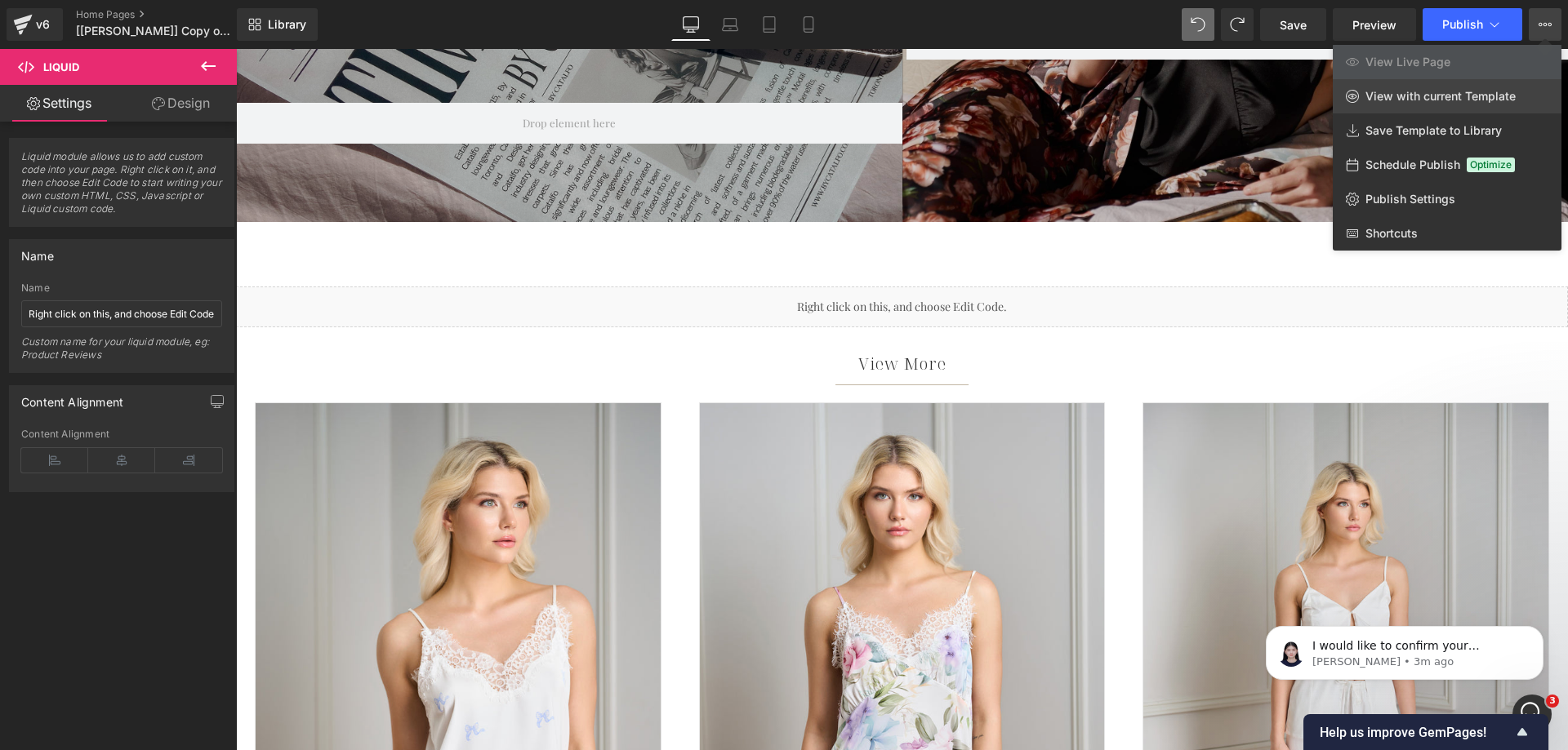
click at [1416, 98] on span "View with current Template" at bounding box center [1440, 96] width 151 height 15
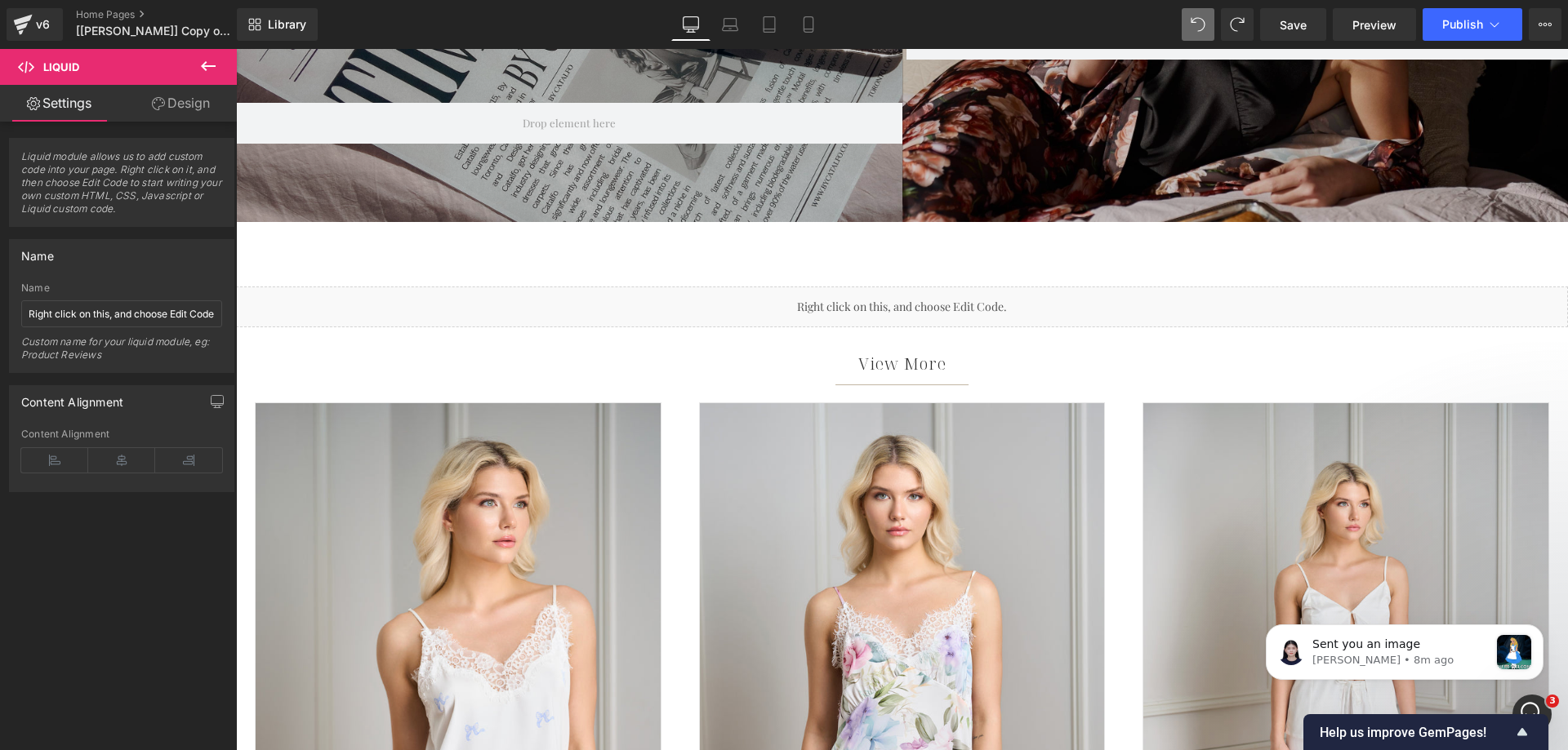
scroll to position [0, 0]
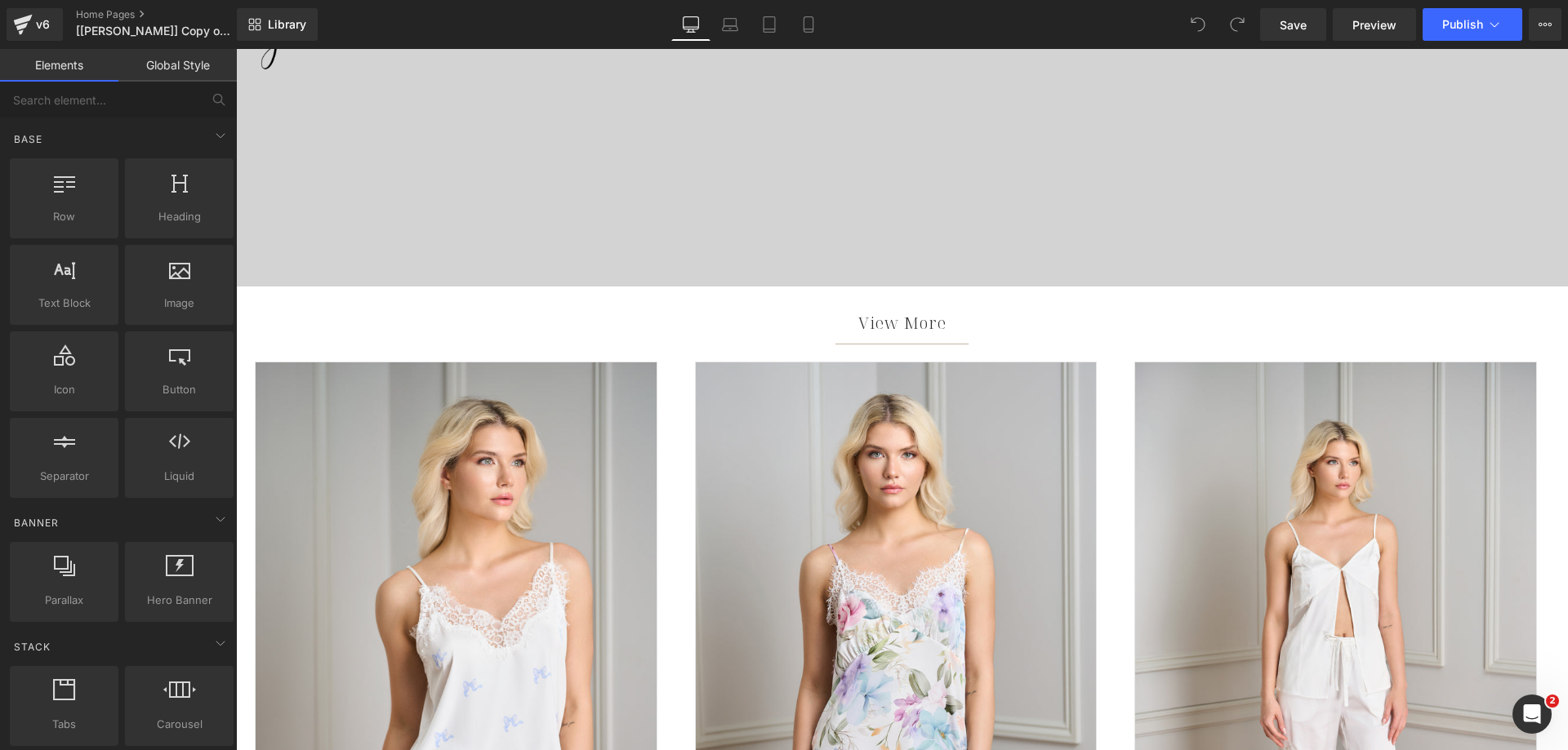
scroll to position [899, 0]
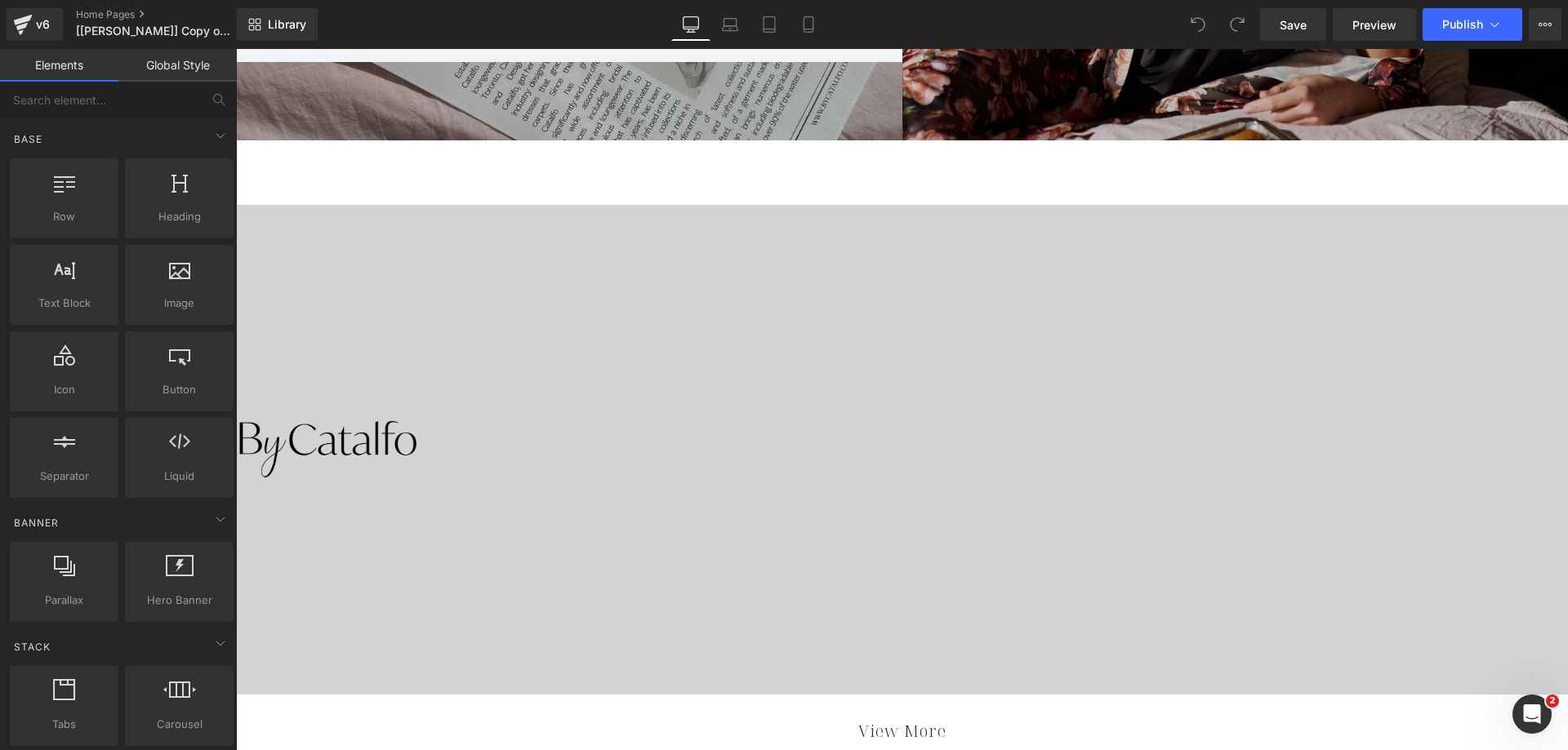
click at [895, 304] on div at bounding box center [902, 450] width 1332 height 490
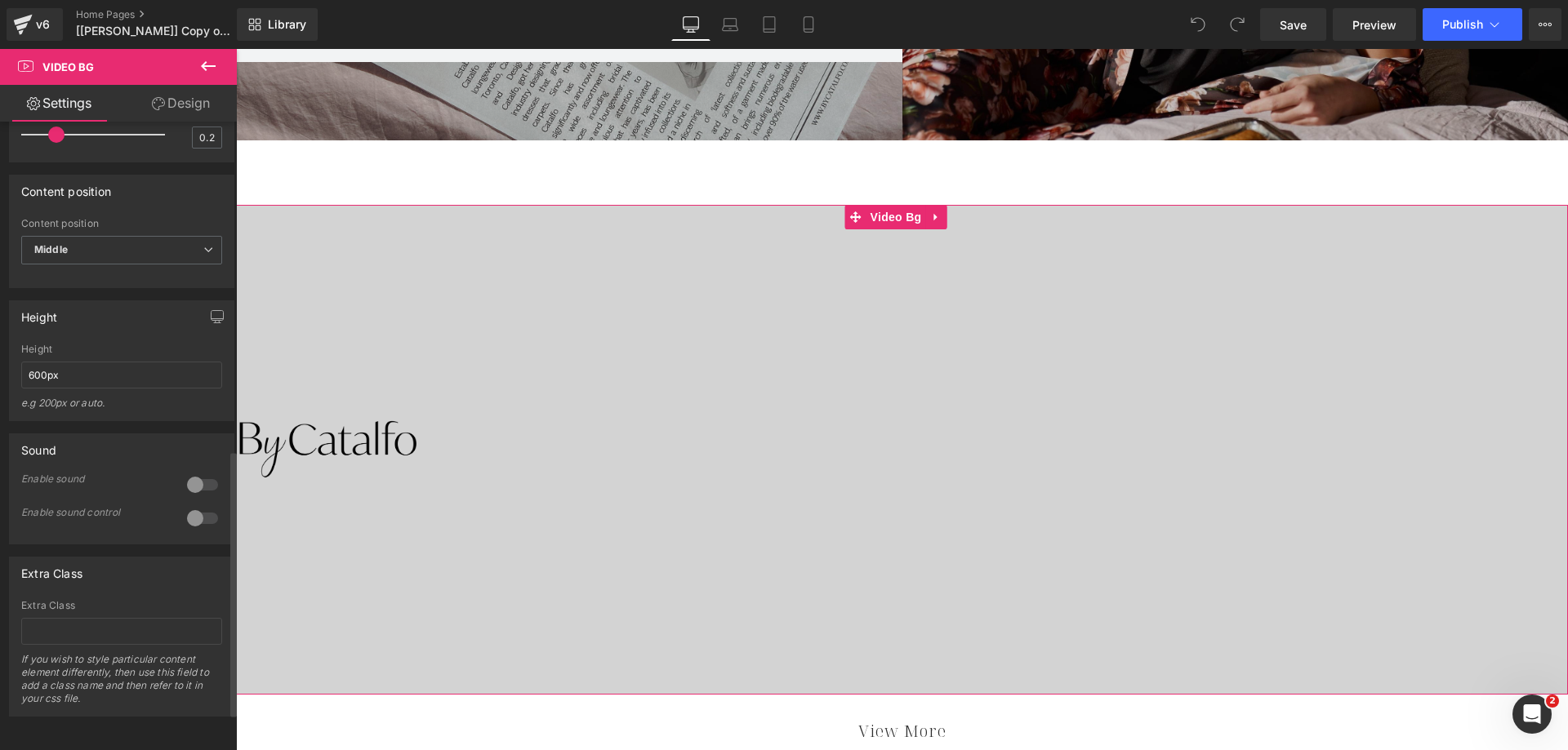
scroll to position [864, 0]
click at [1551, 23] on button "View Live Page View with current Template Save Template to Library Schedule Pub…" at bounding box center [1545, 25] width 33 height 33
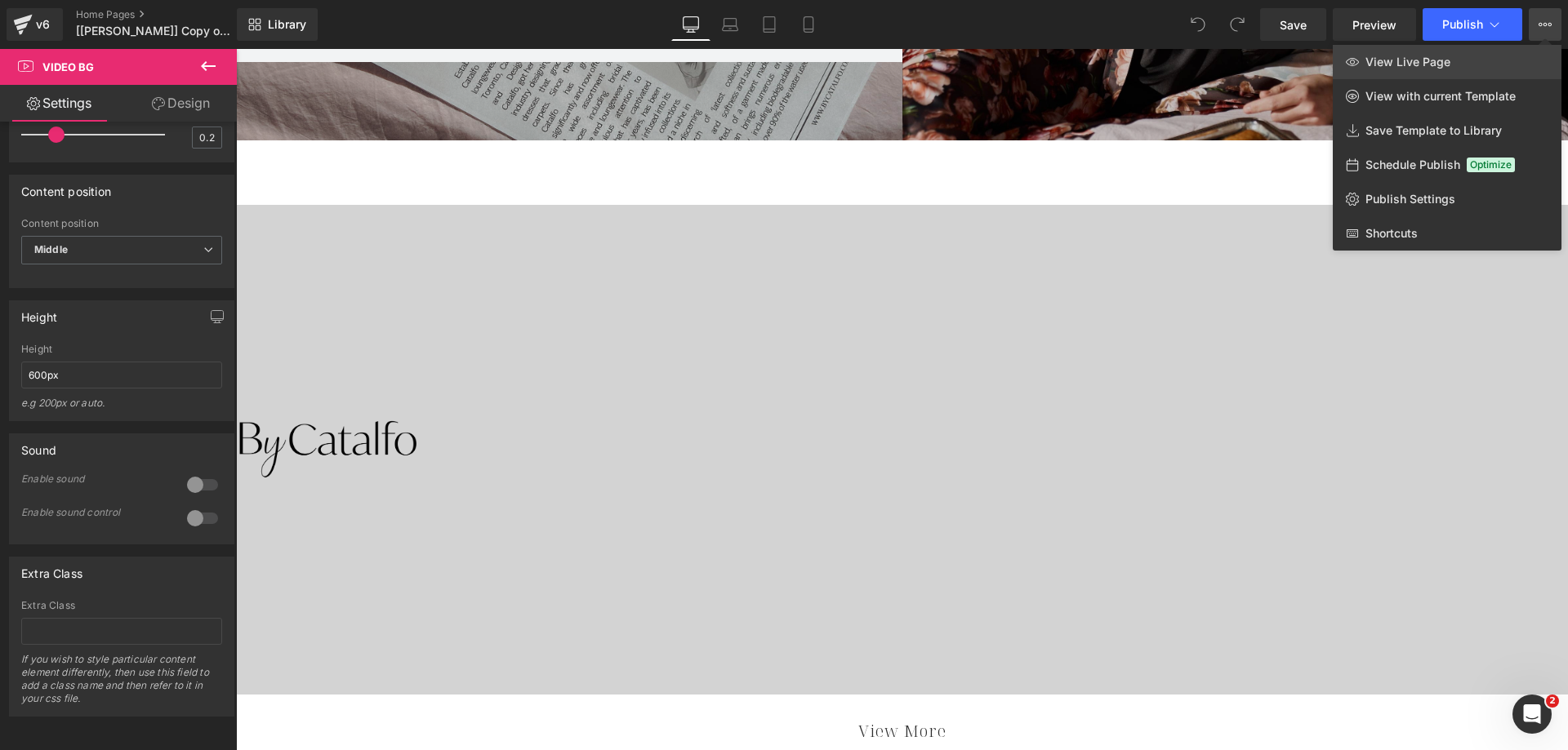
click at [1498, 62] on link "View Live Page" at bounding box center [1447, 62] width 229 height 34
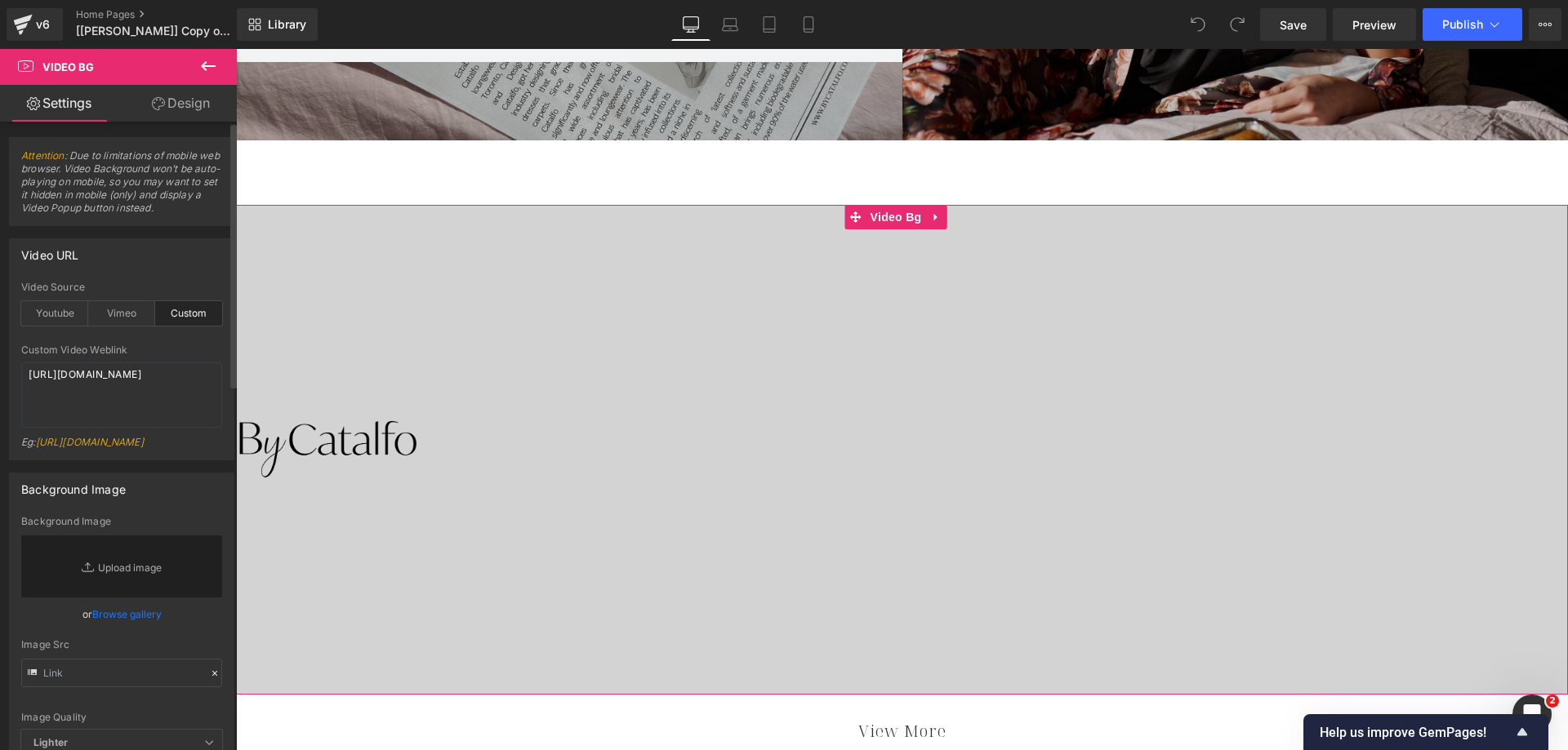
scroll to position [0, 0]
click at [185, 108] on link "Design" at bounding box center [181, 104] width 118 height 37
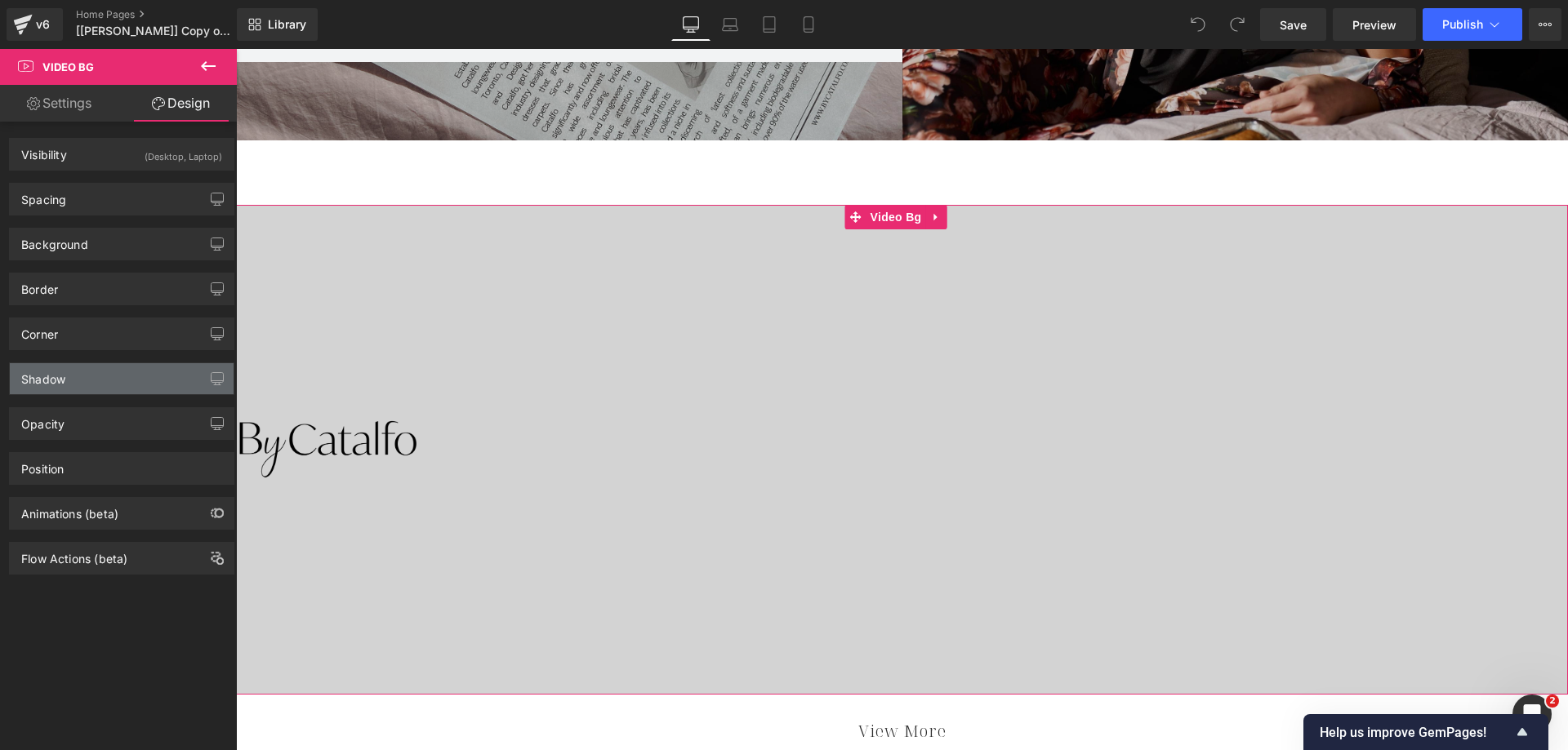
type input "0"
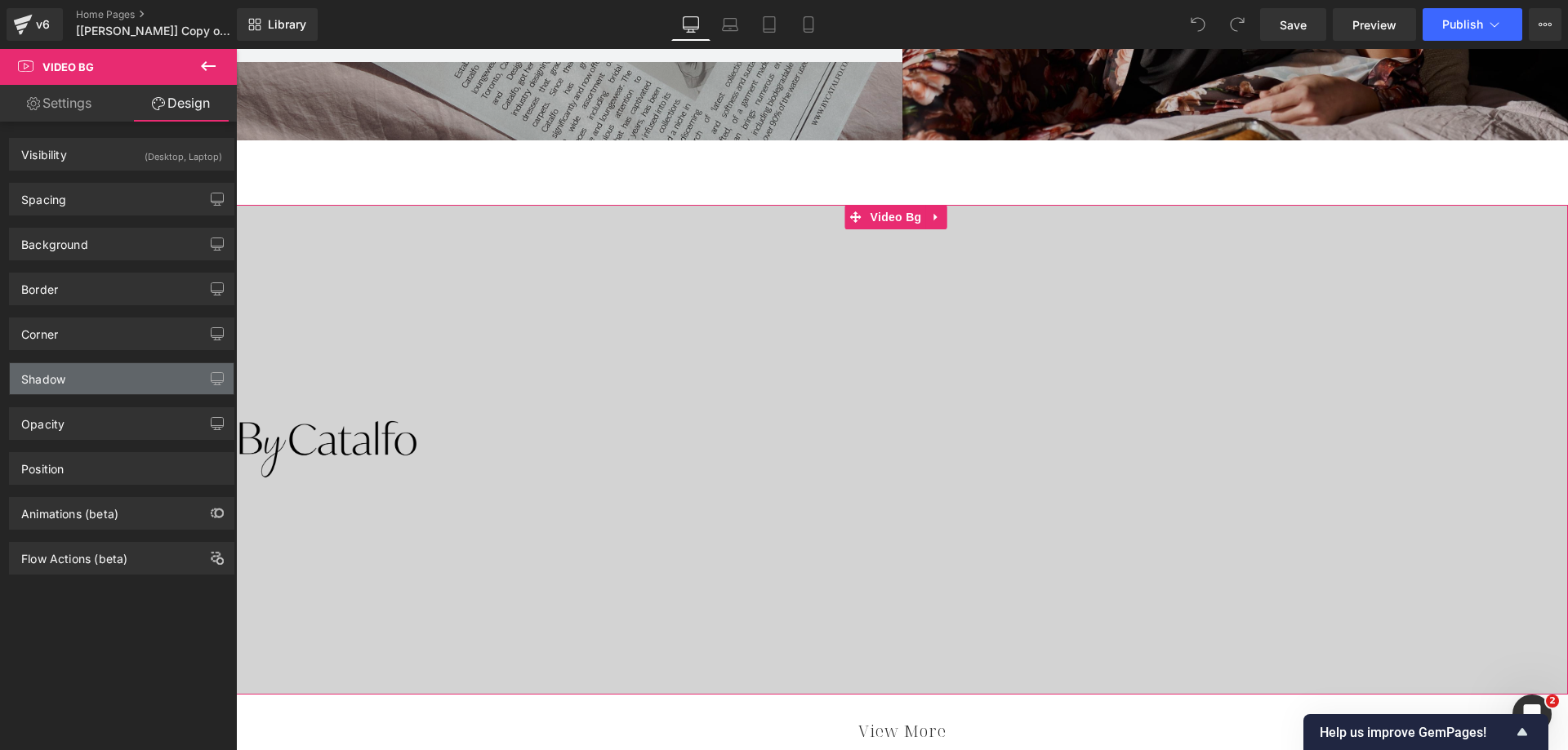
type input "0"
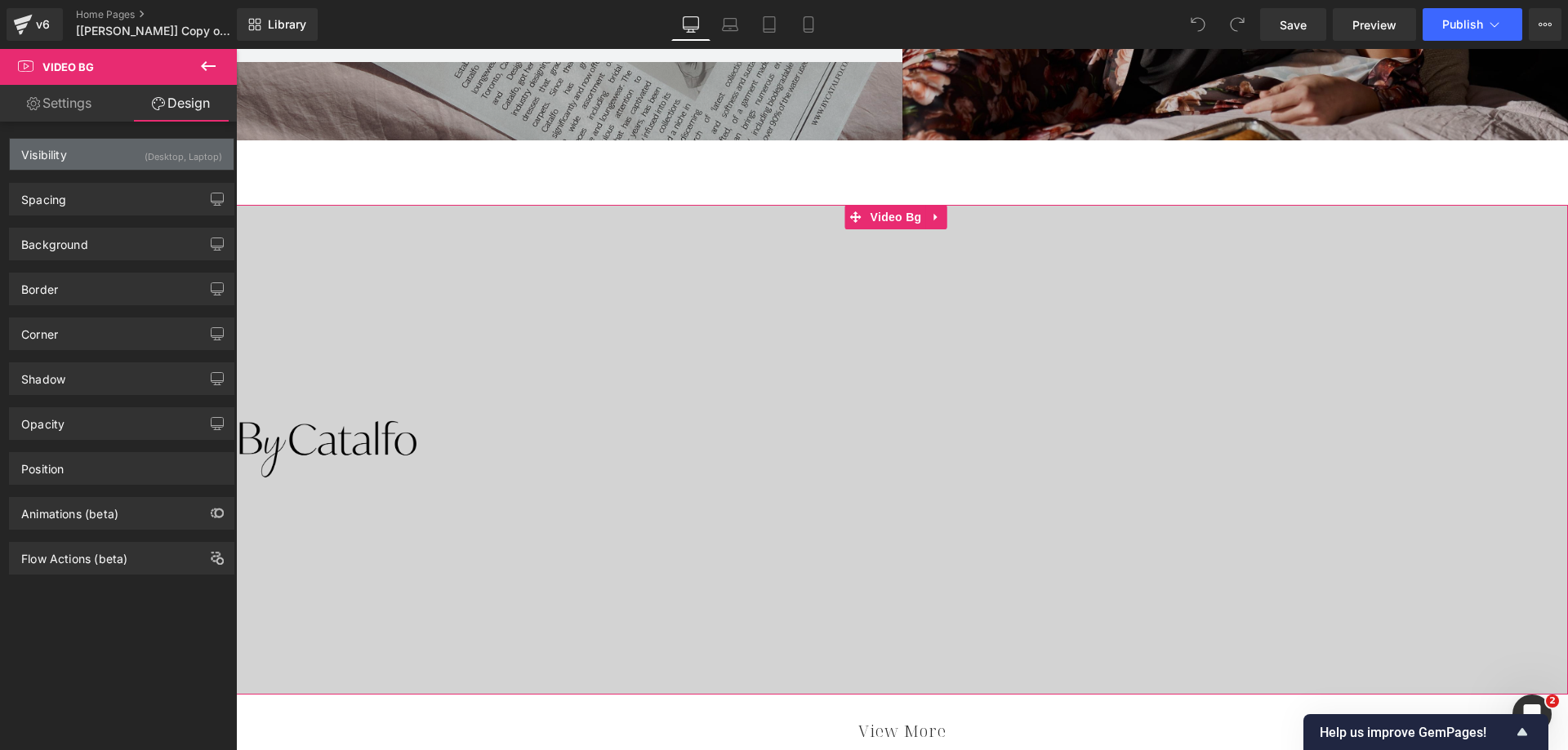
click at [101, 165] on div "Visibility (Desktop, Laptop)" at bounding box center [122, 154] width 224 height 31
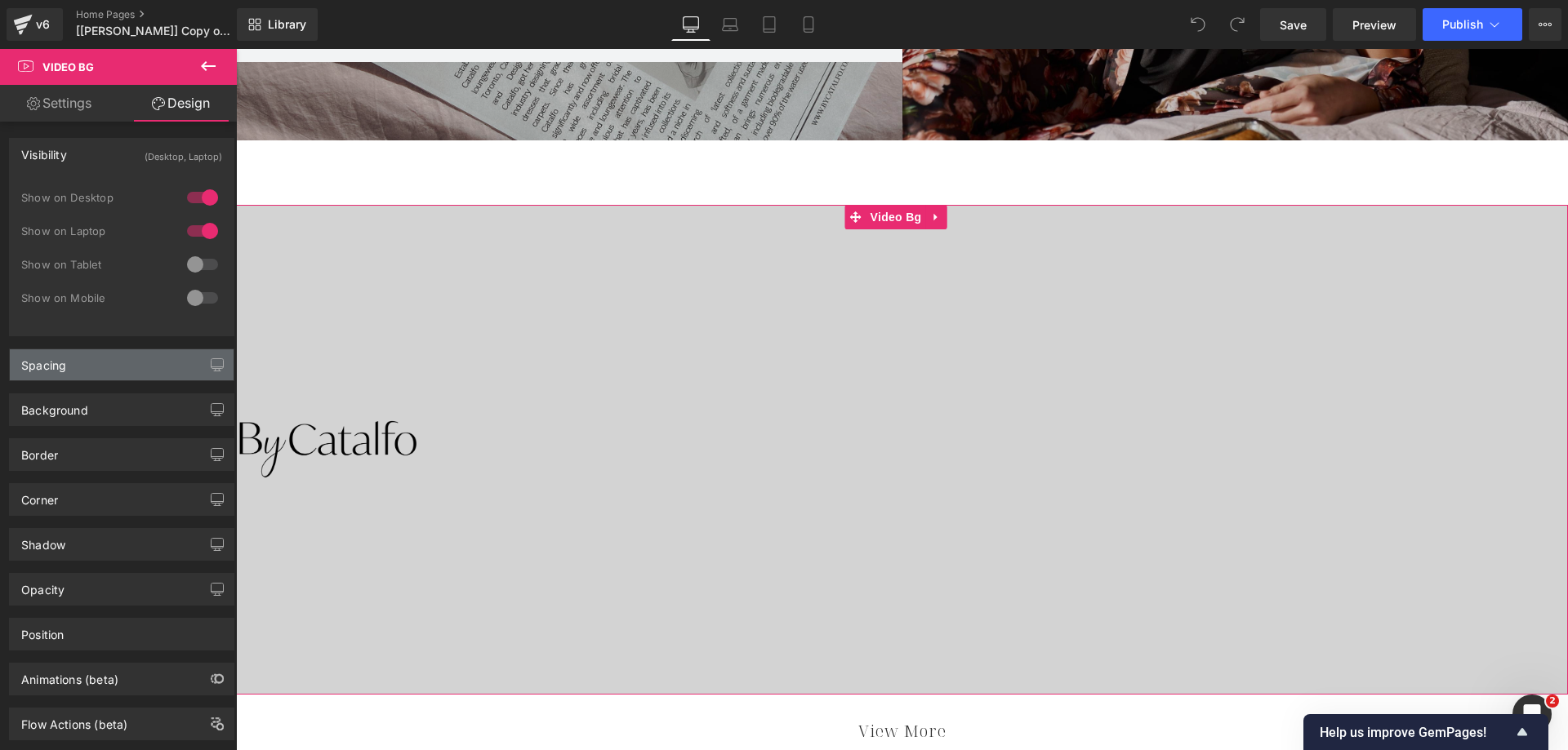
click at [87, 370] on div "Spacing" at bounding box center [122, 365] width 224 height 31
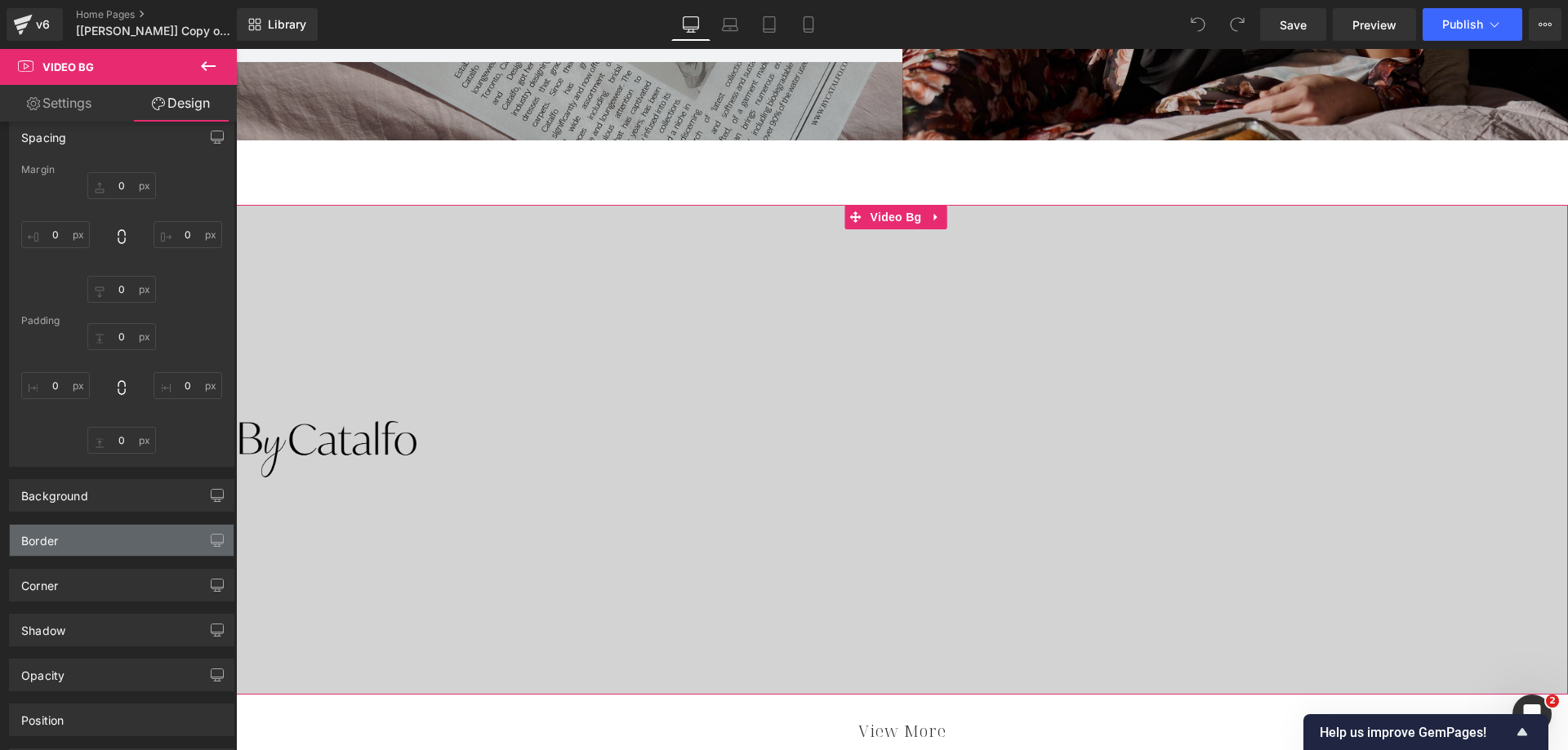
scroll to position [245, 0]
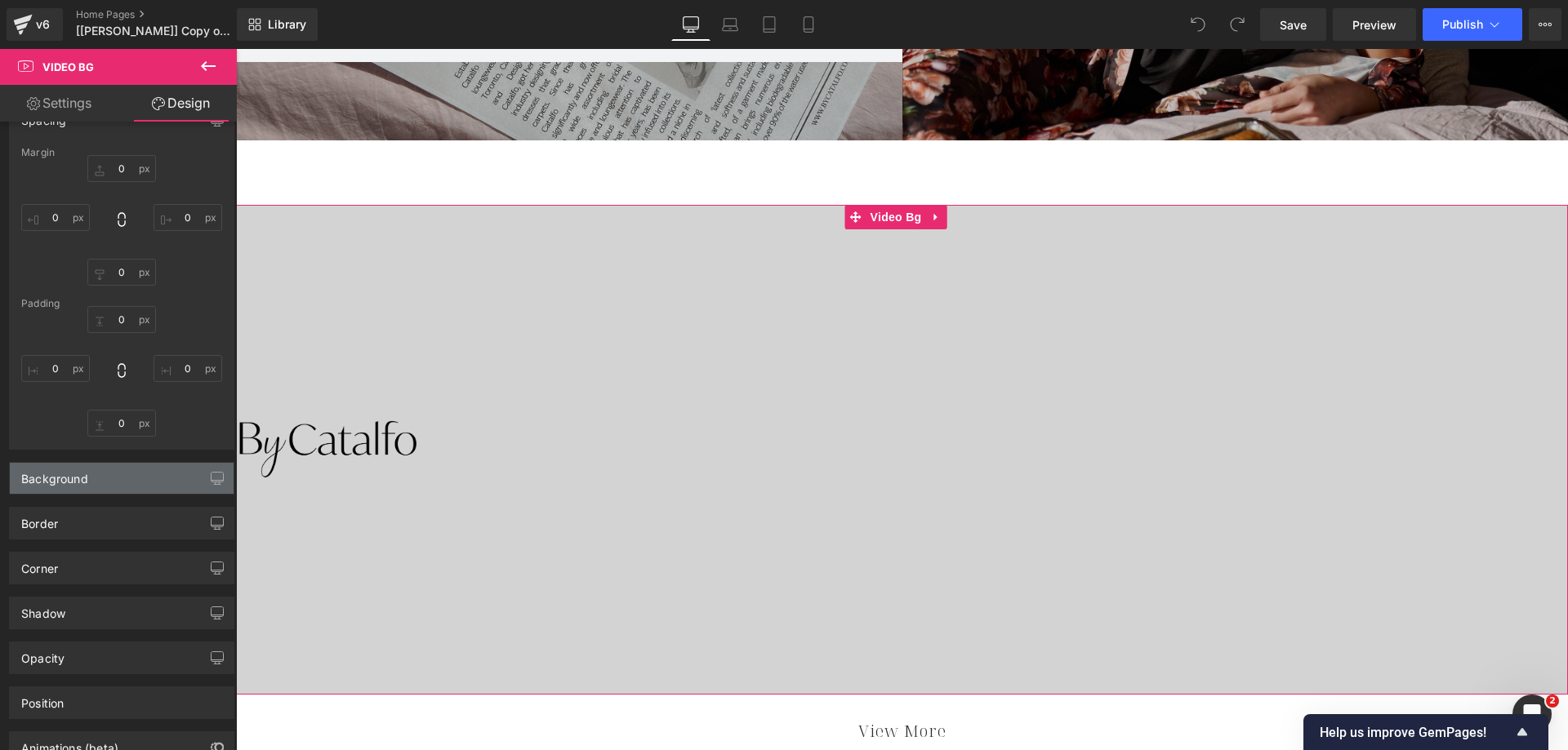
click at [85, 490] on div "Background" at bounding box center [122, 478] width 224 height 31
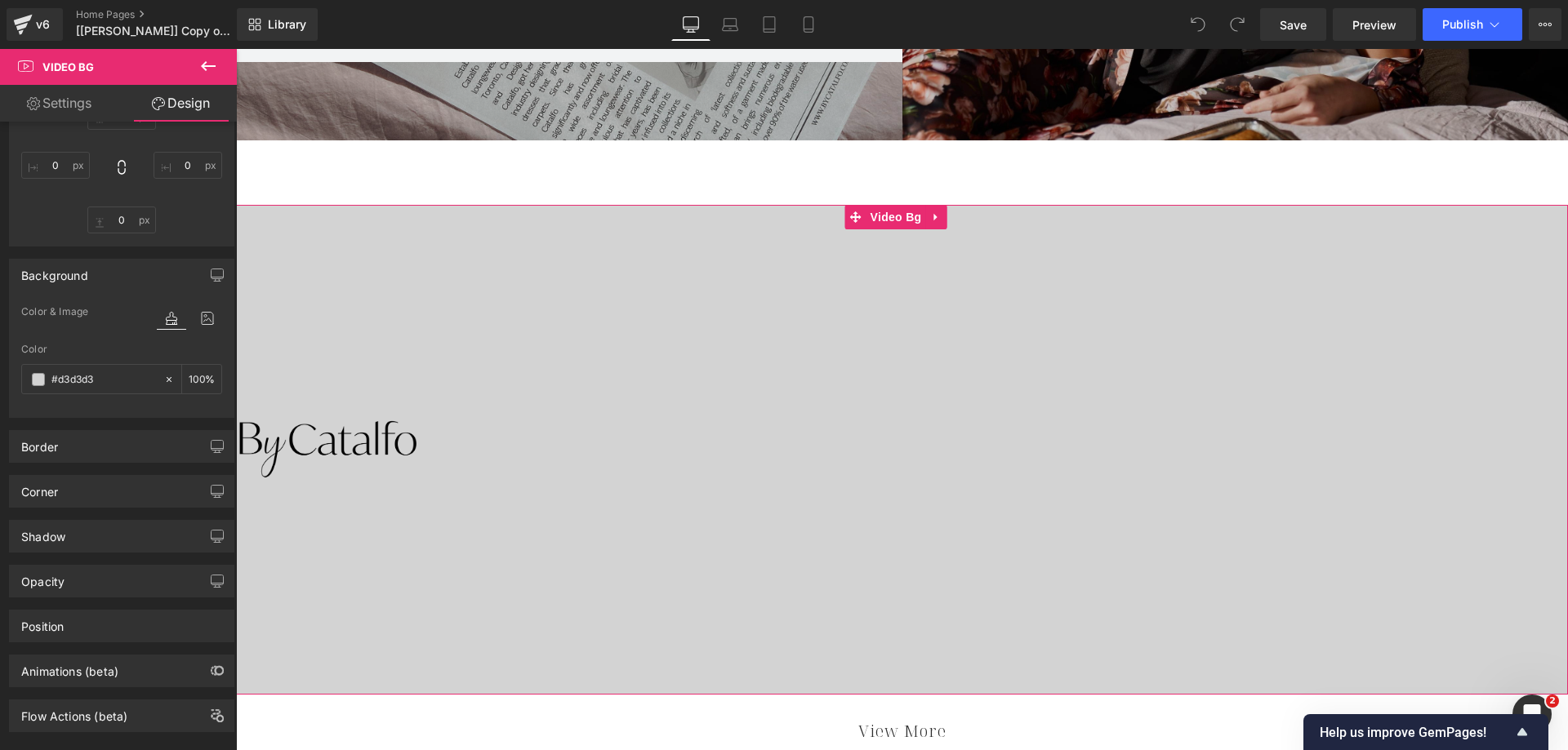
scroll to position [476, 0]
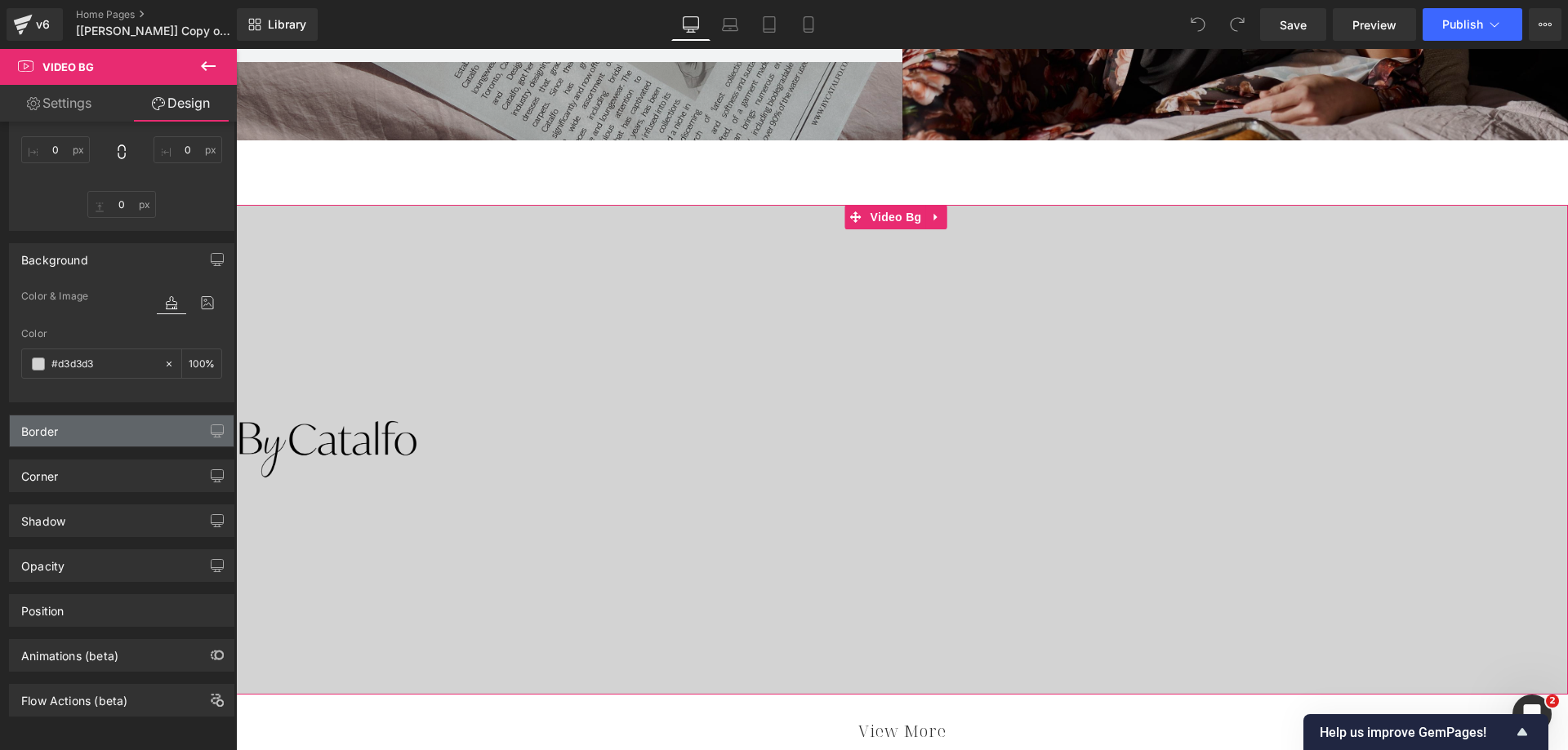
click at [92, 418] on div "Border" at bounding box center [122, 431] width 224 height 31
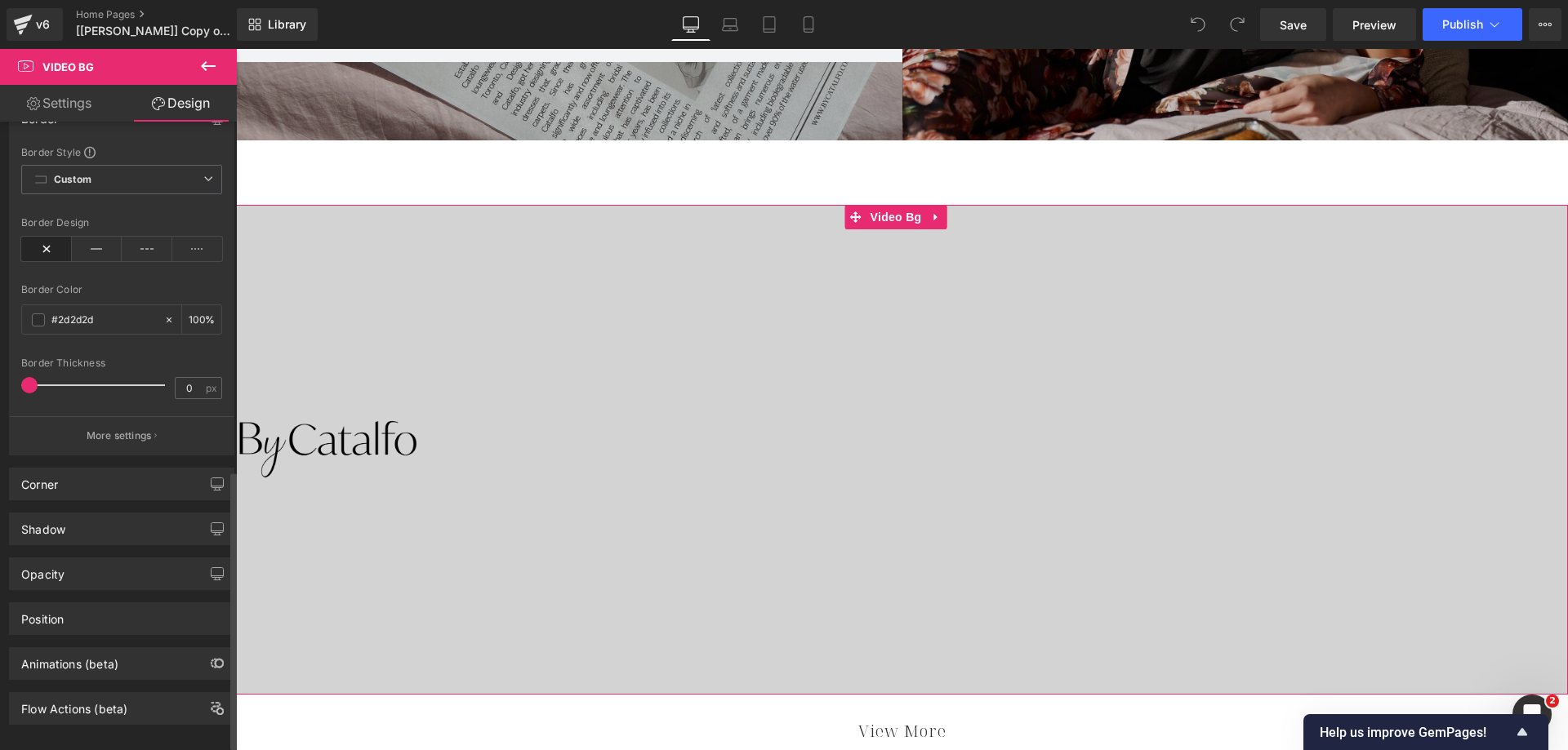
scroll to position [797, 0]
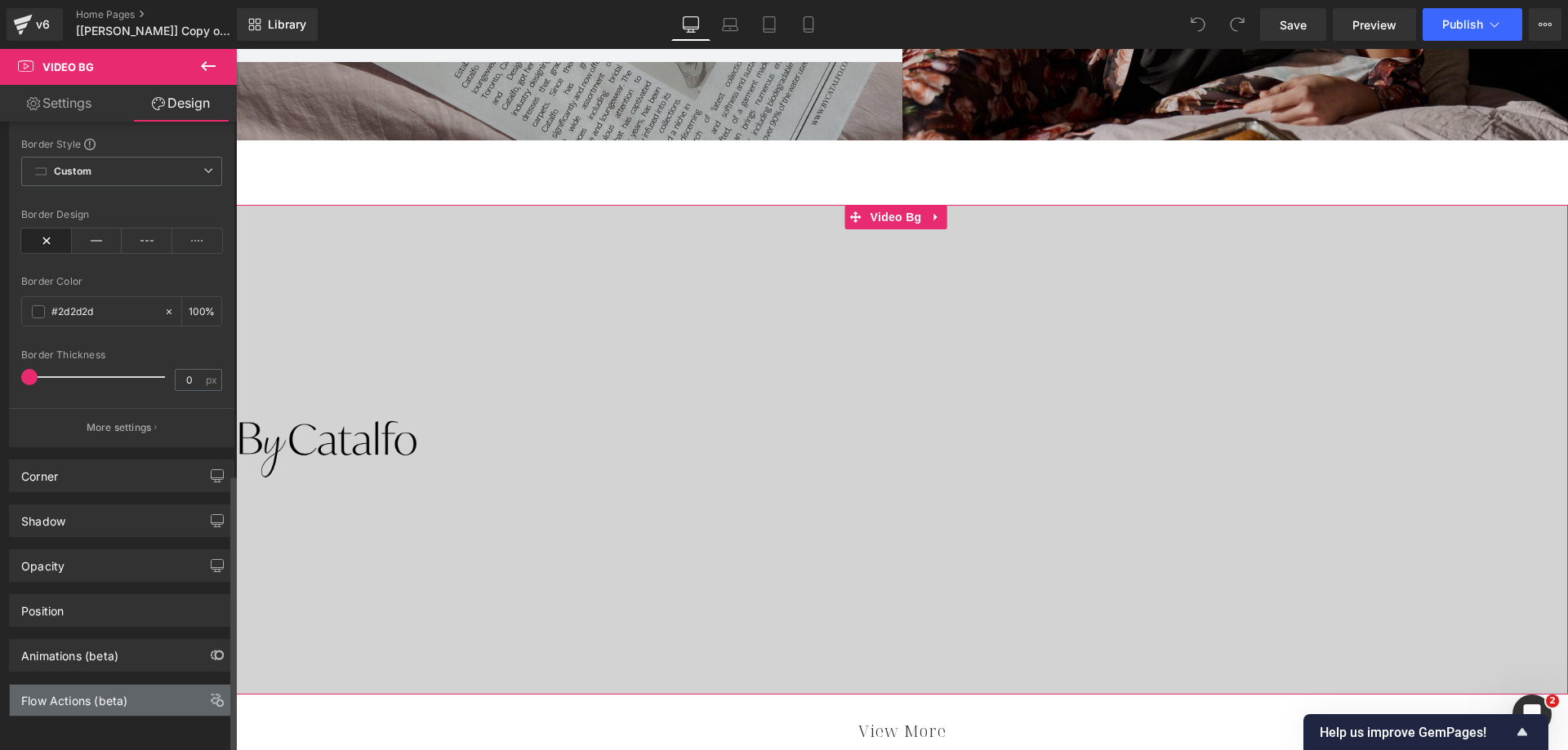
click at [89, 685] on div "Flow Actions (beta)" at bounding box center [74, 696] width 106 height 23
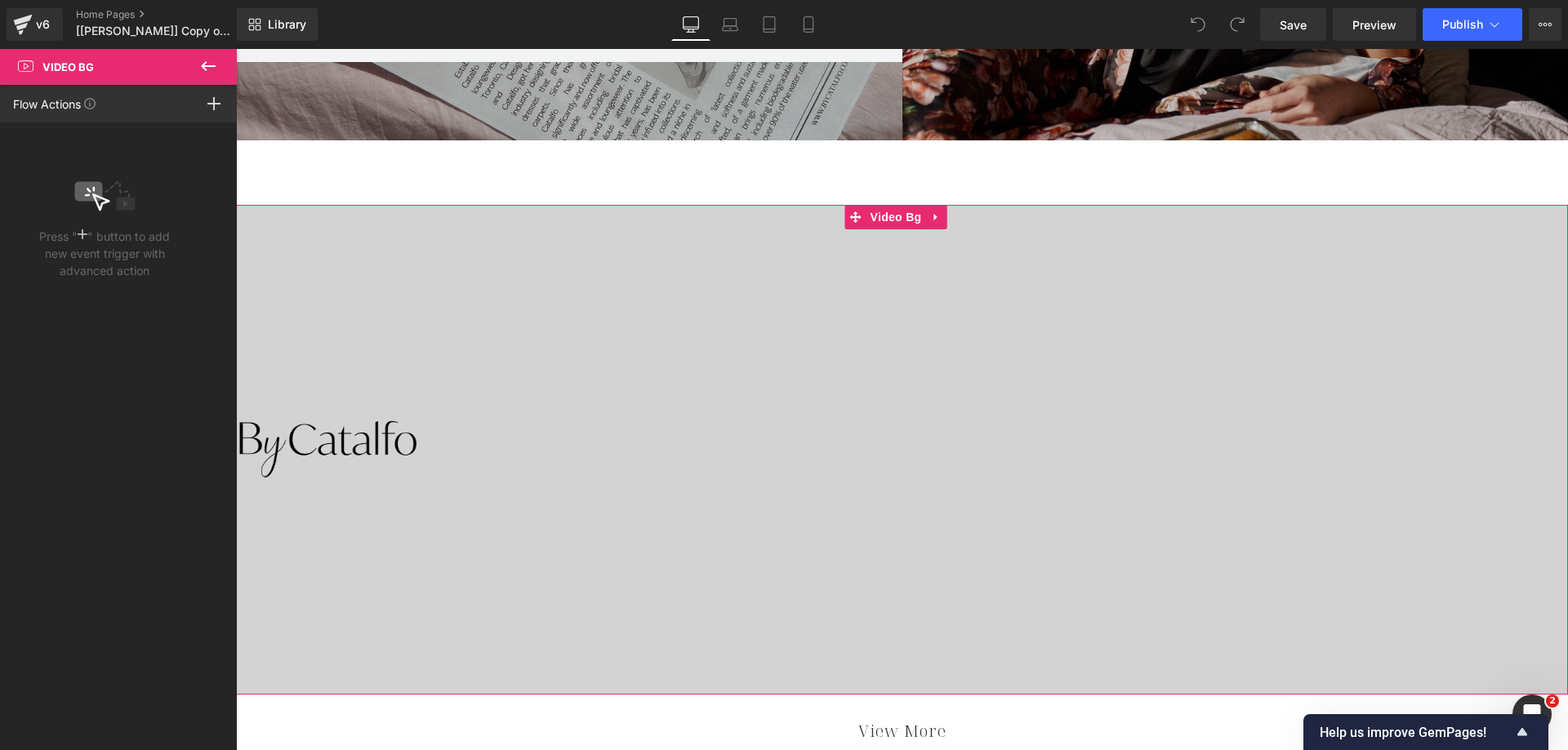
click at [168, 96] on div "Flow Actions Click "+" to add an event to trigger action affect on other elemen…" at bounding box center [118, 104] width 237 height 38
click at [214, 67] on icon at bounding box center [208, 66] width 15 height 10
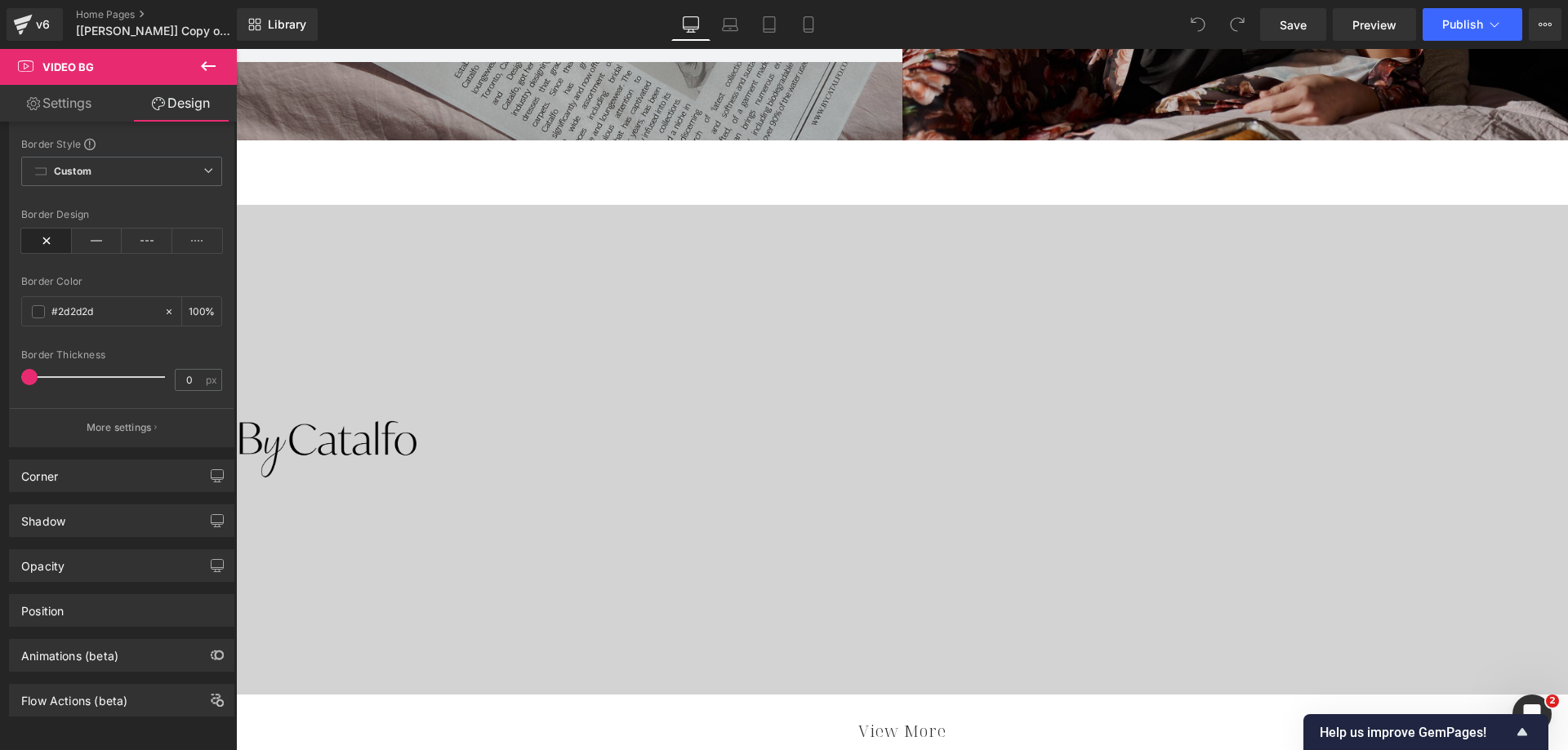
type input "0"
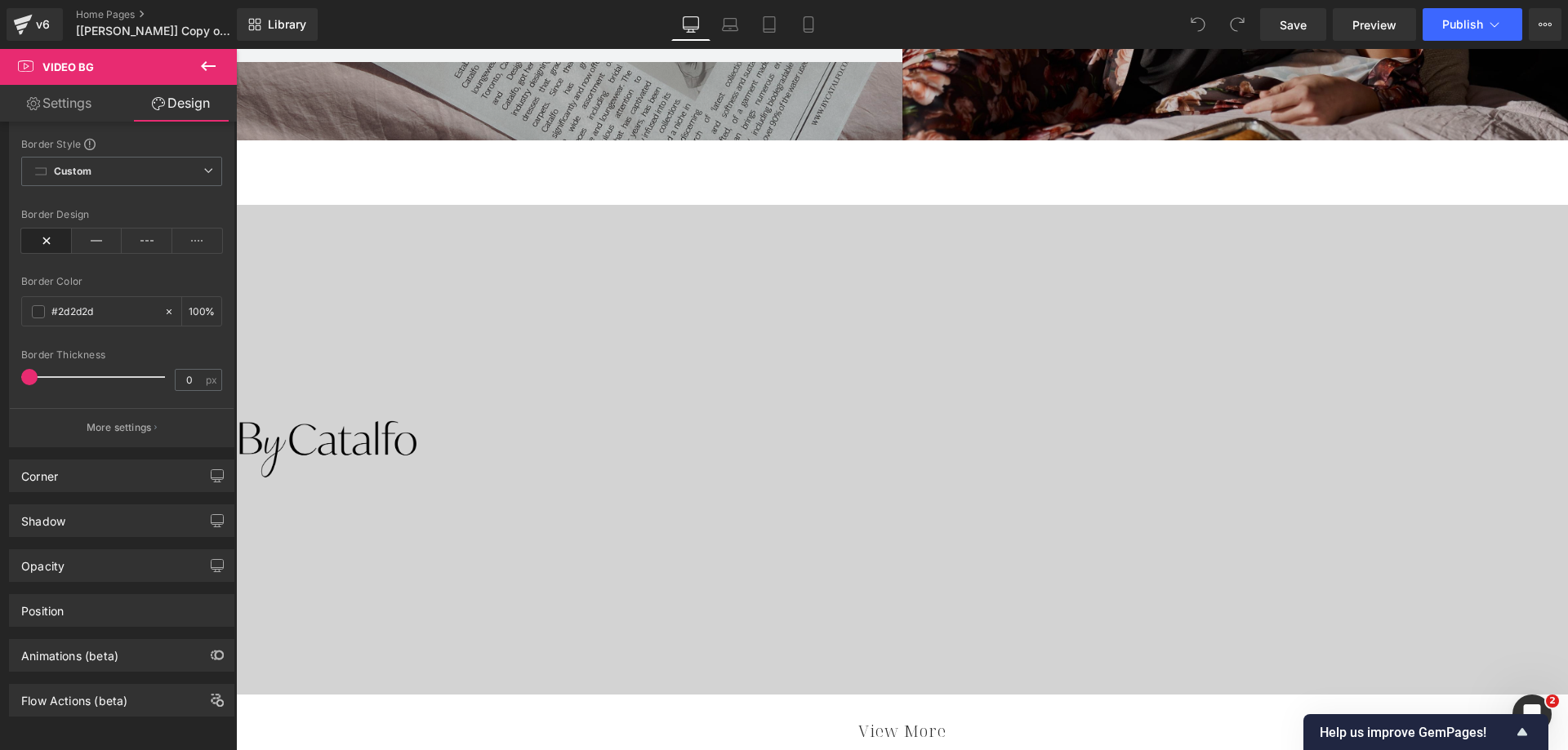
type input "0"
type input "100"
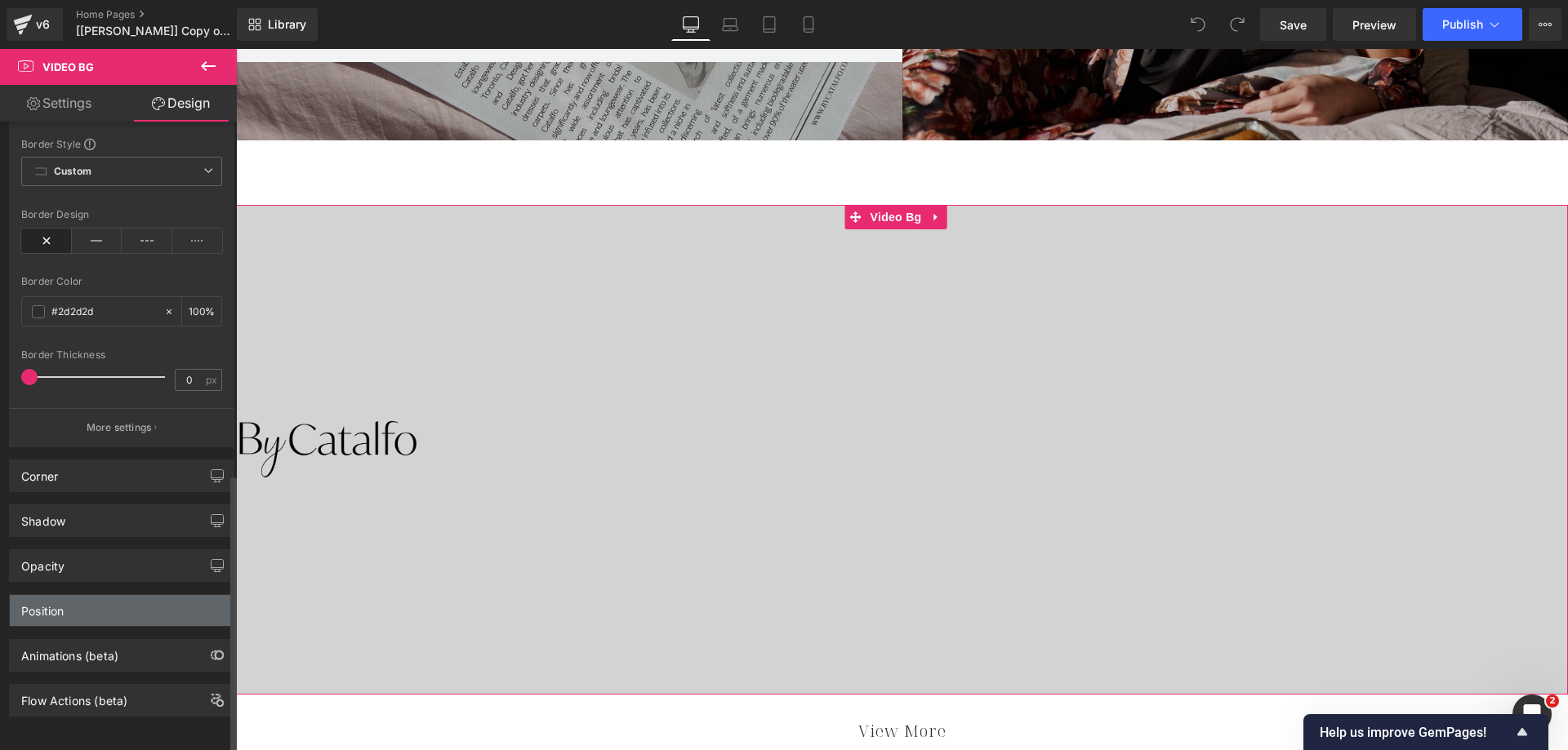
click at [119, 596] on div "Position" at bounding box center [122, 610] width 224 height 31
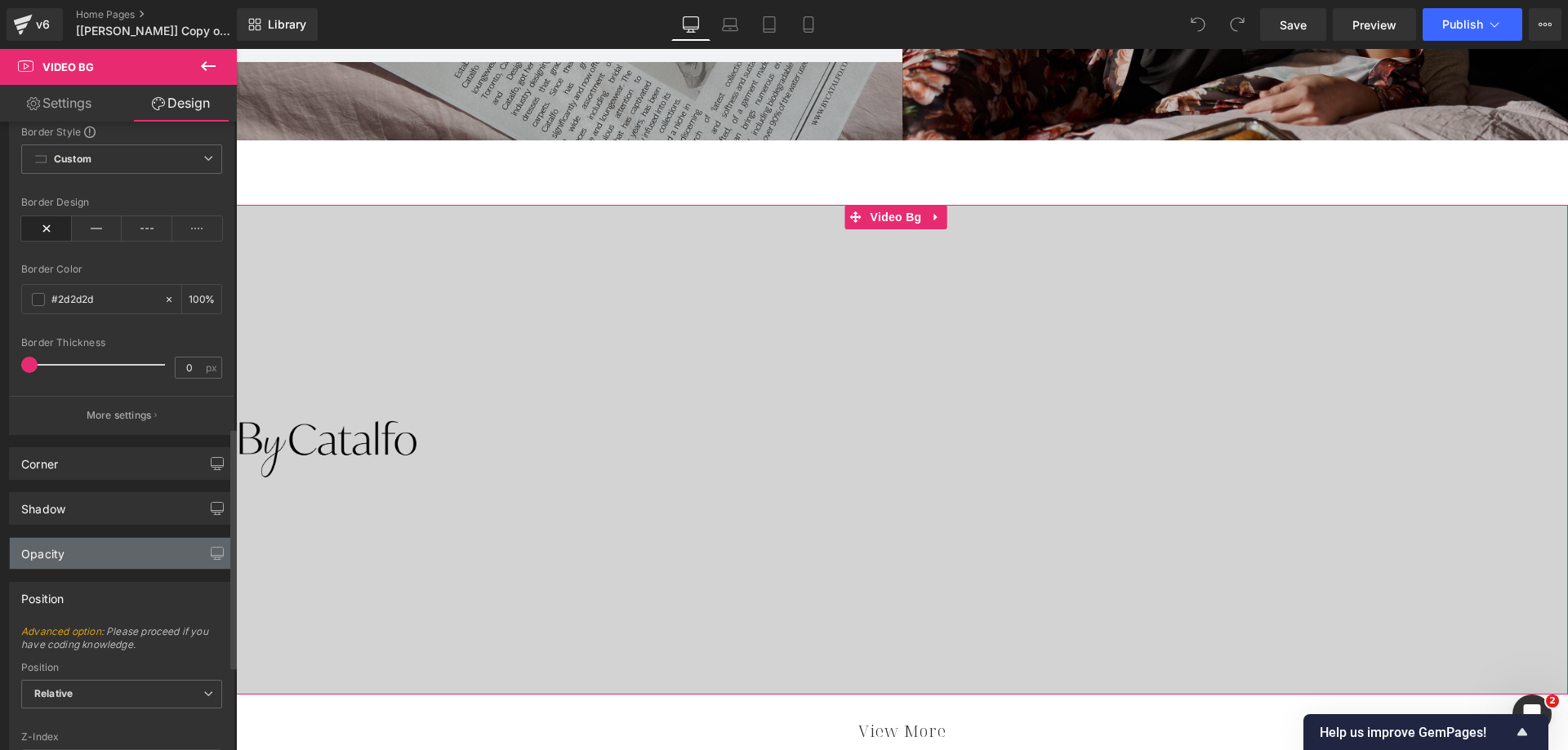
click at [109, 564] on div "Opacity" at bounding box center [122, 554] width 224 height 31
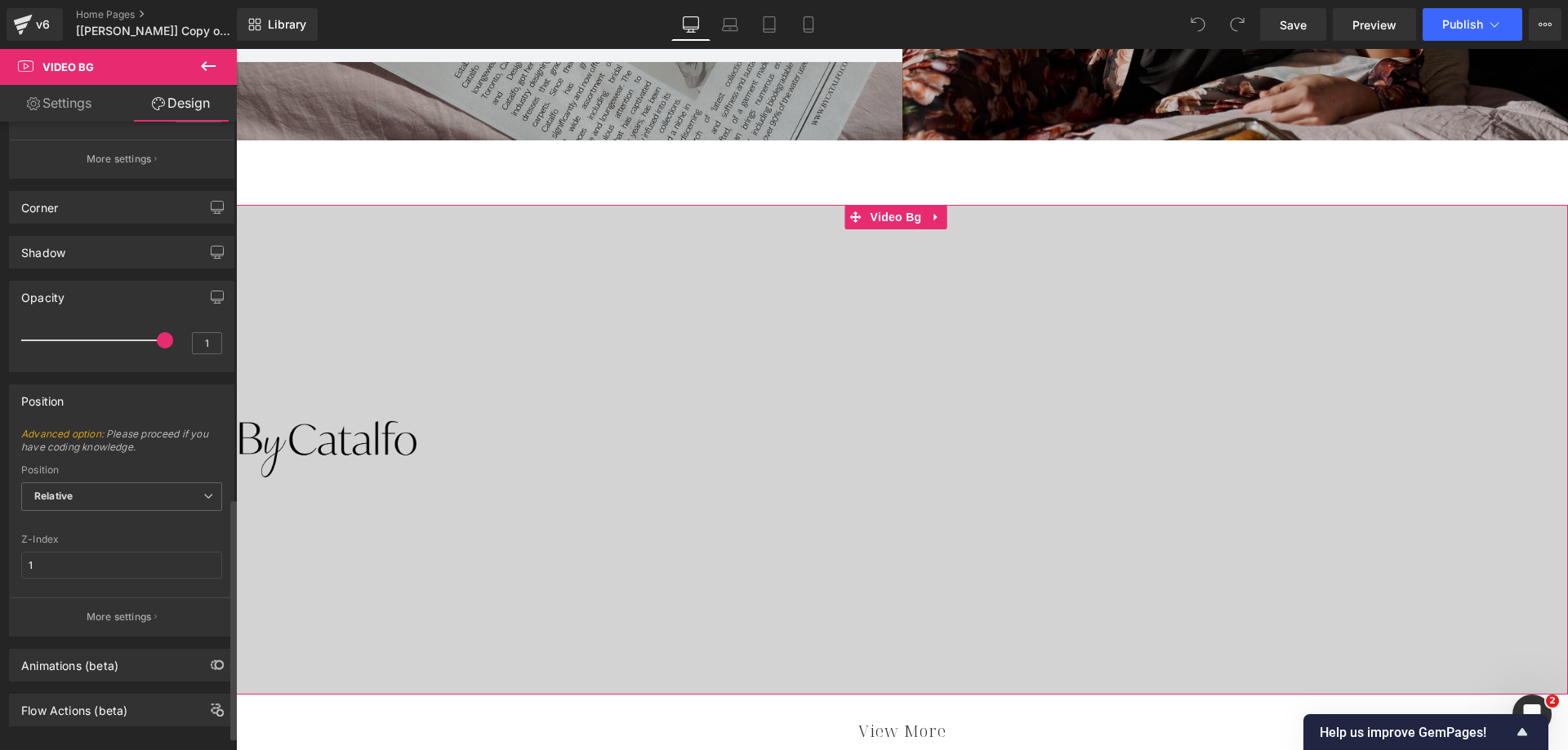
scroll to position [1076, 0]
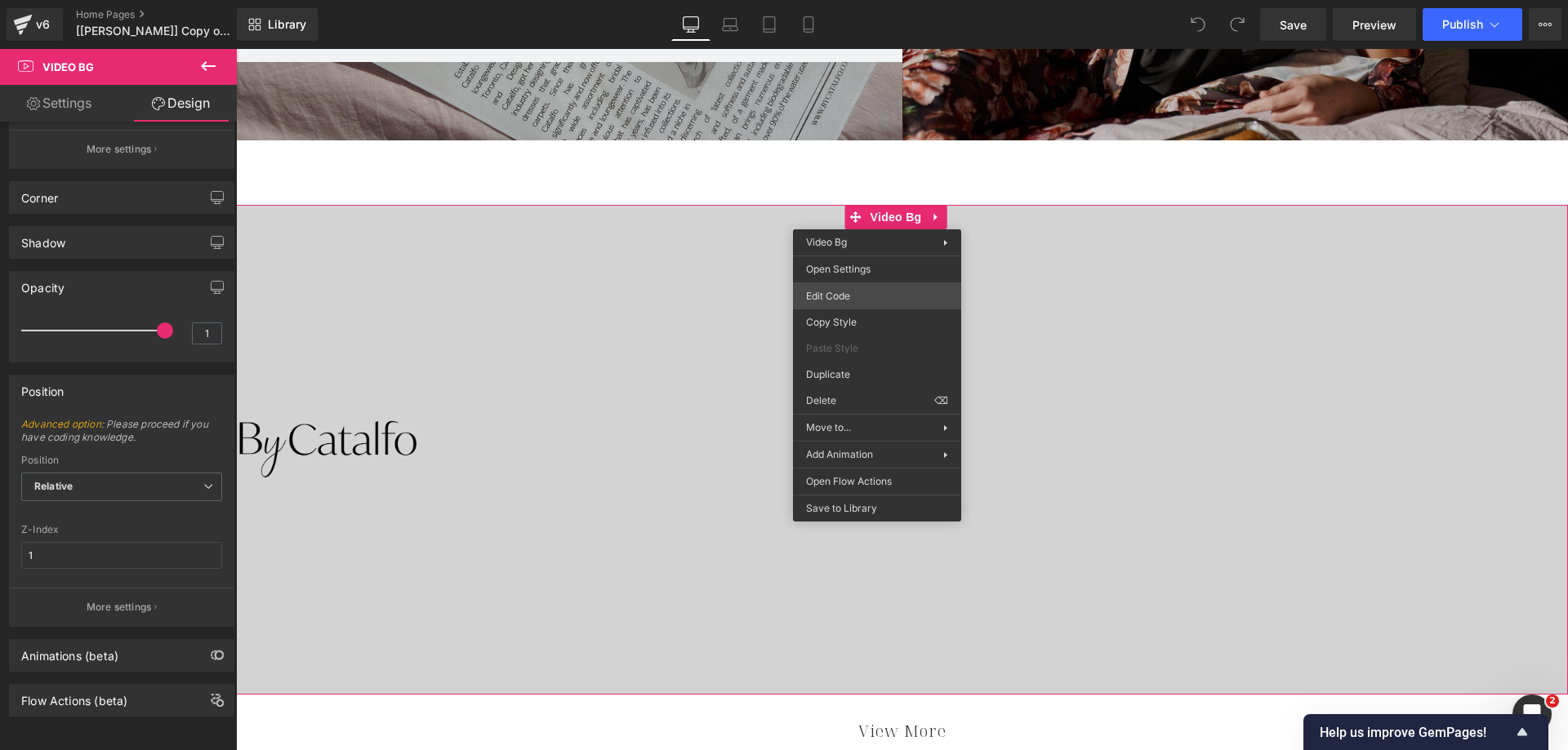
click at [864, 0] on div "You are previewing how the will restyle your page. You can not edit Elements in…" at bounding box center [784, 0] width 1568 height 0
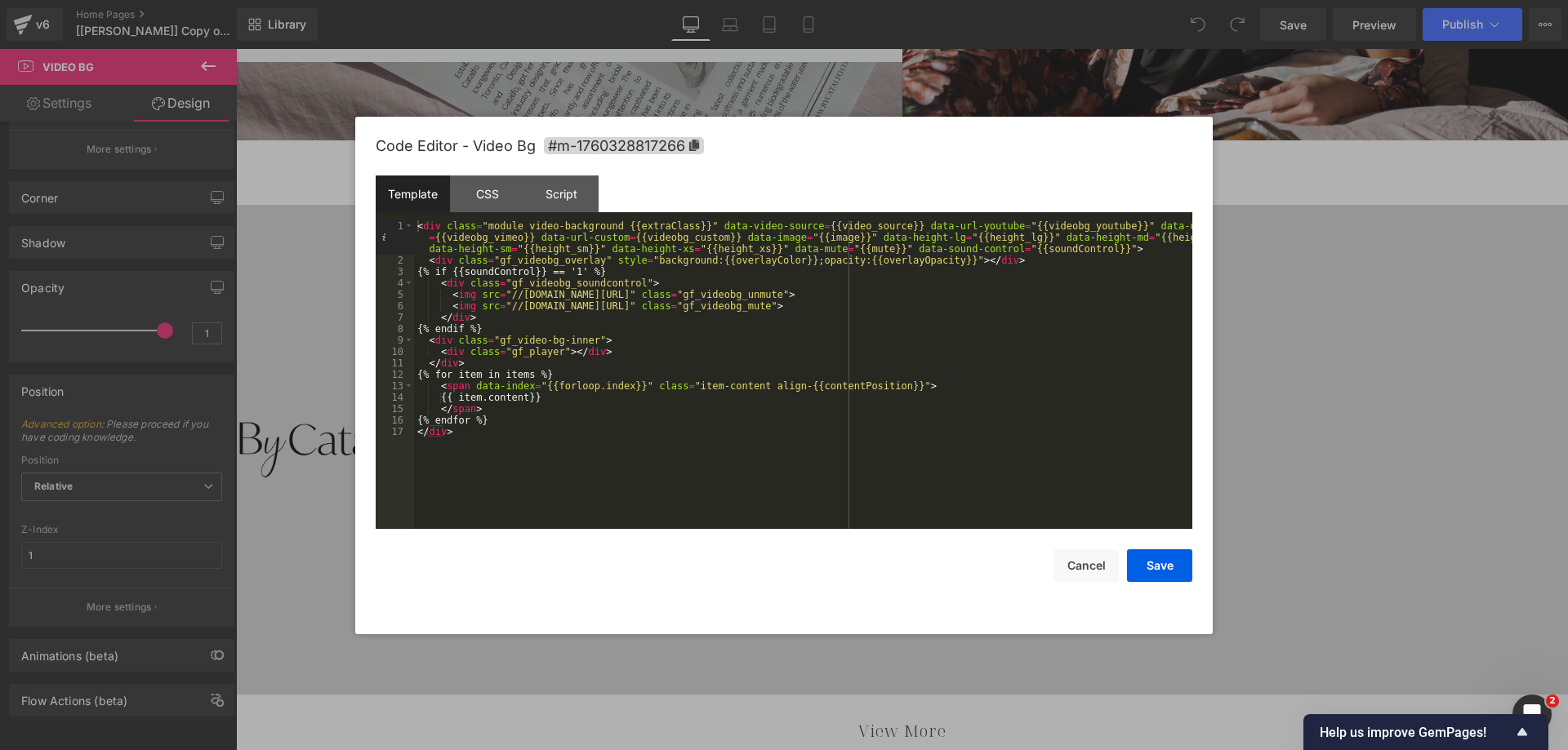
click at [476, 435] on div "< div class = "module video-background {{extraClass}}" data-video-source = {{vi…" at bounding box center [803, 397] width 778 height 354
click at [420, 226] on div "< div class = "module video-background {{extraClass}}" data-video-source = {{vi…" at bounding box center [803, 397] width 778 height 354
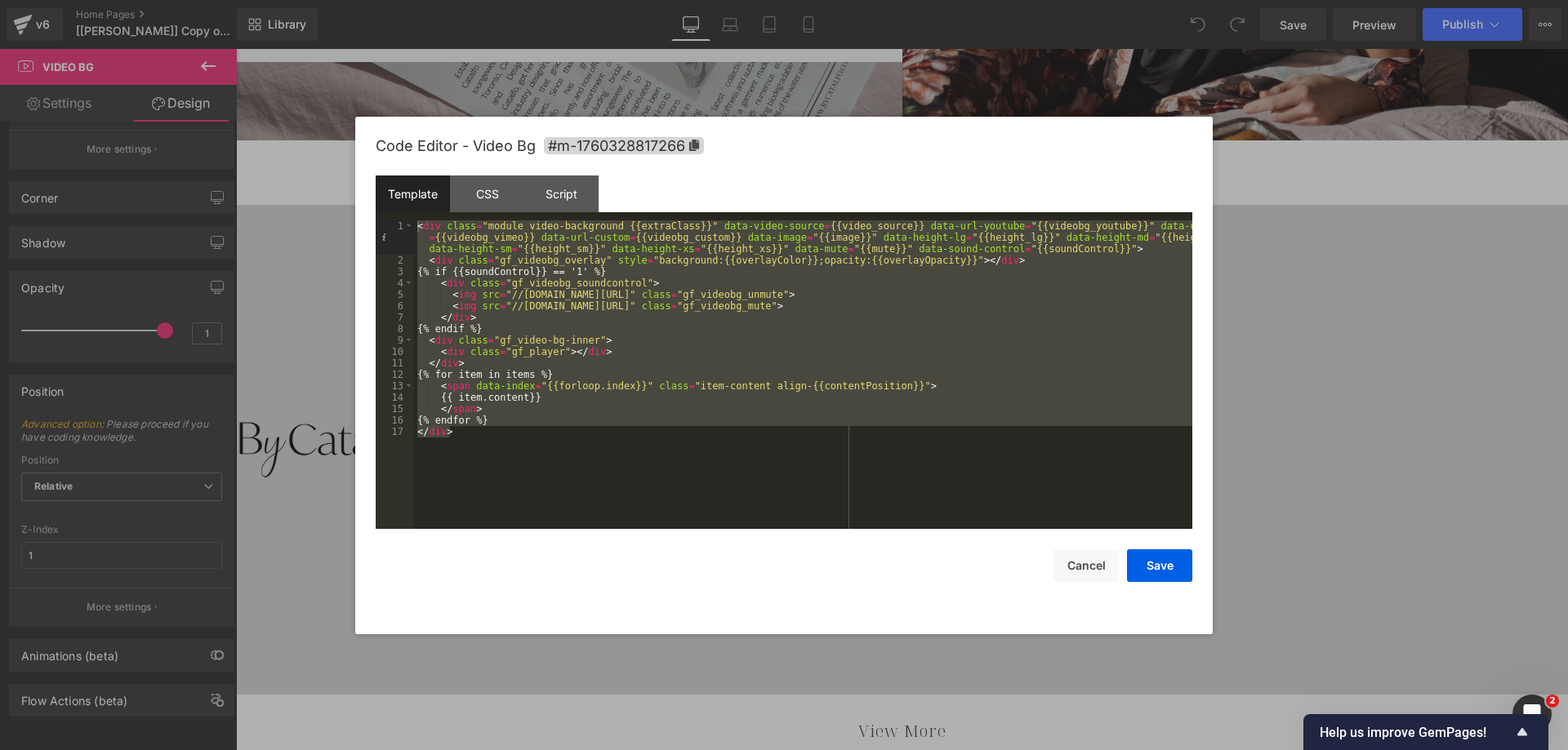
click at [882, 476] on div "< div class = "module video-background {{extraClass}}" data-video-source = {{vi…" at bounding box center [803, 375] width 778 height 308
